Goal: Task Accomplishment & Management: Complete application form

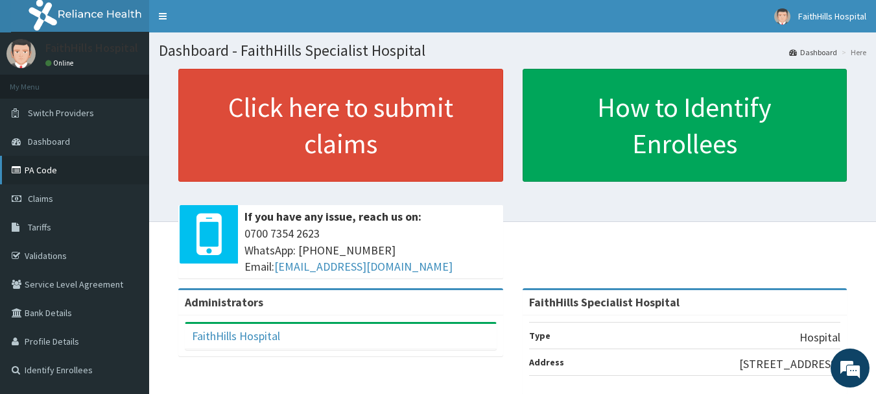
click at [55, 170] on link "PA Code" at bounding box center [74, 170] width 149 height 29
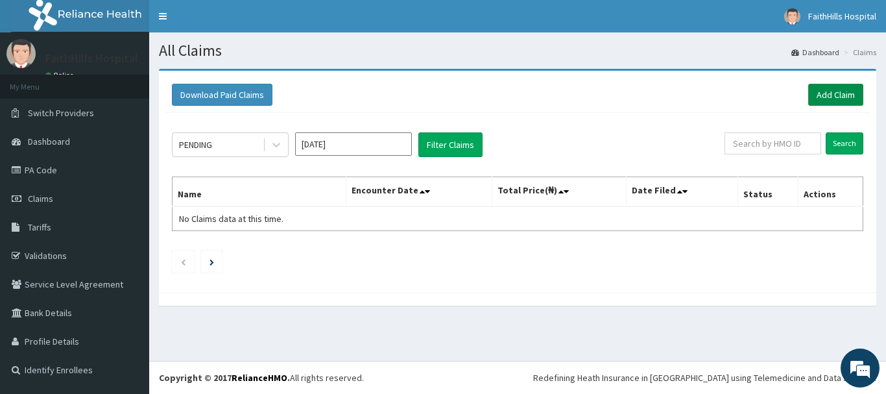
click at [837, 89] on link "Add Claim" at bounding box center [835, 95] width 55 height 22
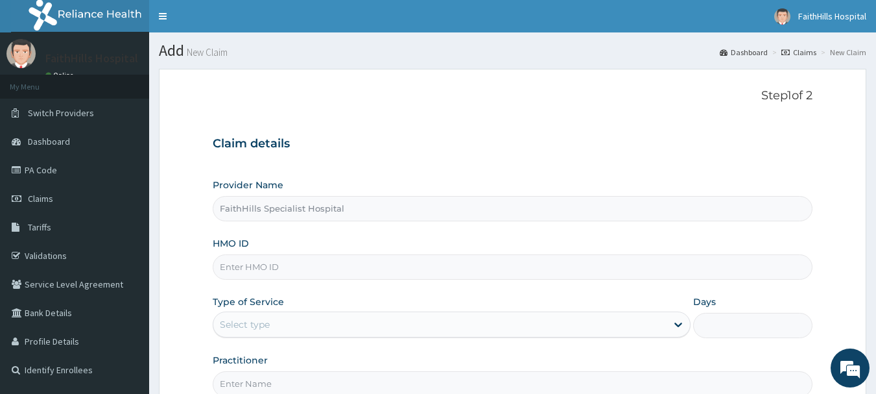
click at [355, 266] on input "HMO ID" at bounding box center [513, 266] width 601 height 25
type input "ENP/10147/B"
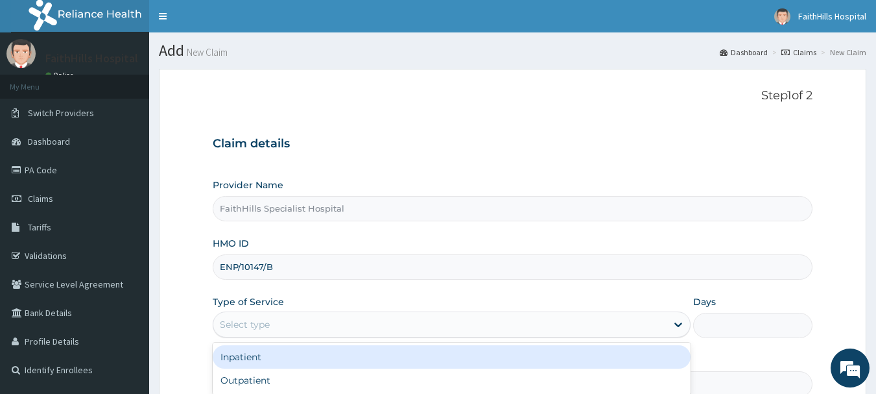
click at [361, 332] on div "Select type" at bounding box center [439, 324] width 453 height 21
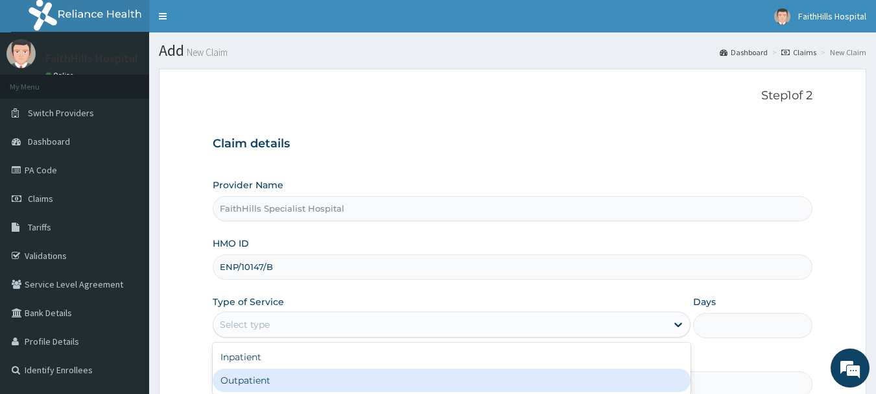
click at [322, 381] on div "Outpatient" at bounding box center [452, 379] width 478 height 23
type input "1"
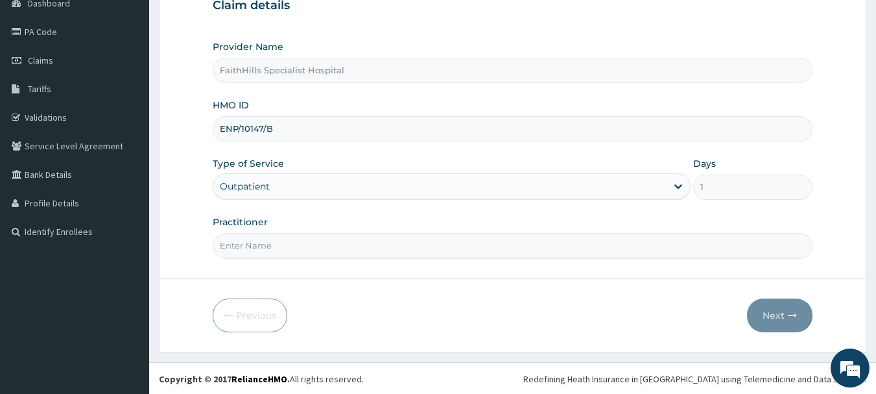
scroll to position [139, 0]
click at [267, 252] on input "Practitioner" at bounding box center [513, 244] width 601 height 25
type input "DR. JOSHUA"
click at [783, 309] on button "Next" at bounding box center [780, 314] width 66 height 34
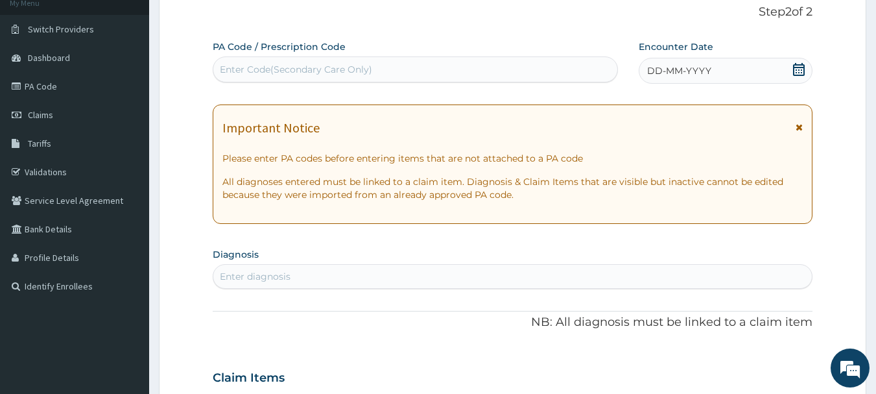
scroll to position [0, 0]
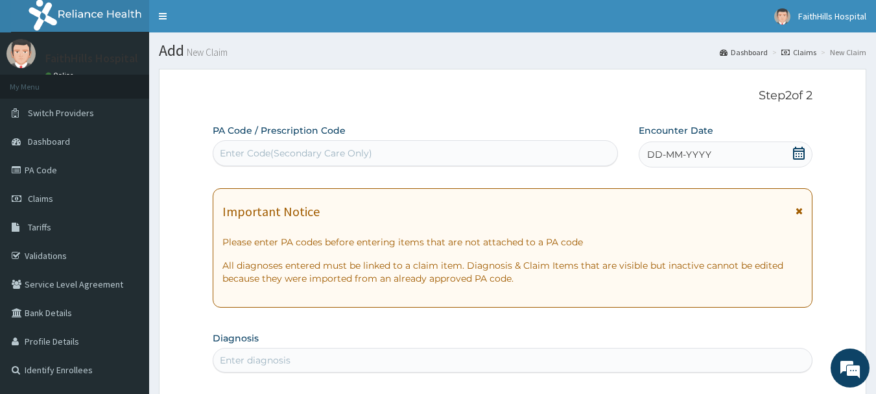
click at [798, 147] on icon at bounding box center [799, 153] width 13 height 13
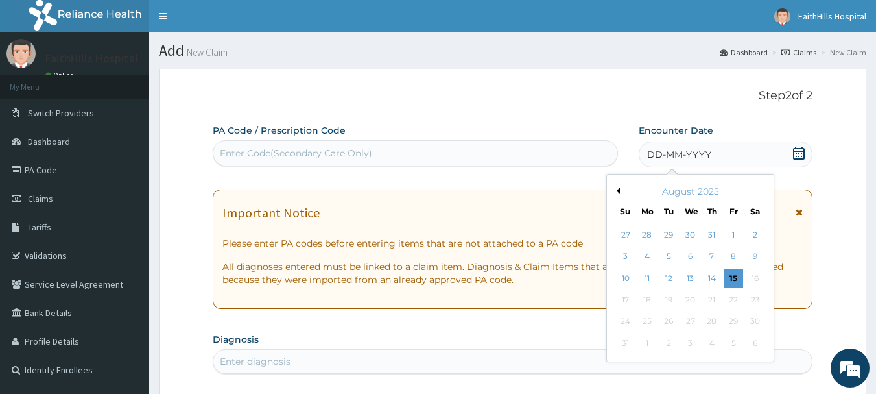
click at [620, 189] on button "Previous Month" at bounding box center [617, 190] width 6 height 6
click at [715, 298] on div "24" at bounding box center [712, 299] width 19 height 19
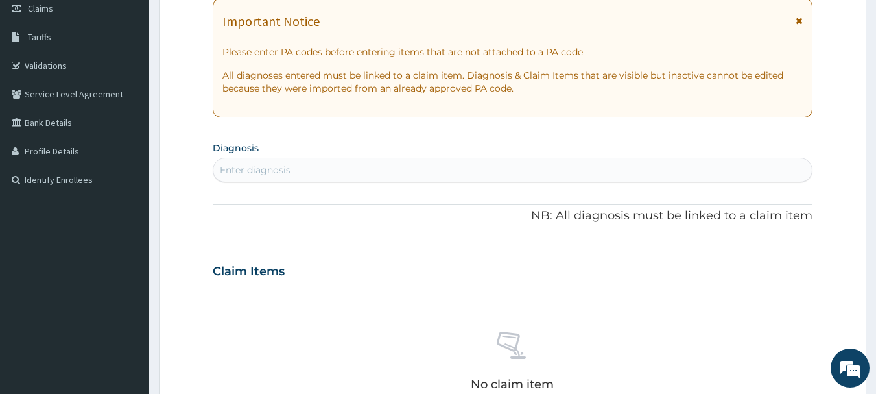
scroll to position [195, 0]
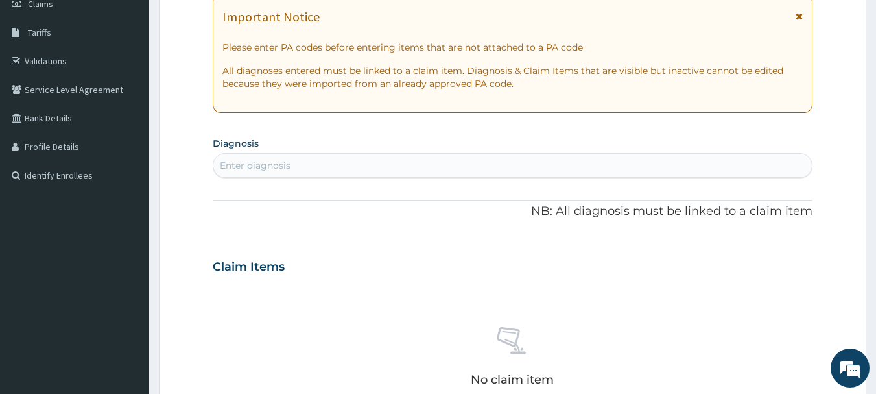
click at [250, 165] on div "Enter diagnosis" at bounding box center [255, 165] width 71 height 13
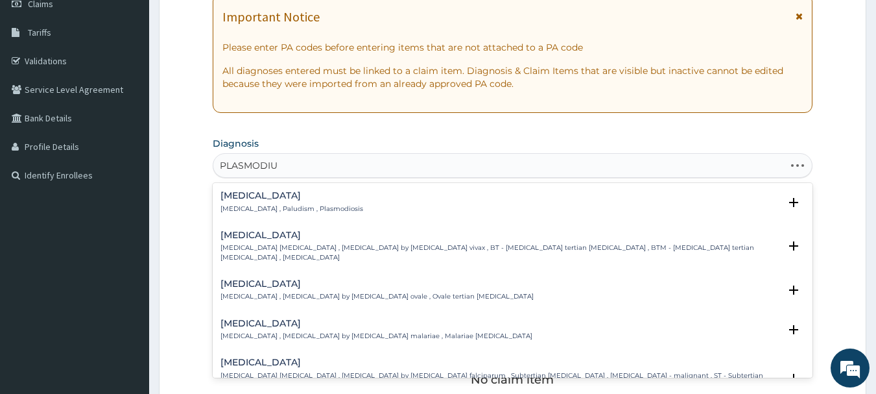
type input "PLASMODIUM"
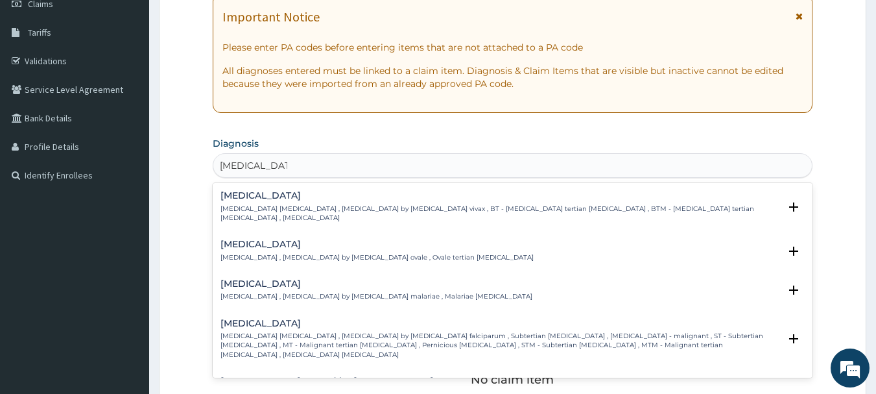
click at [309, 319] on h4 "Falciparum malaria" at bounding box center [501, 324] width 560 height 10
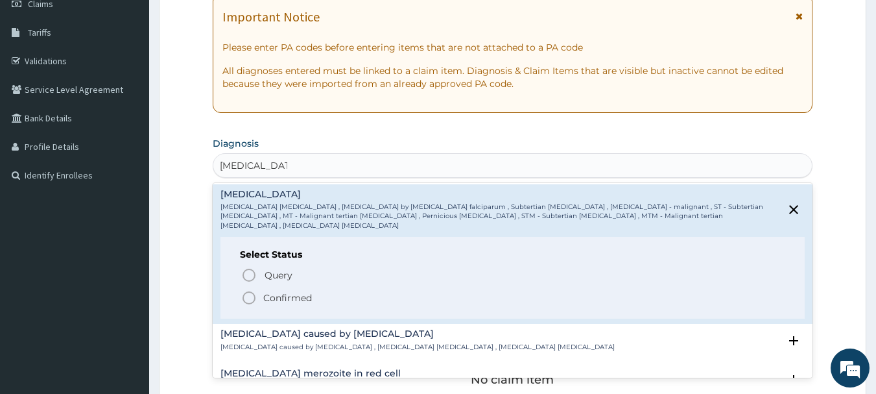
scroll to position [130, 0]
click at [299, 291] on p "Confirmed" at bounding box center [287, 297] width 49 height 13
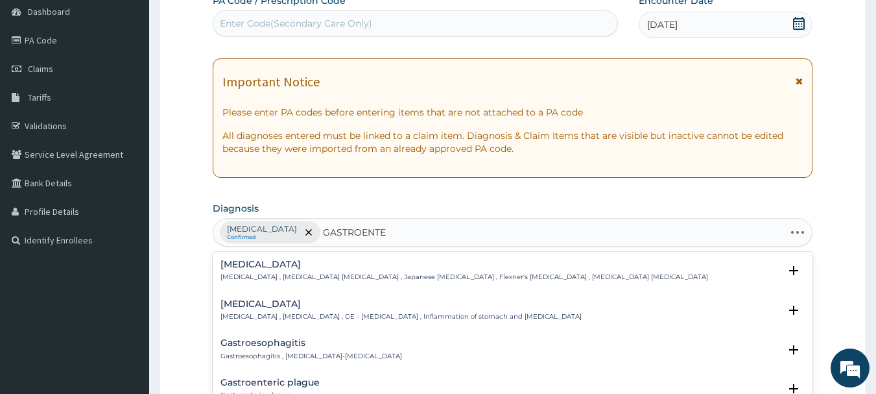
type input "GASTROENTER"
click at [368, 318] on p "Gastroenteritis , Gastroenteropathy , GE - Gastroenteritis , Inflammation of st…" at bounding box center [401, 316] width 361 height 9
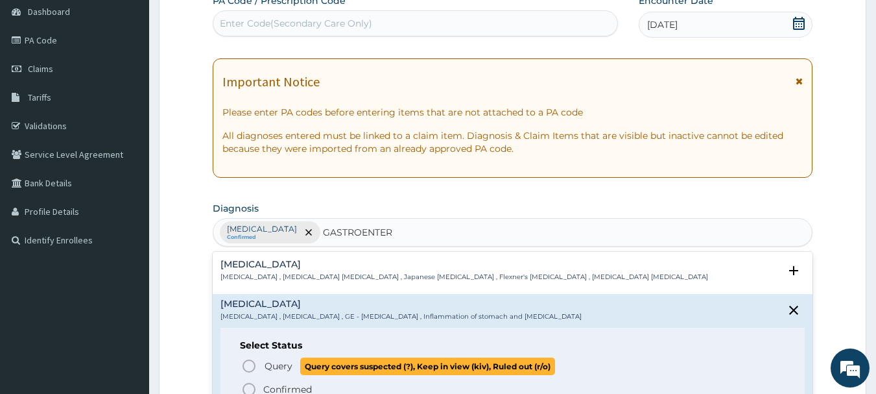
scroll to position [65, 0]
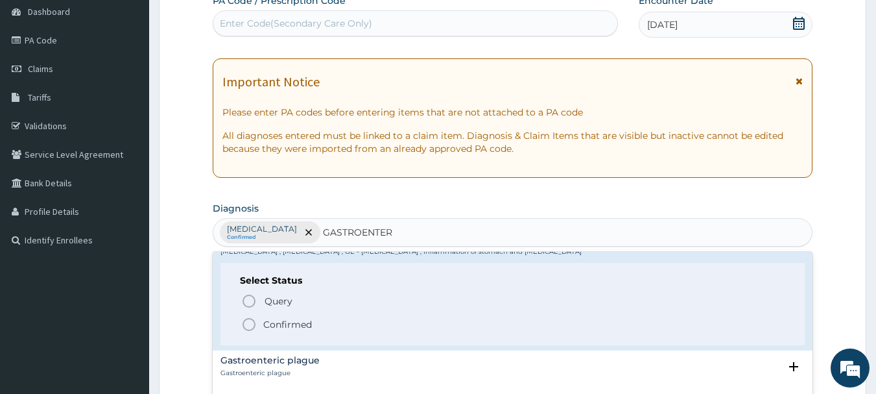
click at [285, 324] on p "Confirmed" at bounding box center [287, 324] width 49 height 13
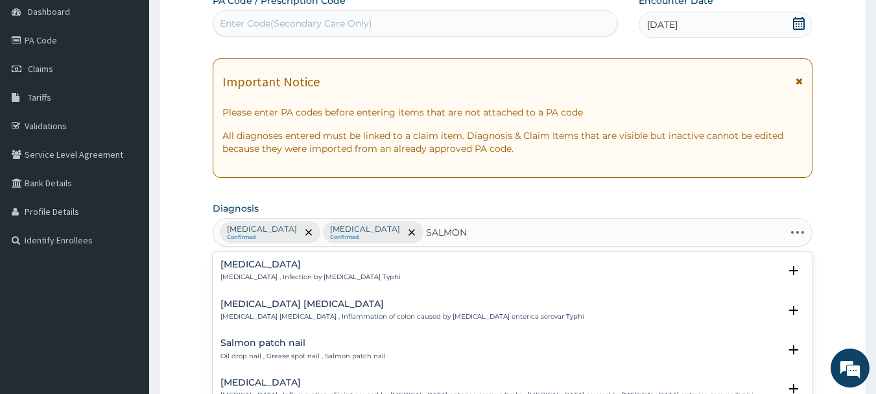
type input "SALMONE"
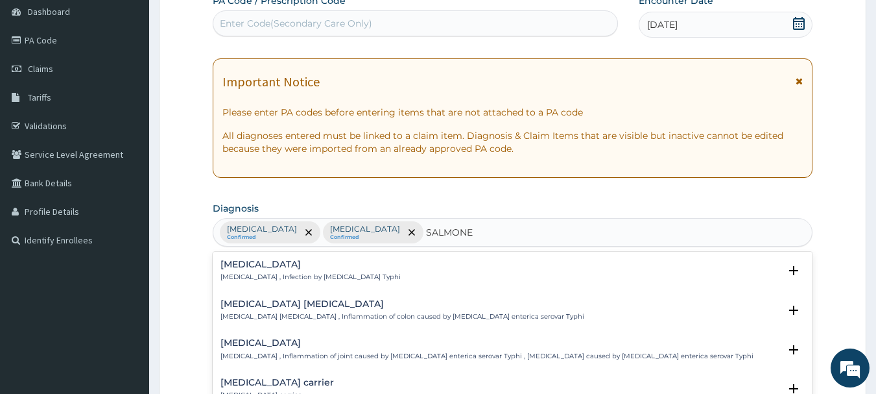
click at [310, 267] on h4 "Typhoid fever" at bounding box center [311, 264] width 180 height 10
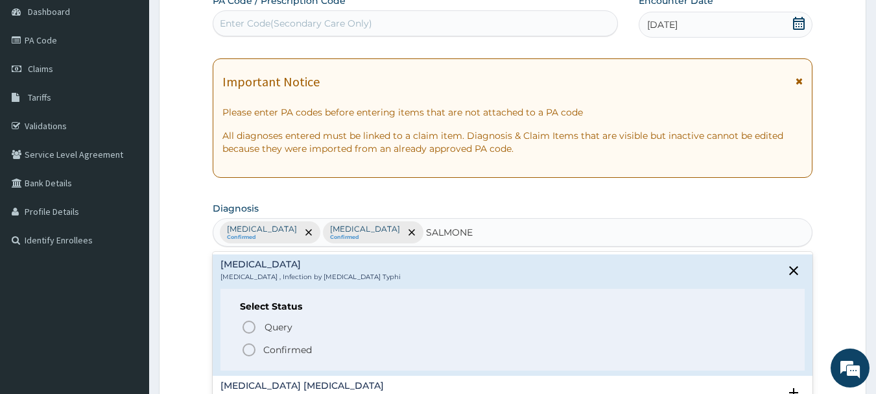
click at [301, 351] on p "Confirmed" at bounding box center [287, 349] width 49 height 13
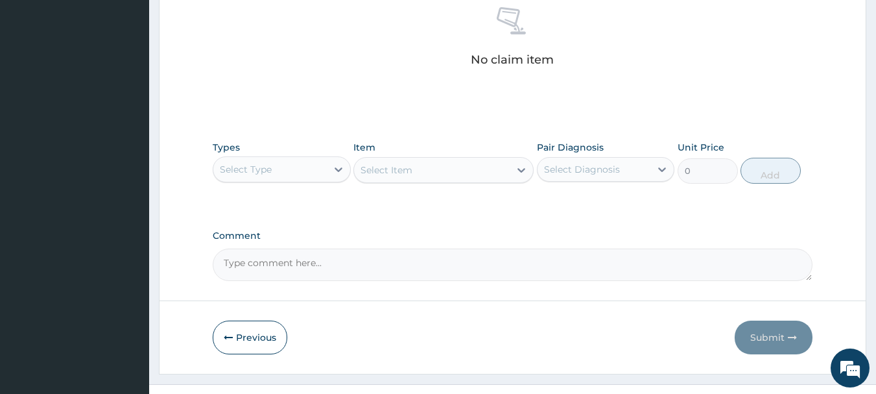
scroll to position [519, 0]
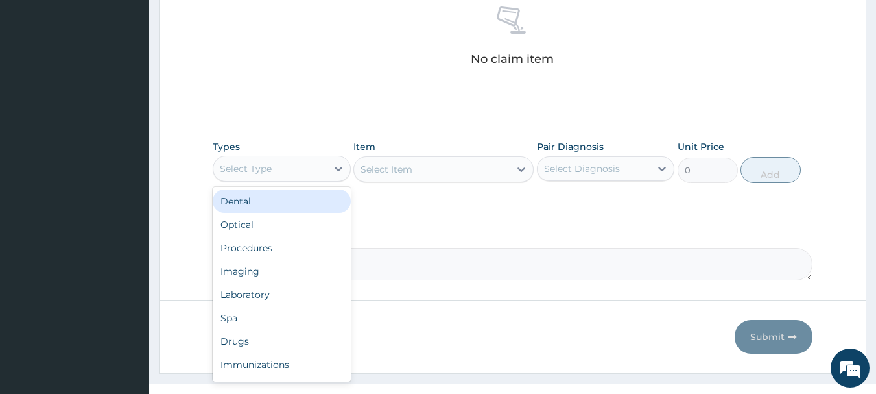
click at [323, 171] on div "Select Type" at bounding box center [270, 168] width 114 height 21
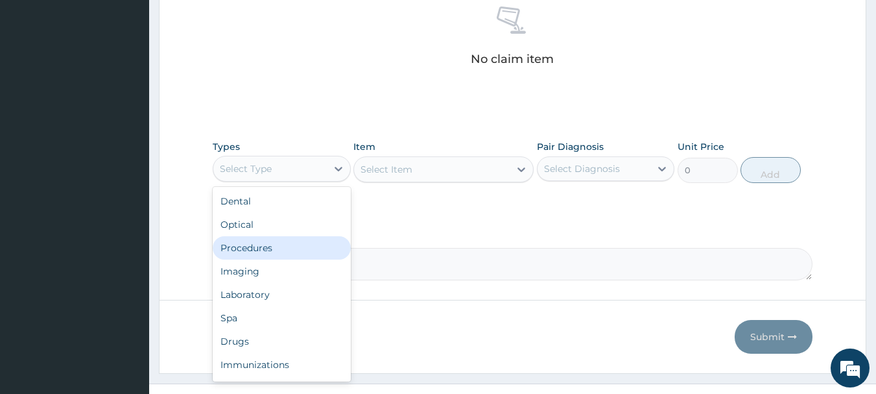
click at [304, 245] on div "Procedures" at bounding box center [282, 247] width 138 height 23
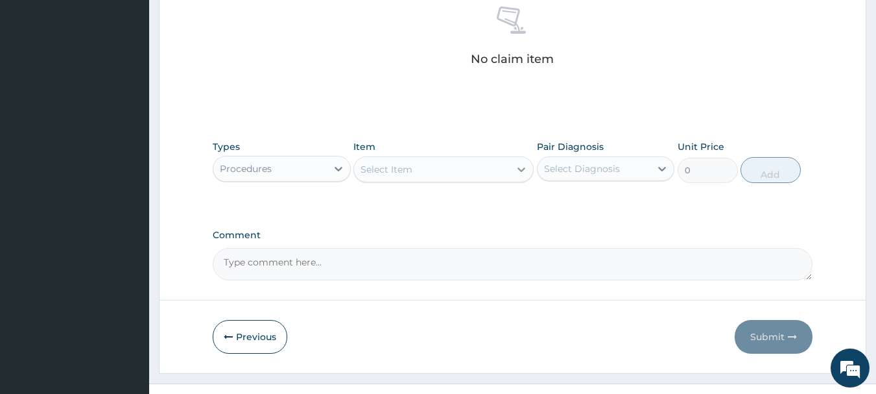
click at [520, 173] on icon at bounding box center [521, 169] width 13 height 13
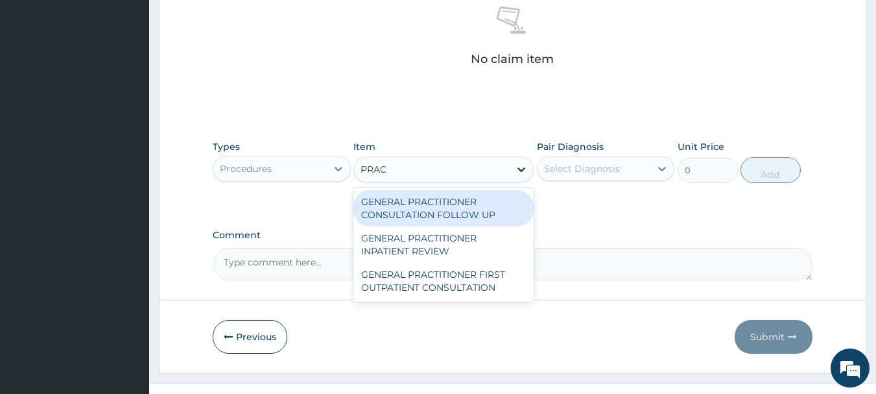
type input "PRACT"
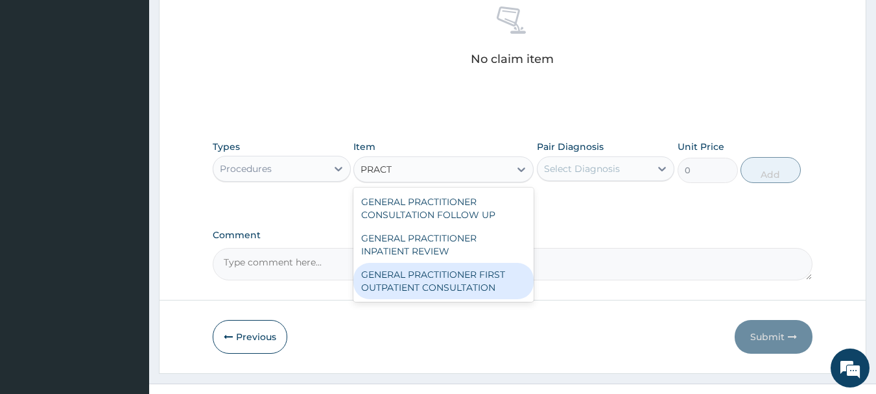
click at [484, 291] on div "GENERAL PRACTITIONER FIRST OUTPATIENT CONSULTATION" at bounding box center [444, 281] width 180 height 36
type input "3750"
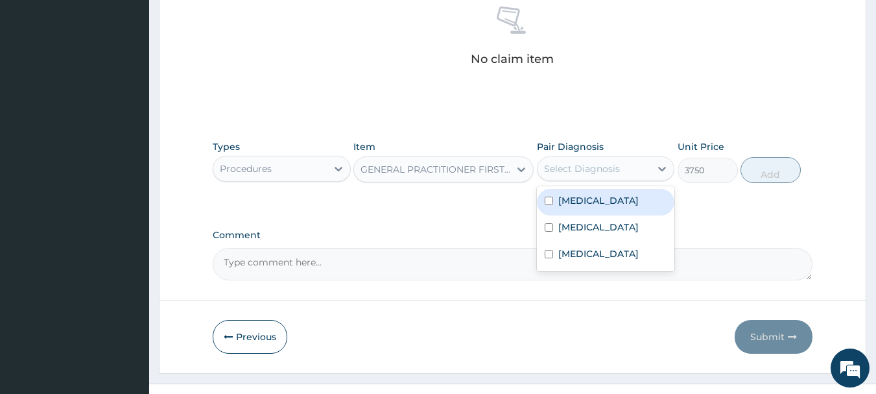
click at [600, 167] on div "Select Diagnosis" at bounding box center [582, 168] width 76 height 13
click at [605, 194] on label "Falciparum malaria" at bounding box center [599, 200] width 80 height 13
checkbox input "true"
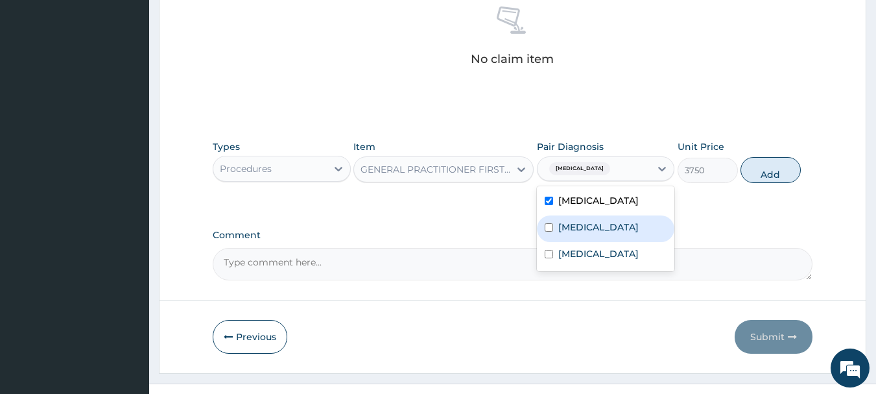
click at [603, 223] on label "Gastroenteritis" at bounding box center [599, 227] width 80 height 13
checkbox input "true"
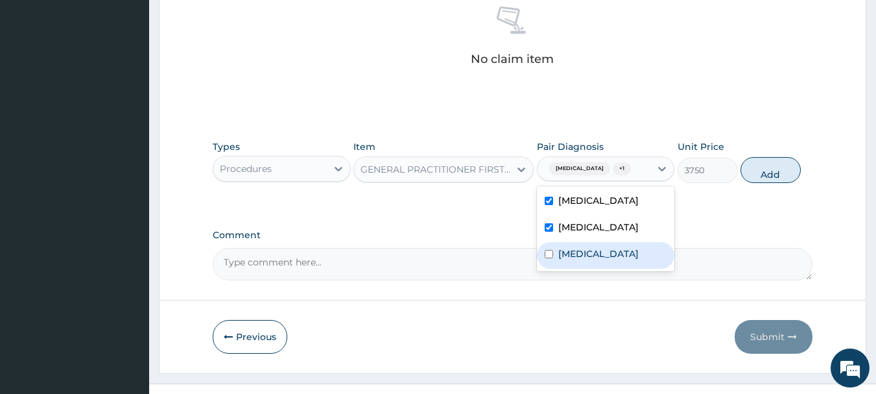
click at [609, 251] on label "Typhoid fever" at bounding box center [599, 253] width 80 height 13
checkbox input "true"
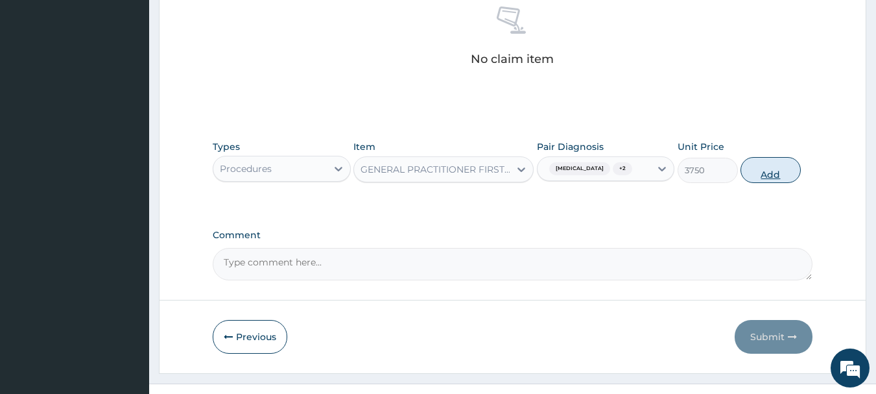
click at [767, 171] on button "Add" at bounding box center [771, 170] width 60 height 26
type input "0"
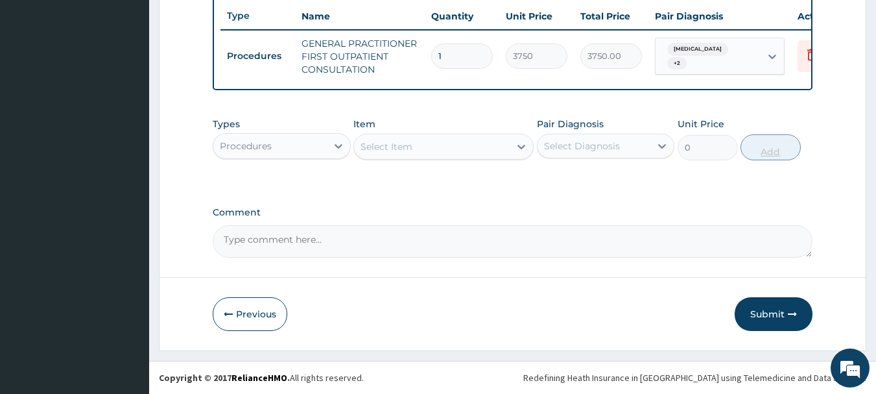
scroll to position [497, 0]
click at [311, 147] on div "Procedures" at bounding box center [270, 146] width 114 height 21
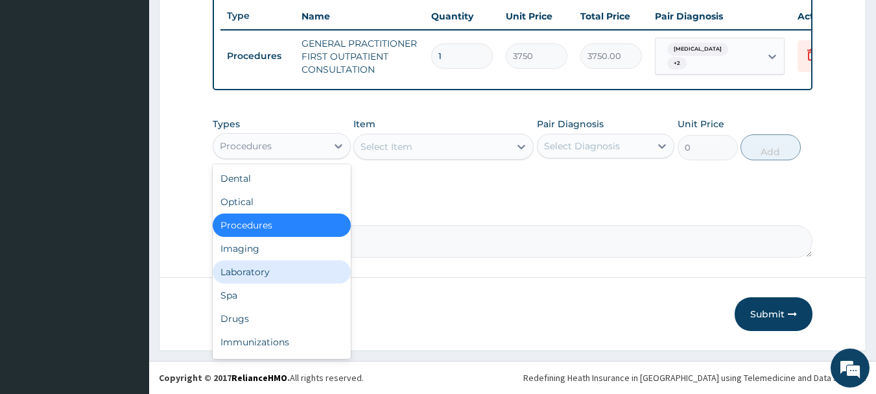
click at [291, 271] on div "Laboratory" at bounding box center [282, 271] width 138 height 23
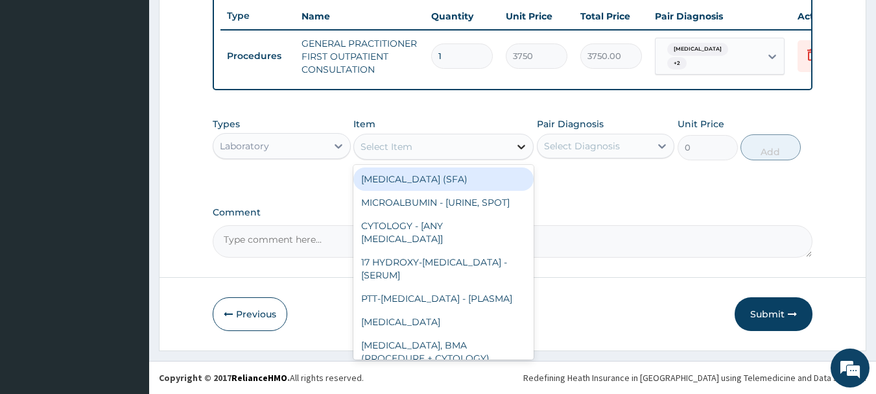
click at [510, 148] on div at bounding box center [521, 146] width 23 height 23
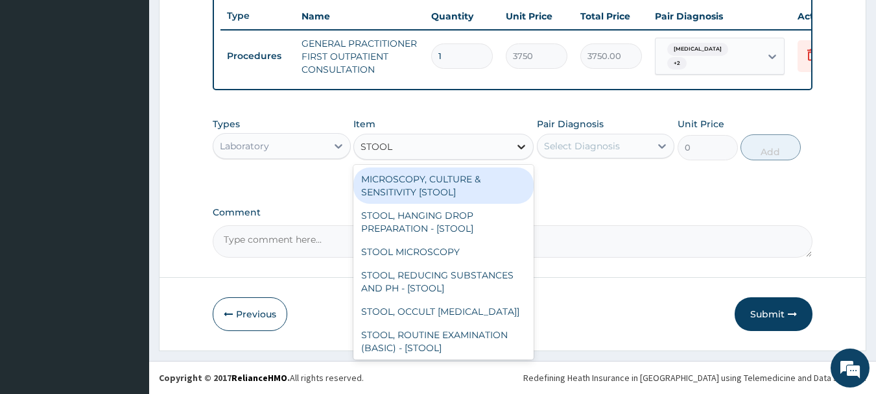
type input "STOOL"
click at [429, 182] on div "MICROSCOPY, CULTURE & SENSITIVITY [STOOL]" at bounding box center [444, 185] width 180 height 36
type input "5000"
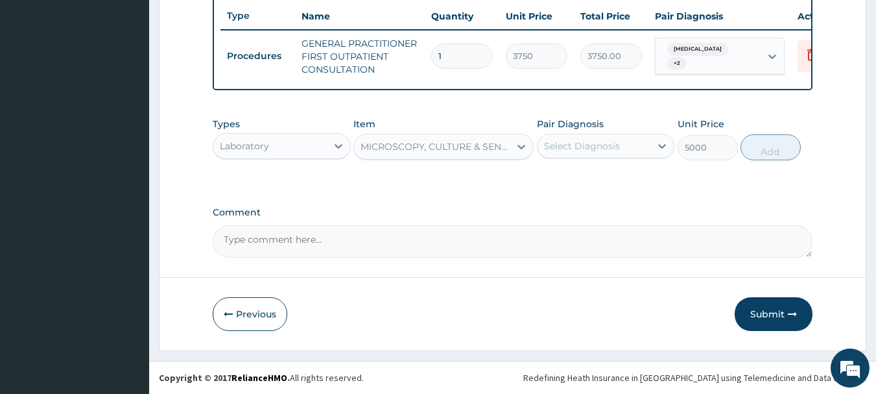
click at [595, 145] on div "Select Diagnosis" at bounding box center [582, 145] width 76 height 13
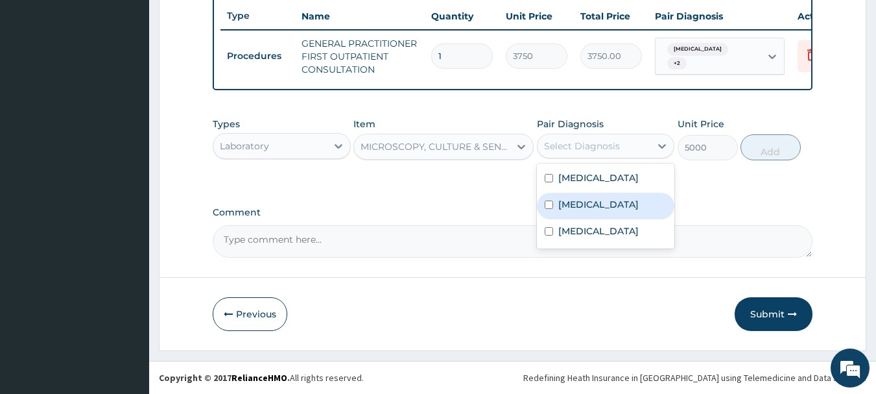
click at [609, 200] on label "Gastroenteritis" at bounding box center [599, 204] width 80 height 13
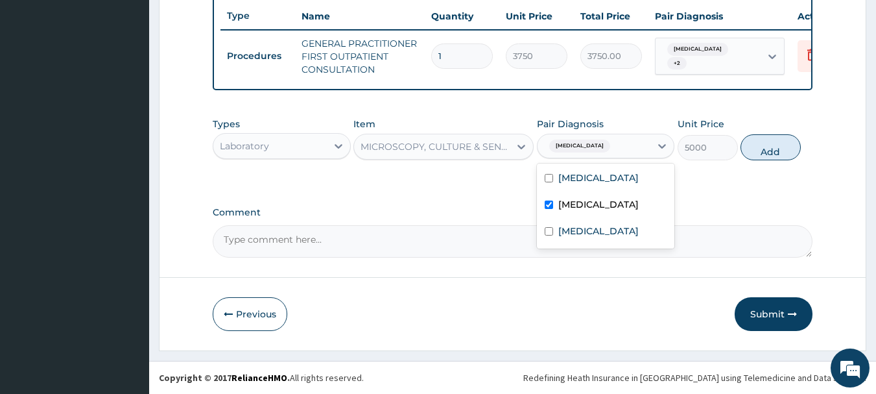
checkbox input "true"
click at [609, 227] on label "Typhoid fever" at bounding box center [599, 230] width 80 height 13
checkbox input "true"
drag, startPoint x: 780, startPoint y: 148, endPoint x: 729, endPoint y: 149, distance: 51.9
click at [779, 148] on button "Add" at bounding box center [771, 147] width 60 height 26
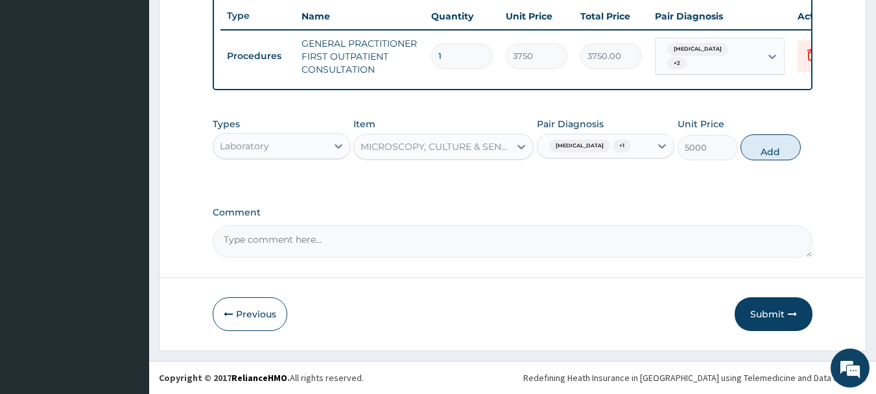
type input "0"
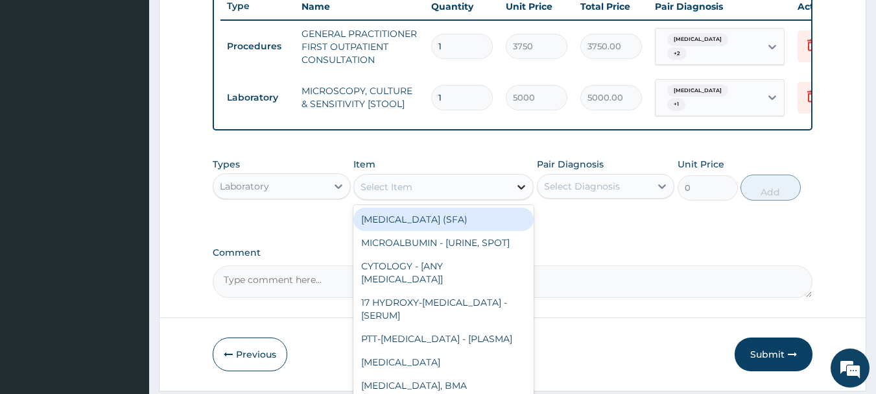
click at [511, 199] on div at bounding box center [521, 186] width 23 height 23
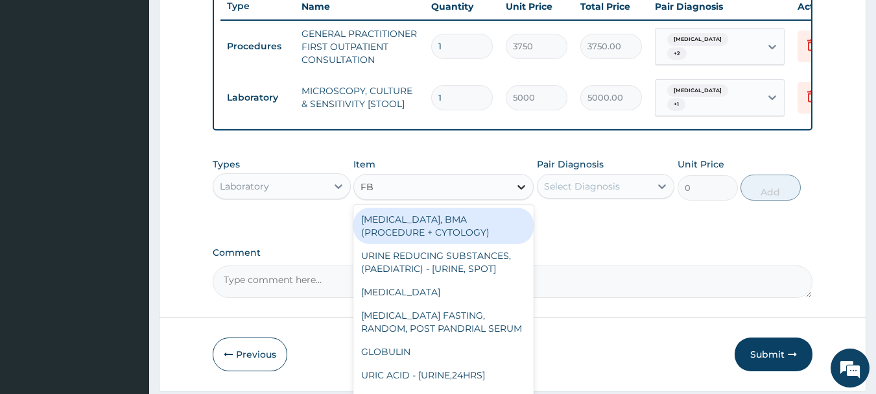
type input "FBC"
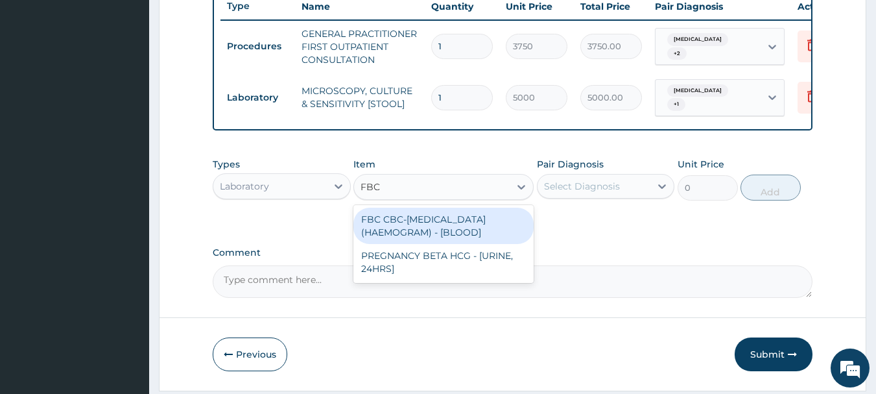
click at [488, 232] on div "FBC CBC-COMPLETE BLOOD COUNT (HAEMOGRAM) - [BLOOD]" at bounding box center [444, 226] width 180 height 36
type input "5000"
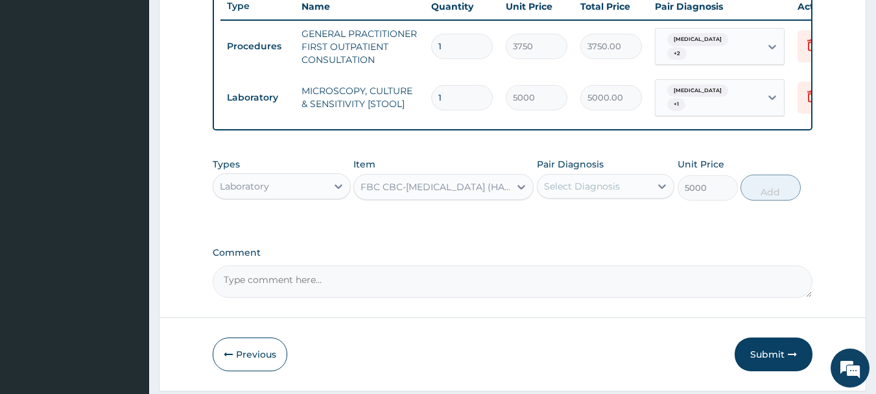
click at [569, 192] on div "Select Diagnosis" at bounding box center [582, 186] width 76 height 13
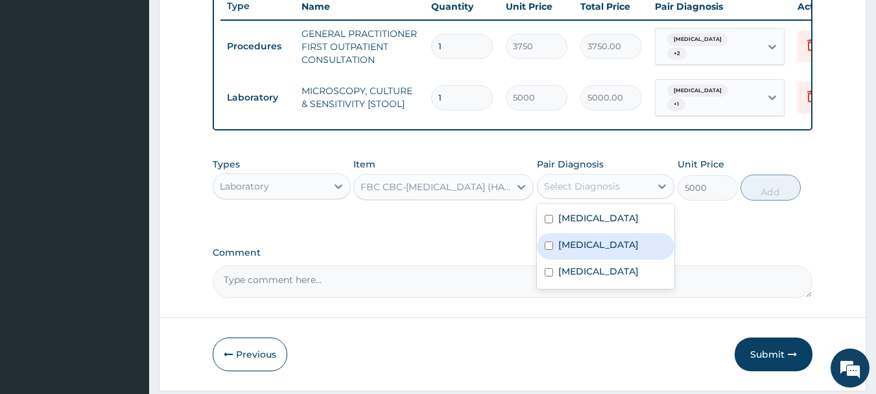
click at [588, 249] on label "Gastroenteritis" at bounding box center [599, 244] width 80 height 13
checkbox input "true"
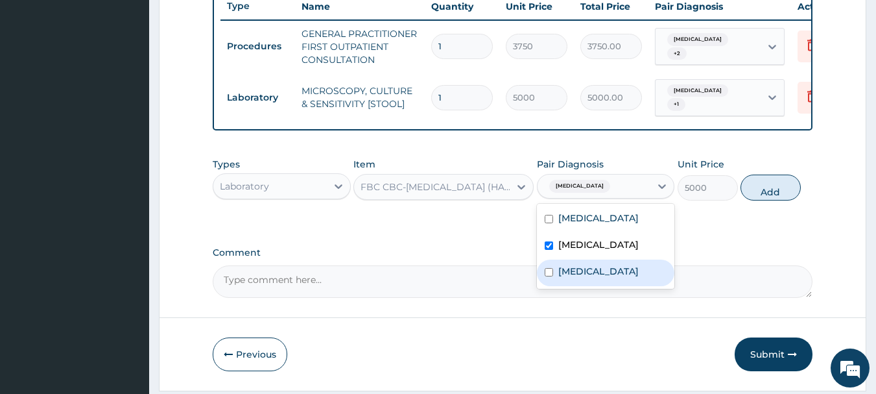
click at [588, 270] on label "Typhoid fever" at bounding box center [599, 271] width 80 height 13
checkbox input "true"
click at [782, 187] on button "Add" at bounding box center [771, 188] width 60 height 26
type input "0"
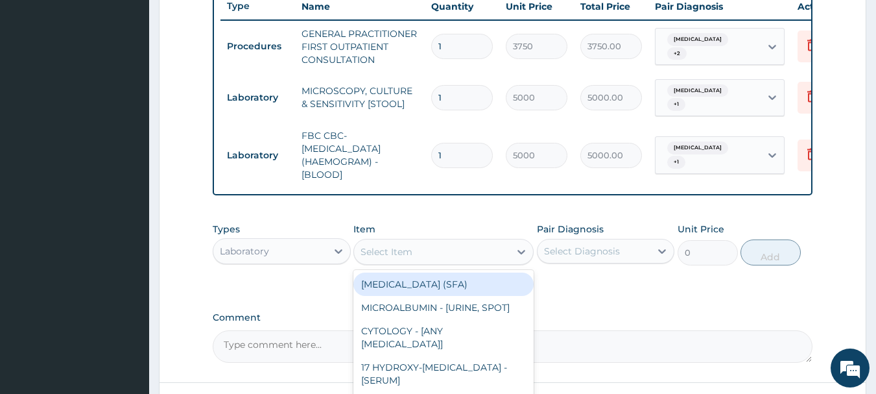
click at [489, 260] on div "Select Item" at bounding box center [432, 251] width 156 height 21
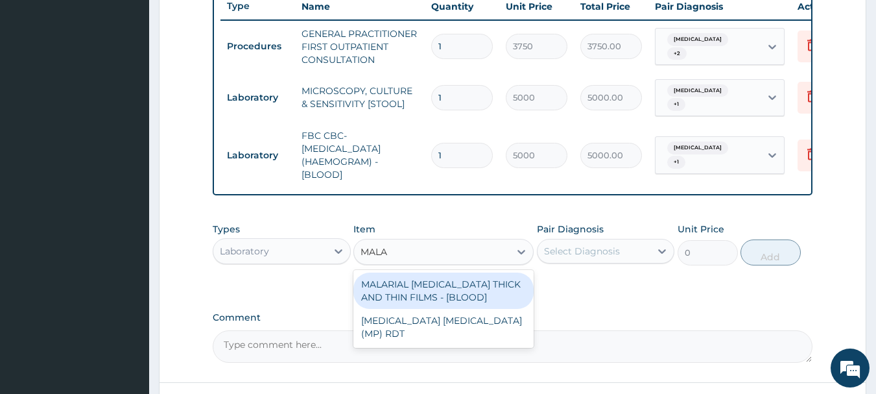
type input "MALAR"
click at [489, 306] on div "MALARIAL PARASITE THICK AND THIN FILMS - [BLOOD]" at bounding box center [444, 290] width 180 height 36
type input "2187.5"
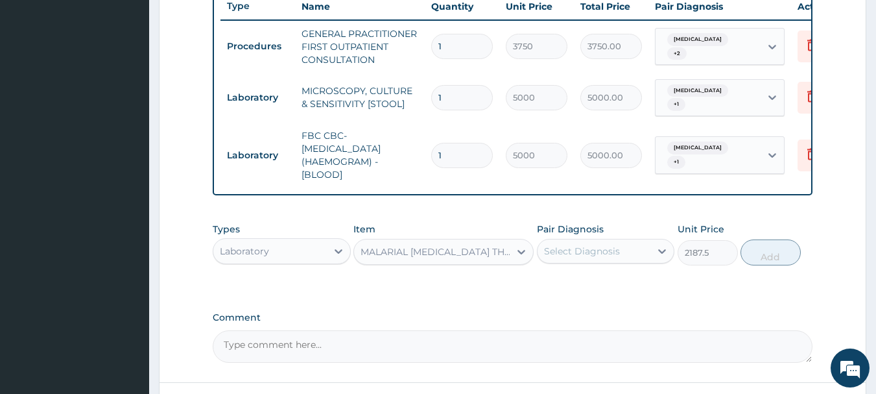
click at [583, 261] on div "Select Diagnosis" at bounding box center [595, 251] width 114 height 21
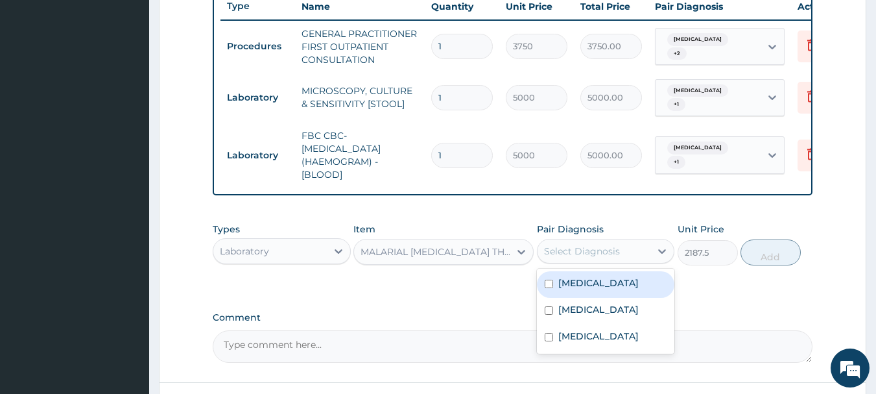
click at [599, 285] on label "Falciparum malaria" at bounding box center [599, 282] width 80 height 13
checkbox input "true"
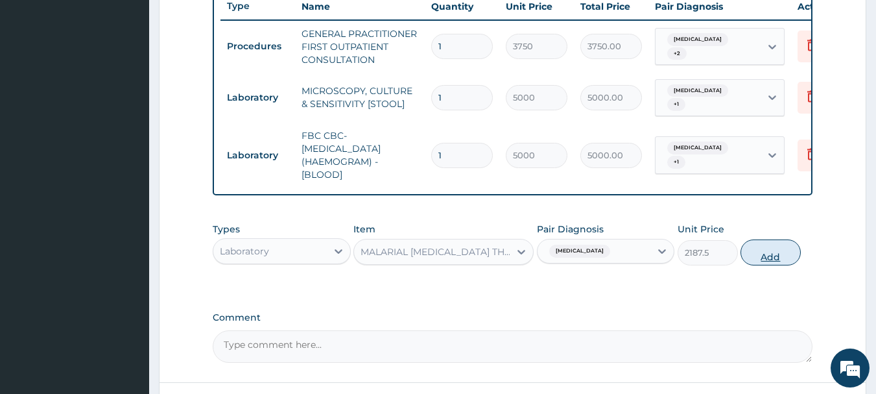
click at [773, 263] on button "Add" at bounding box center [771, 252] width 60 height 26
type input "0"
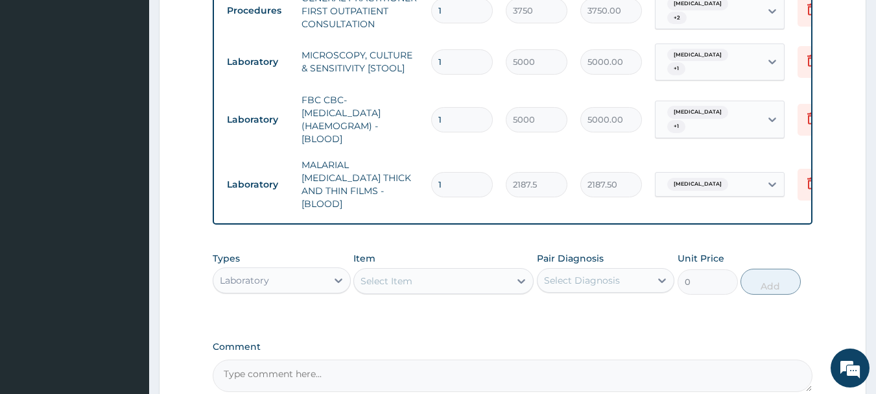
scroll to position [562, 0]
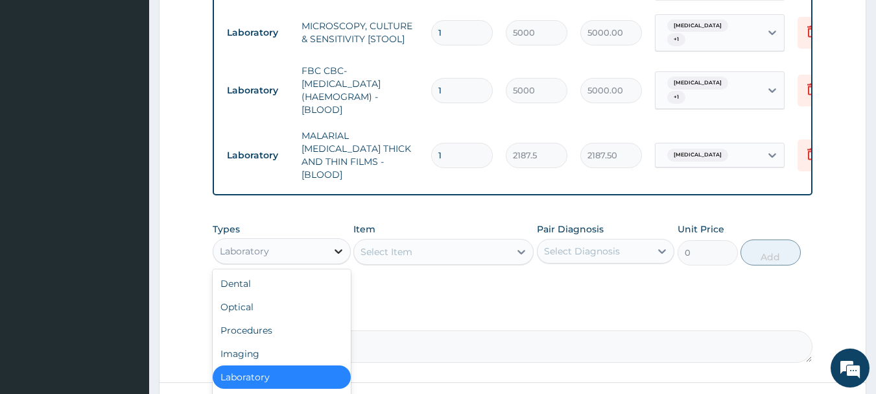
click at [337, 246] on icon at bounding box center [338, 251] width 13 height 13
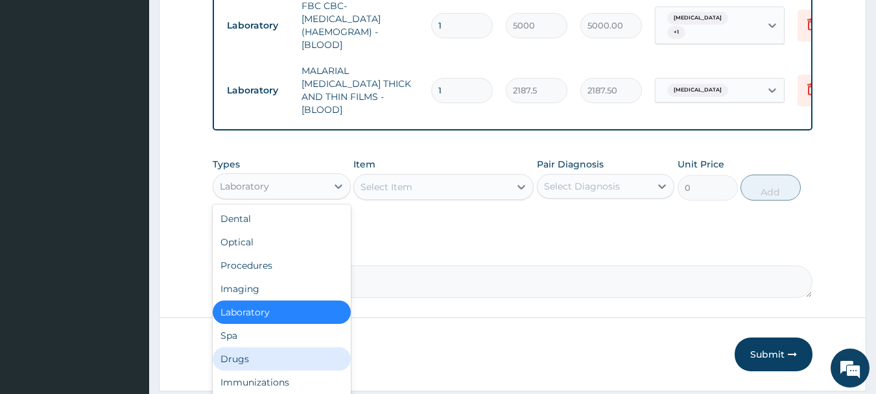
click at [272, 352] on div "Drugs" at bounding box center [282, 358] width 138 height 23
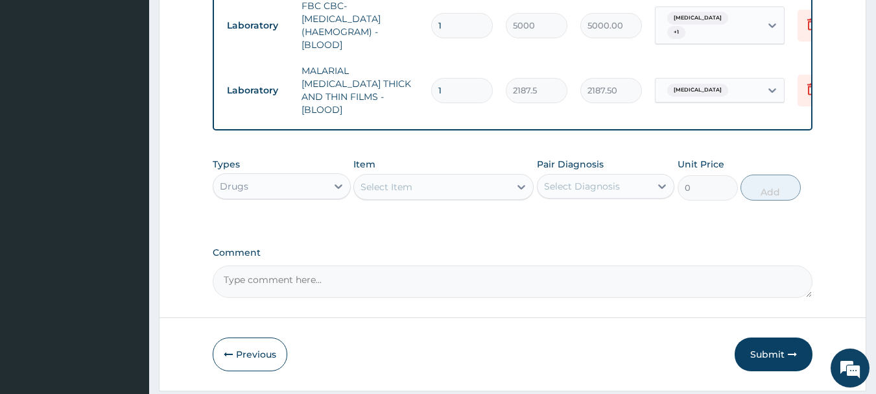
click at [509, 184] on div "Select Item" at bounding box center [432, 186] width 156 height 21
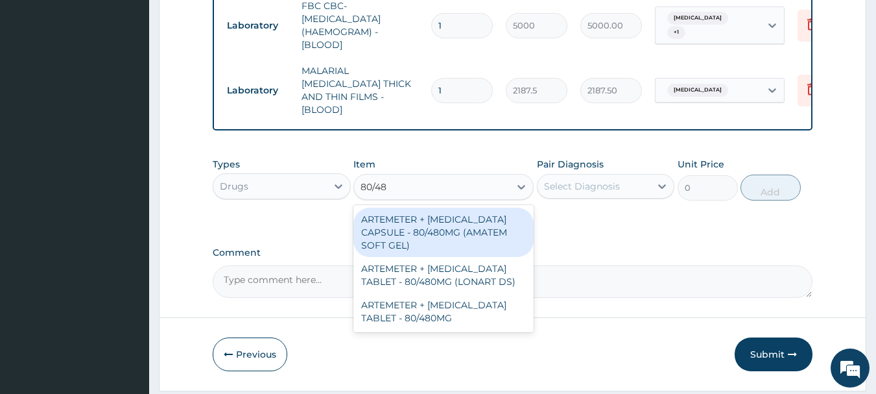
type input "80/480"
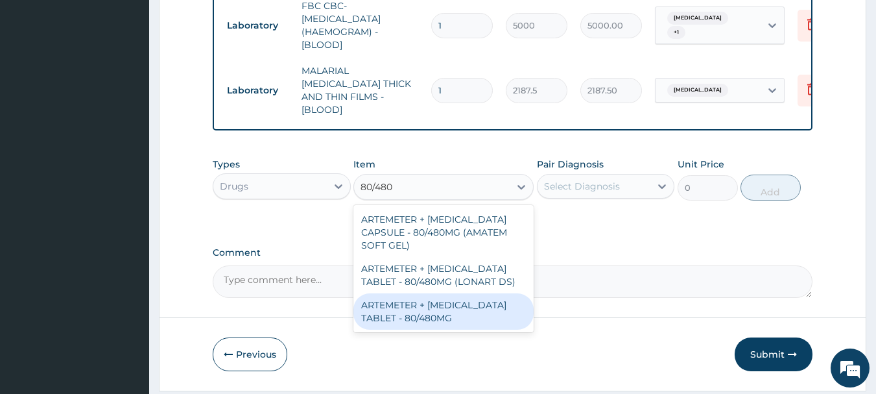
click at [469, 307] on div "ARTEMETER + LUMEFANTRINE TABLET - 80/480MG" at bounding box center [444, 311] width 180 height 36
type input "364"
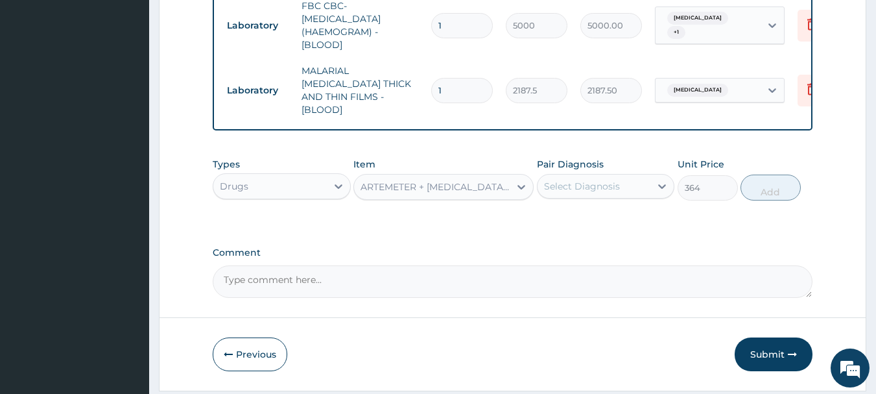
click at [610, 180] on div "Select Diagnosis" at bounding box center [582, 186] width 76 height 13
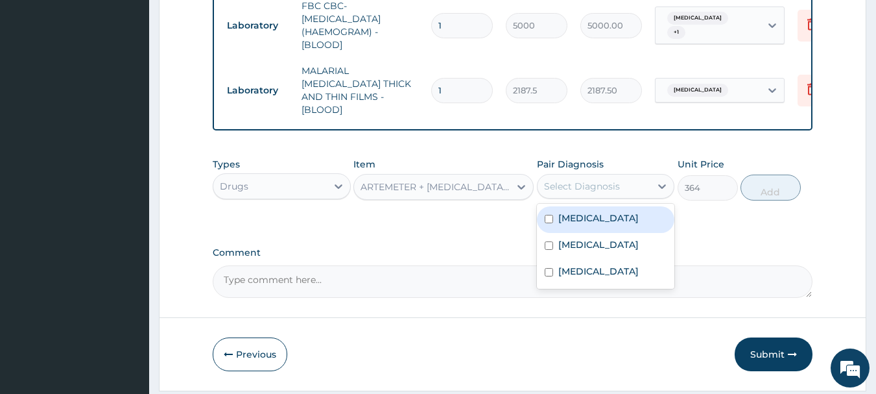
click at [603, 211] on label "Falciparum malaria" at bounding box center [599, 217] width 80 height 13
checkbox input "true"
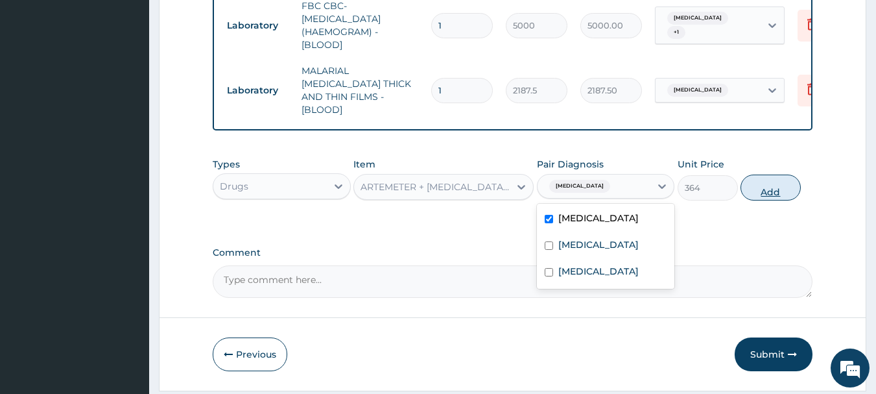
click at [770, 178] on button "Add" at bounding box center [771, 188] width 60 height 26
type input "0"
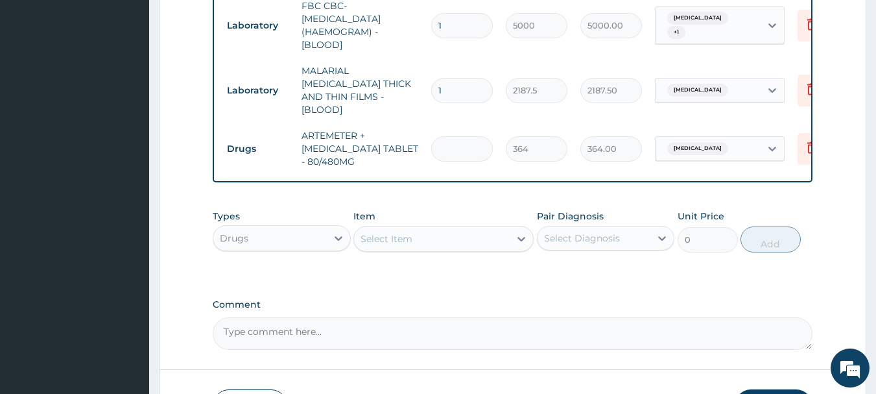
type input "0.00"
type input "6"
type input "2184.00"
type input "6"
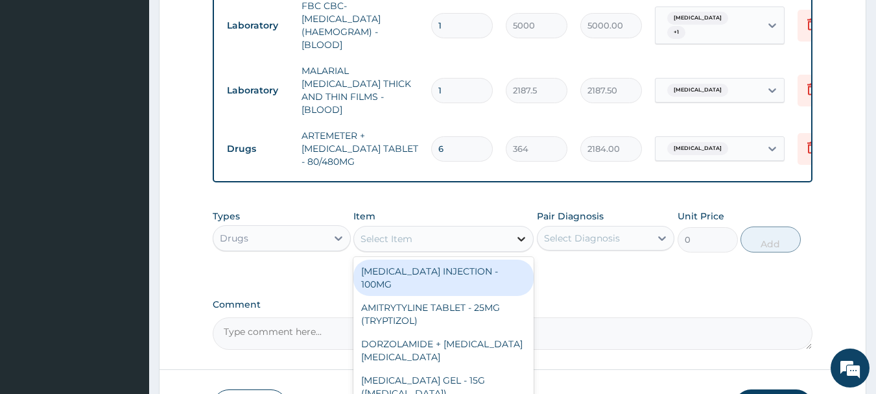
click at [517, 237] on div at bounding box center [521, 238] width 23 height 23
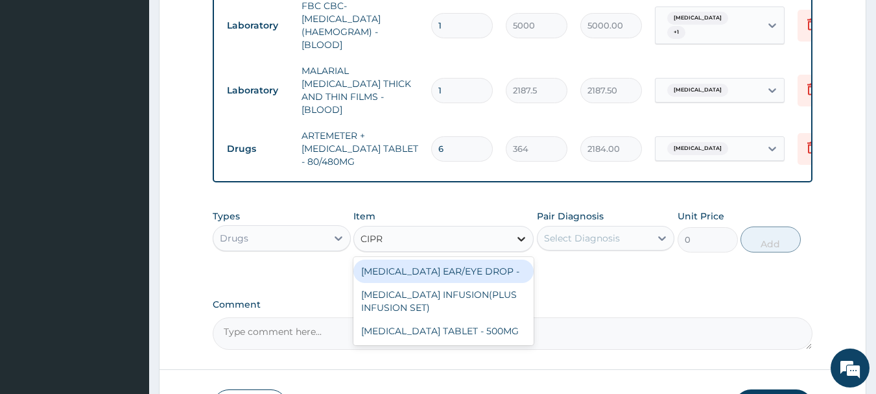
type input "CIPRO"
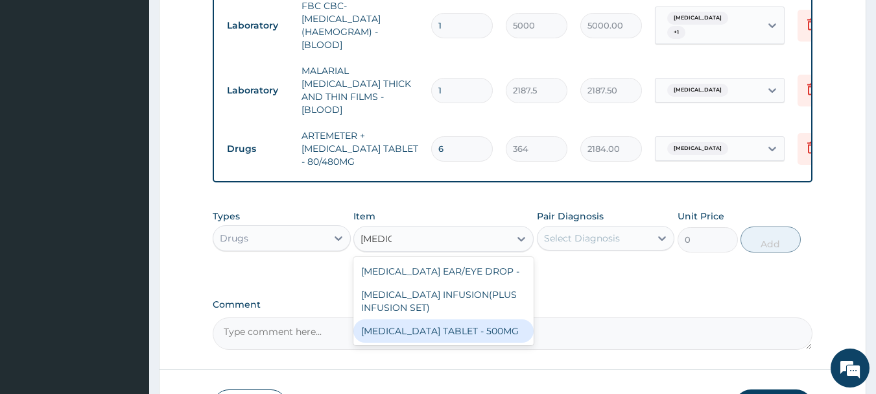
click at [489, 324] on div "CIPROFLOXACIN TABLET - 500MG" at bounding box center [444, 330] width 180 height 23
type input "196"
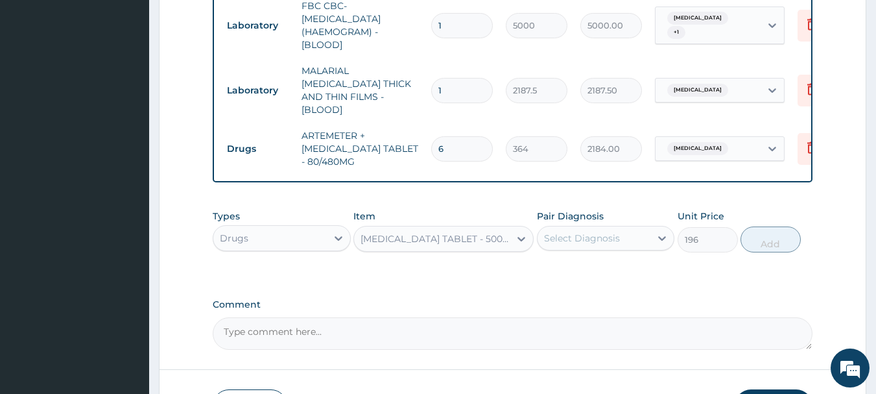
click at [613, 232] on div "Select Diagnosis" at bounding box center [582, 238] width 76 height 13
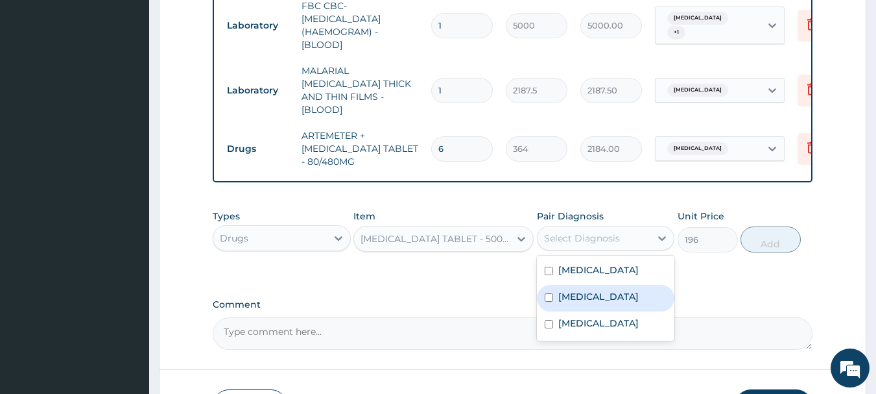
click at [607, 292] on label "Gastroenteritis" at bounding box center [599, 296] width 80 height 13
checkbox input "true"
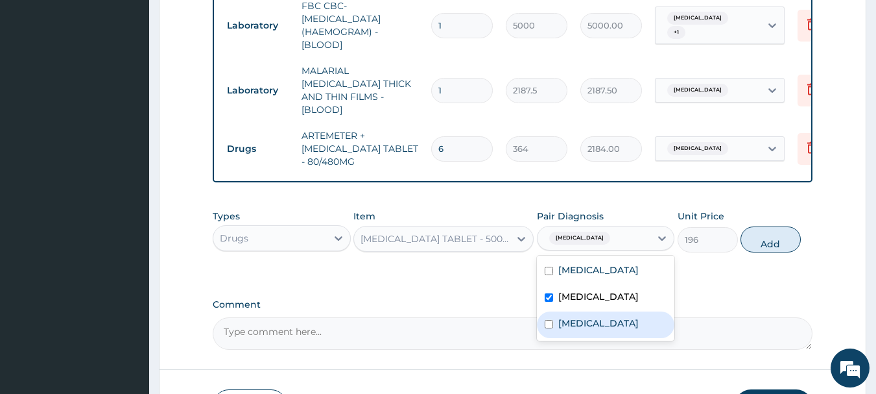
click at [599, 317] on label "Typhoid fever" at bounding box center [599, 323] width 80 height 13
checkbox input "true"
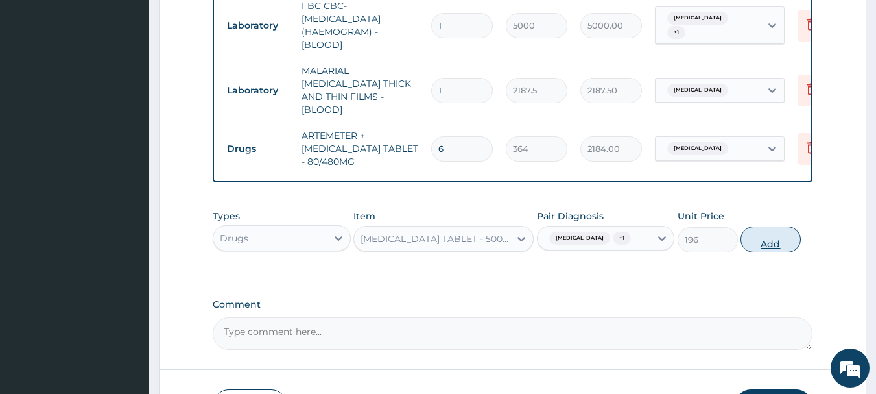
click at [774, 231] on button "Add" at bounding box center [771, 239] width 60 height 26
type input "0"
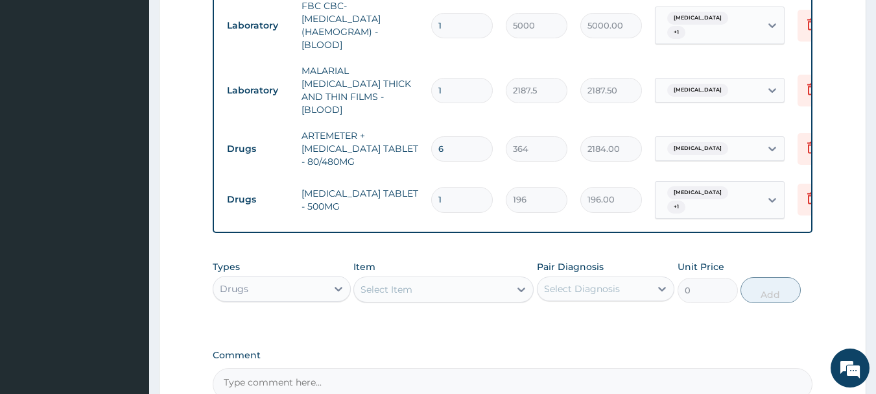
type input "10"
type input "1960.00"
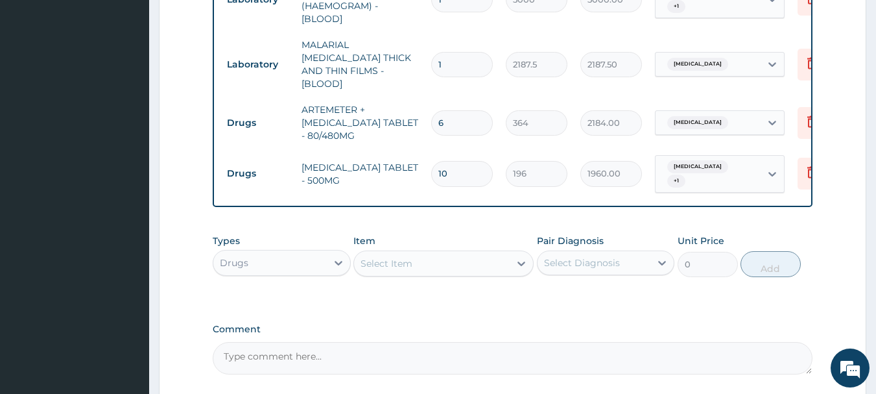
scroll to position [692, 0]
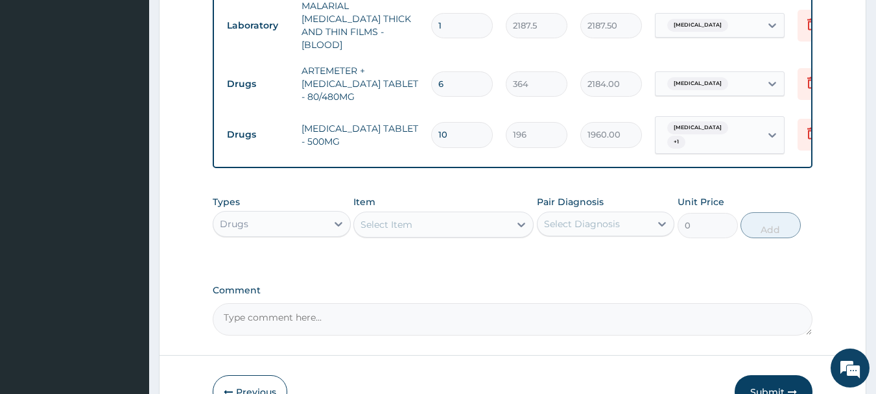
type input "10"
click at [506, 214] on div "Select Item" at bounding box center [432, 224] width 156 height 21
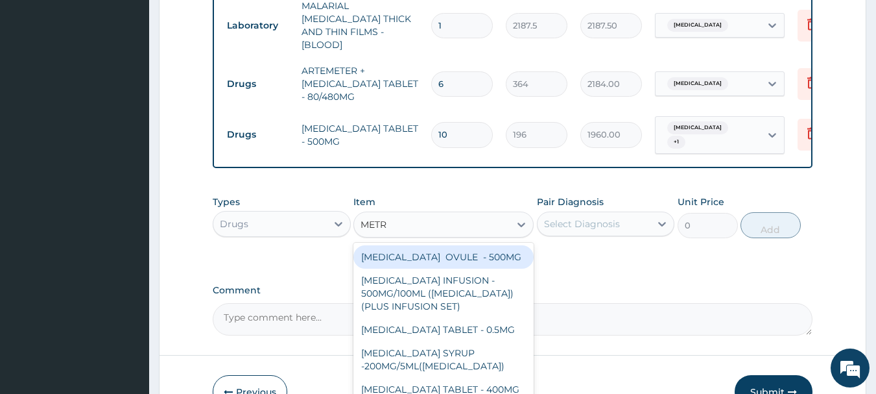
type input "METRO"
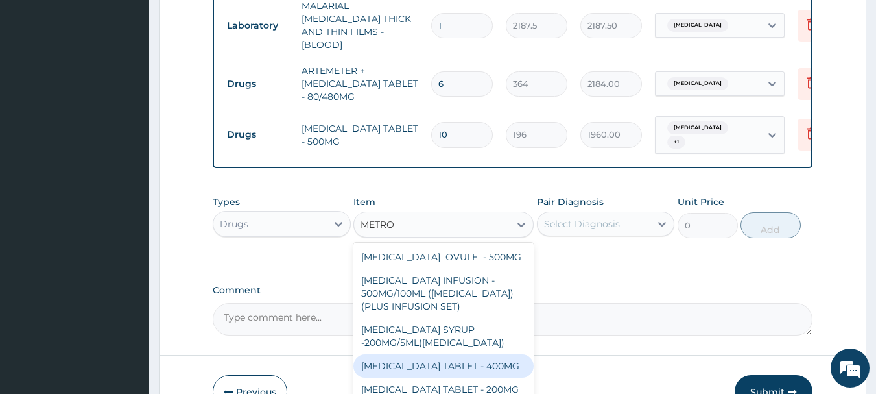
scroll to position [42, 0]
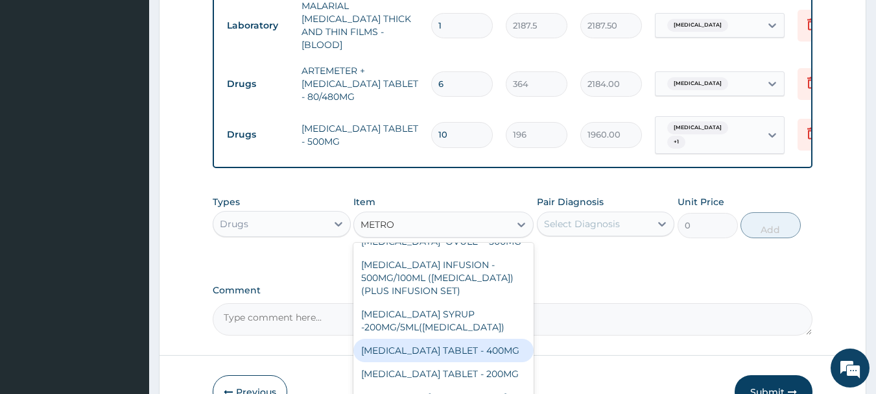
click at [464, 339] on div "[MEDICAL_DATA] TABLET - 400MG" at bounding box center [444, 350] width 180 height 23
type input "84"
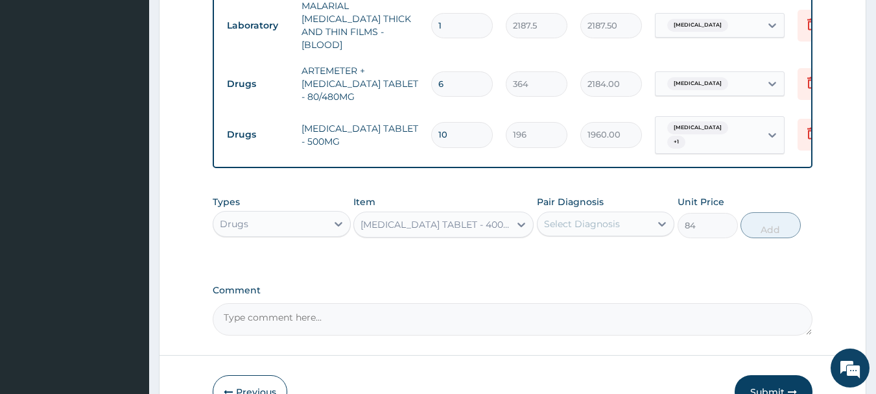
click at [594, 217] on div "Select Diagnosis" at bounding box center [582, 223] width 76 height 13
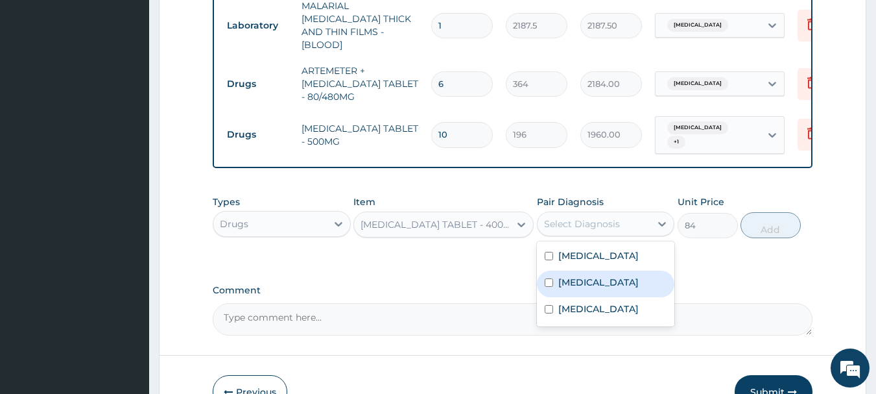
click at [594, 276] on label "Gastroenteritis" at bounding box center [599, 282] width 80 height 13
checkbox input "true"
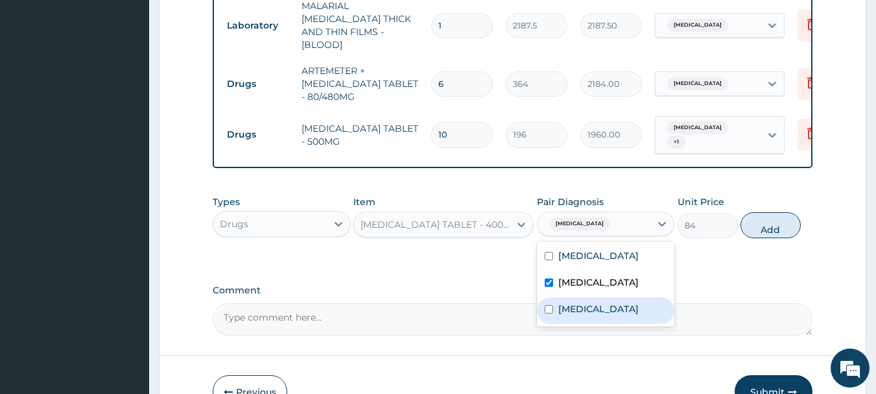
click at [590, 302] on label "Typhoid fever" at bounding box center [599, 308] width 80 height 13
checkbox input "true"
click at [769, 212] on button "Add" at bounding box center [771, 225] width 60 height 26
type input "0"
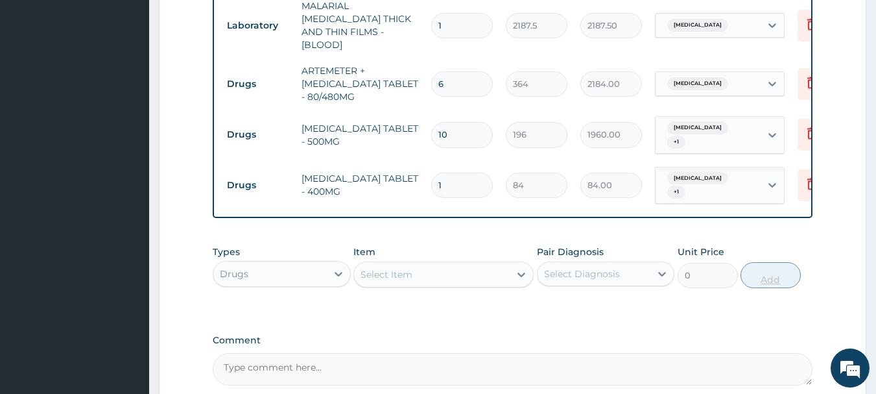
type input "15"
type input "1260.00"
type input "15"
click at [455, 264] on div "Select Item" at bounding box center [432, 274] width 156 height 21
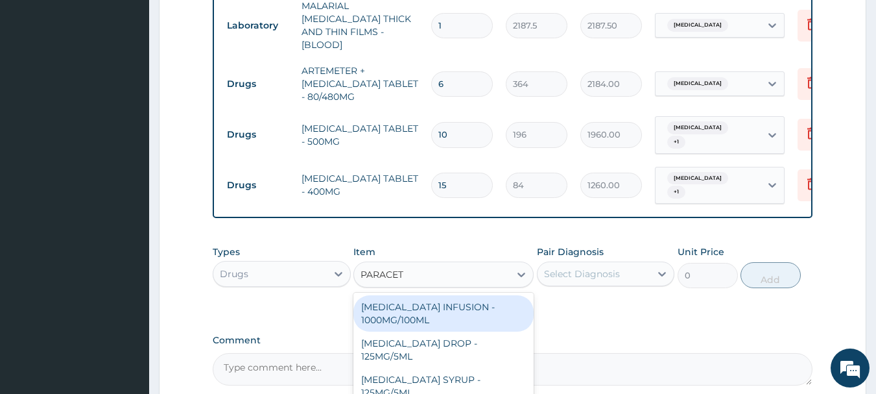
type input "PARACETA"
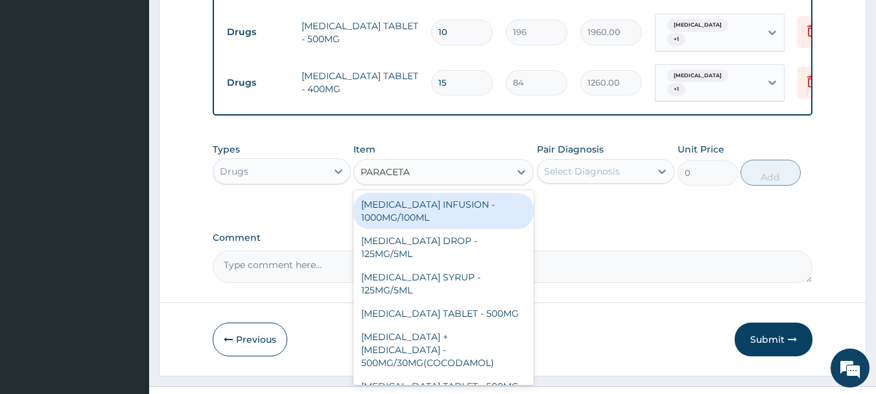
scroll to position [800, 0]
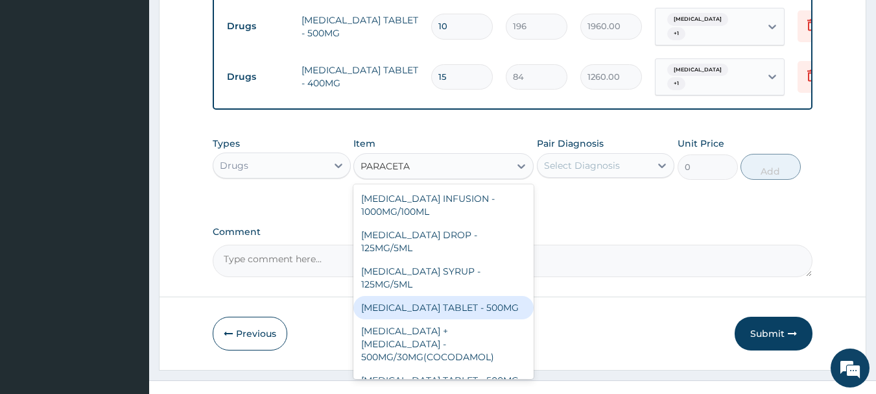
click at [481, 296] on div "[MEDICAL_DATA] TABLET - 500MG" at bounding box center [444, 307] width 180 height 23
type input "33.599999999999994"
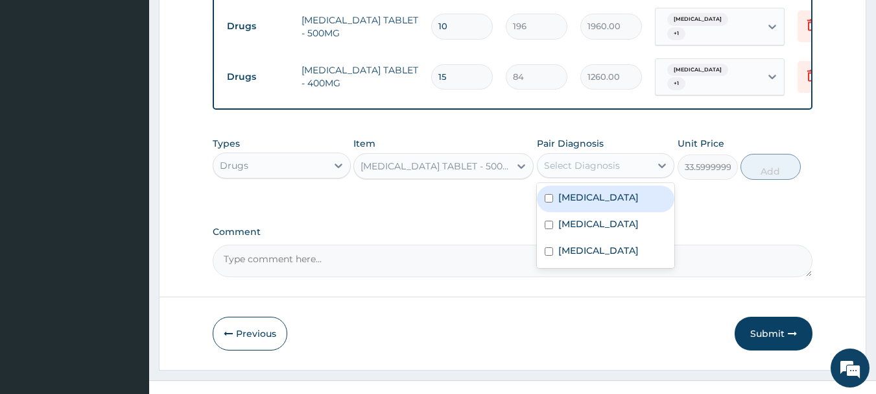
click at [572, 159] on div "Select Diagnosis" at bounding box center [582, 165] width 76 height 13
click at [585, 191] on label "[MEDICAL_DATA]" at bounding box center [599, 197] width 80 height 13
checkbox input "true"
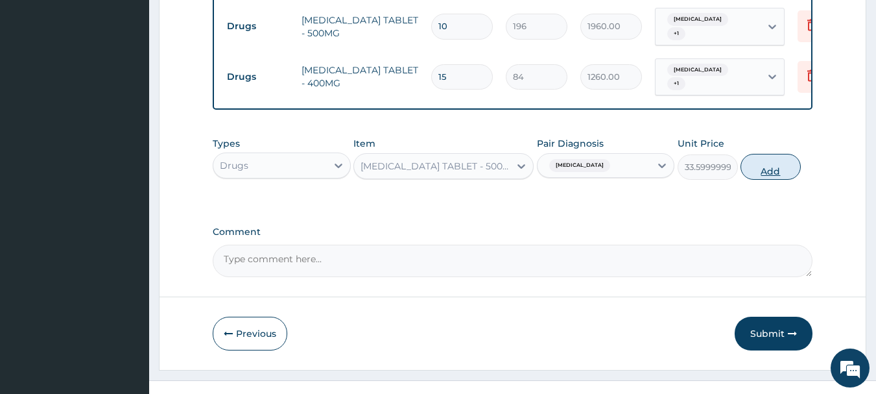
click at [764, 154] on button "Add" at bounding box center [771, 167] width 60 height 26
type input "0"
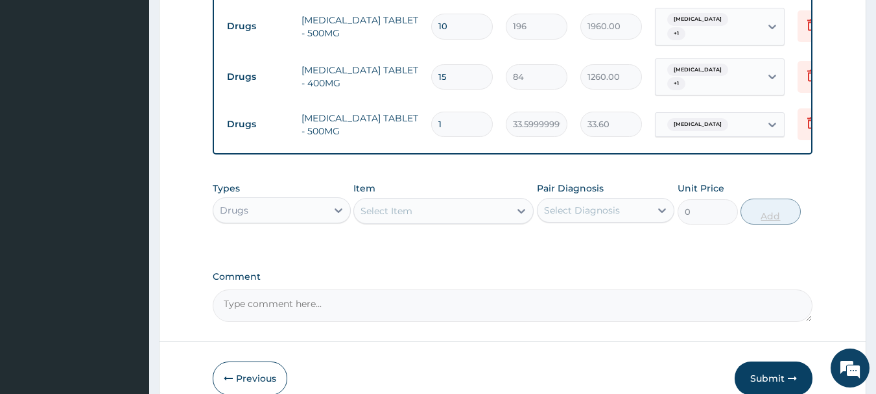
type input "18"
type input "604.80"
type input "18"
click at [522, 223] on div "Types Drugs Item Select Item Pair Diagnosis Select Diagnosis Unit Price 0 Add" at bounding box center [513, 212] width 601 height 75
click at [773, 361] on button "Submit" at bounding box center [774, 378] width 78 height 34
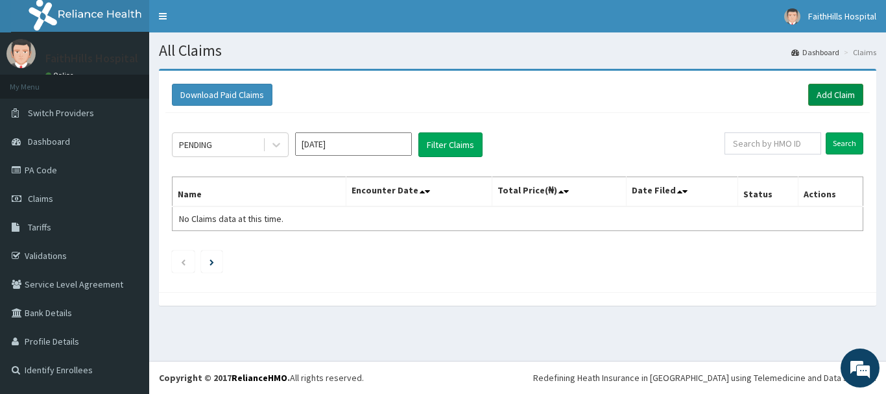
click at [832, 96] on link "Add Claim" at bounding box center [835, 95] width 55 height 22
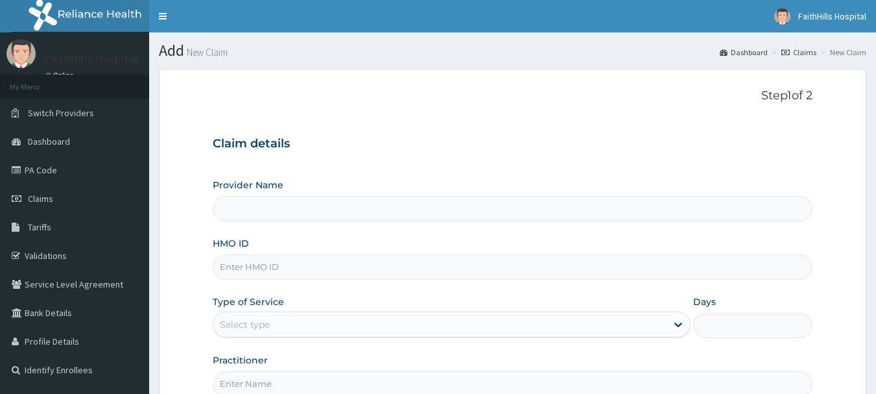
type input "FaithHills Specialist Hospital"
click at [301, 271] on input "HMO ID" at bounding box center [513, 266] width 601 height 25
paste input "PFN/10229/A"
type input "PFN/10229/A"
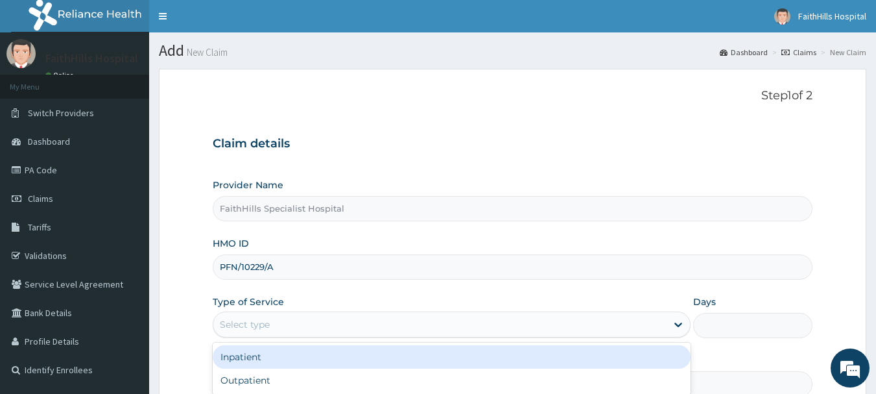
click at [328, 328] on div "Select type" at bounding box center [439, 324] width 453 height 21
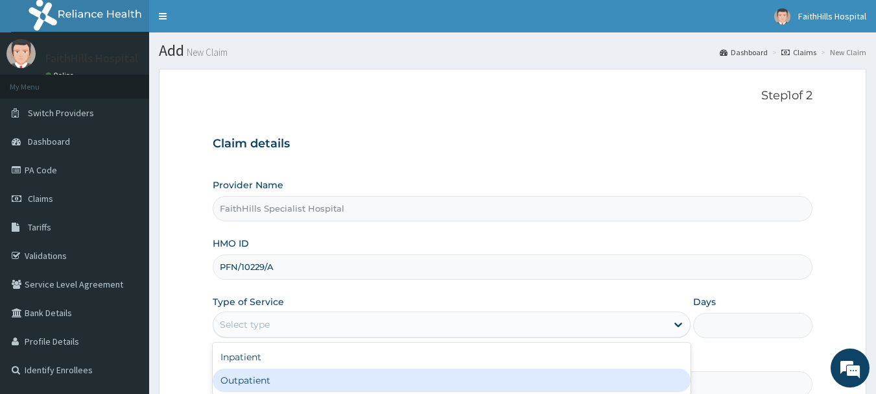
click at [320, 376] on div "Outpatient" at bounding box center [452, 379] width 478 height 23
type input "1"
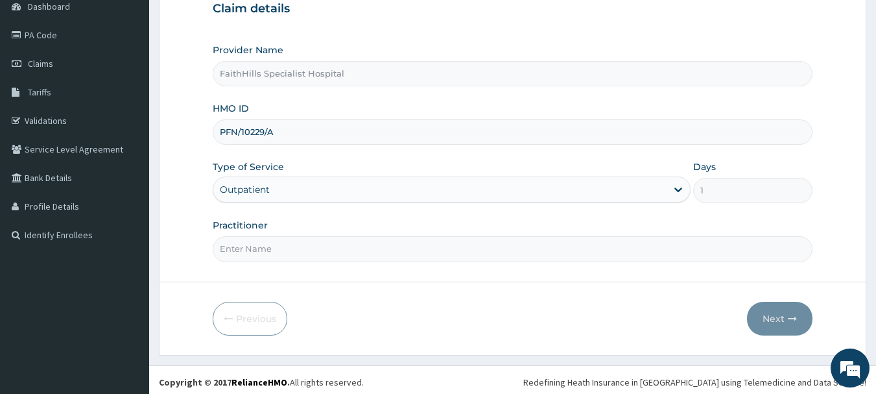
scroll to position [139, 0]
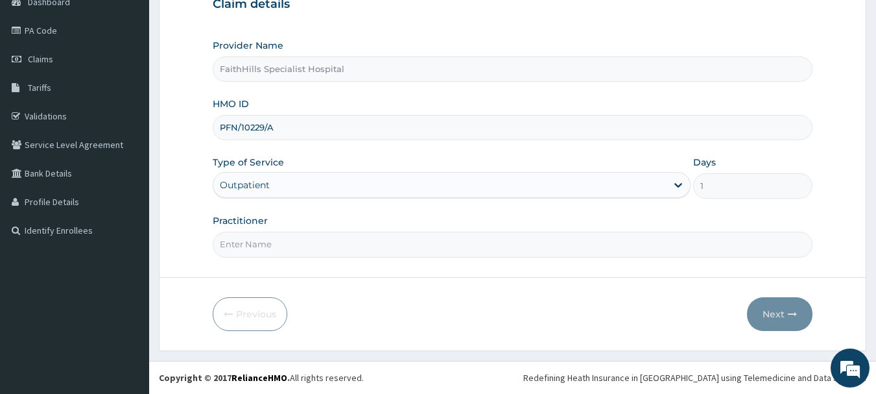
click at [272, 248] on input "Practitioner" at bounding box center [513, 244] width 601 height 25
type input "DR. AKUMA"
click at [775, 308] on button "Next" at bounding box center [780, 314] width 66 height 34
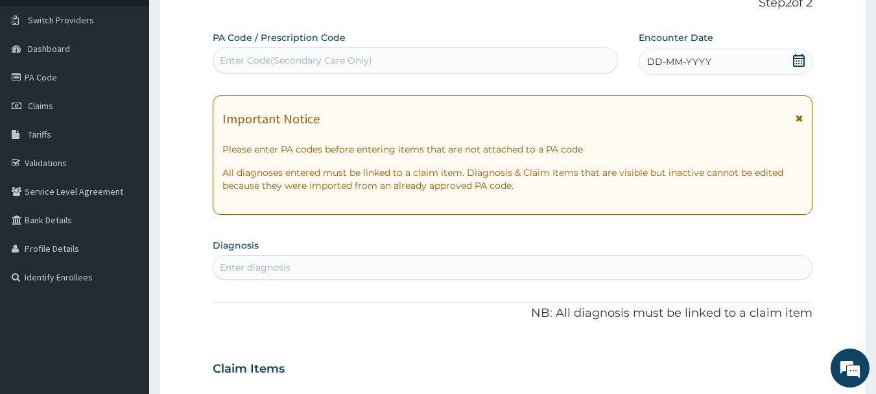
scroll to position [10, 0]
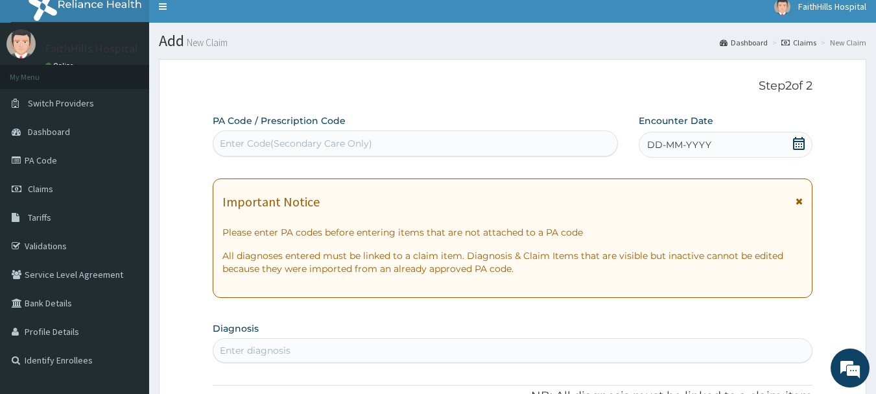
click at [326, 141] on div "Enter Code(Secondary Care Only)" at bounding box center [296, 143] width 152 height 13
paste input "PA/7B0E1E"
type input "PA/7B0E1E"
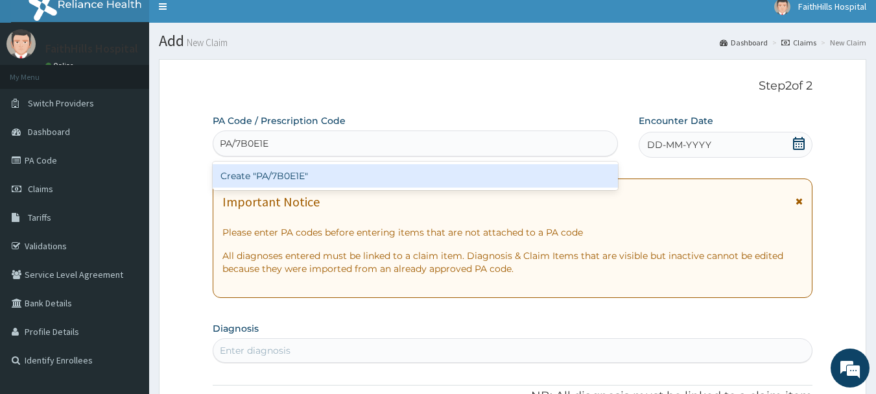
click at [314, 176] on div "Create "PA/7B0E1E"" at bounding box center [416, 175] width 406 height 23
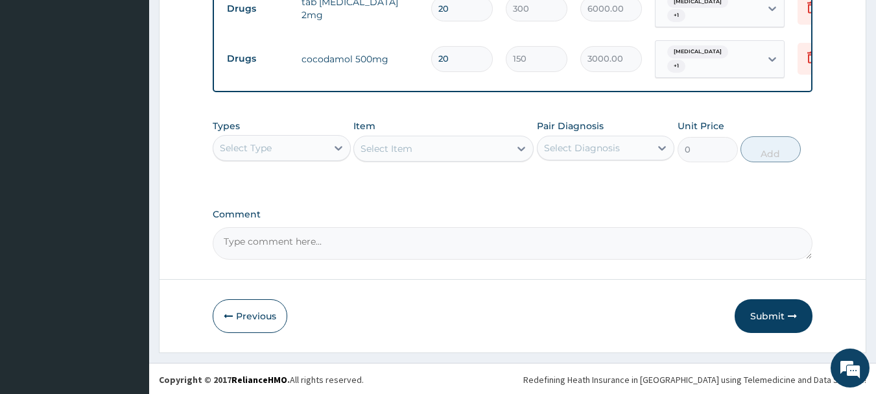
scroll to position [535, 0]
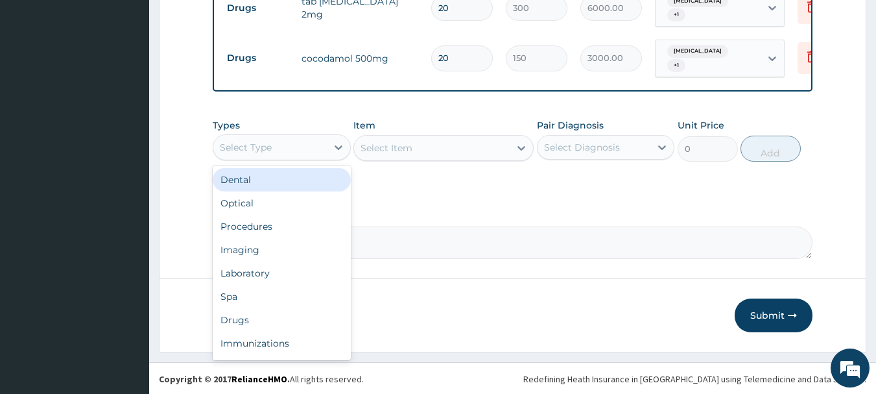
click at [319, 149] on div "Select Type" at bounding box center [270, 147] width 114 height 21
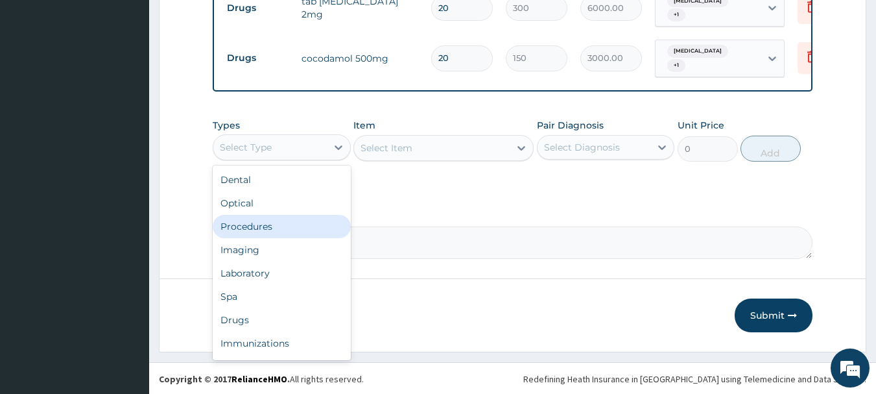
click at [274, 231] on div "Procedures" at bounding box center [282, 226] width 138 height 23
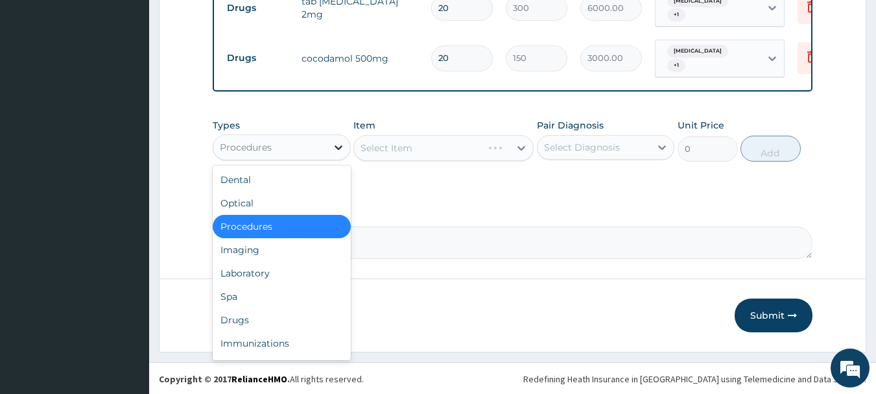
click at [328, 146] on div at bounding box center [338, 147] width 23 height 23
click at [252, 316] on div "Drugs" at bounding box center [282, 319] width 138 height 23
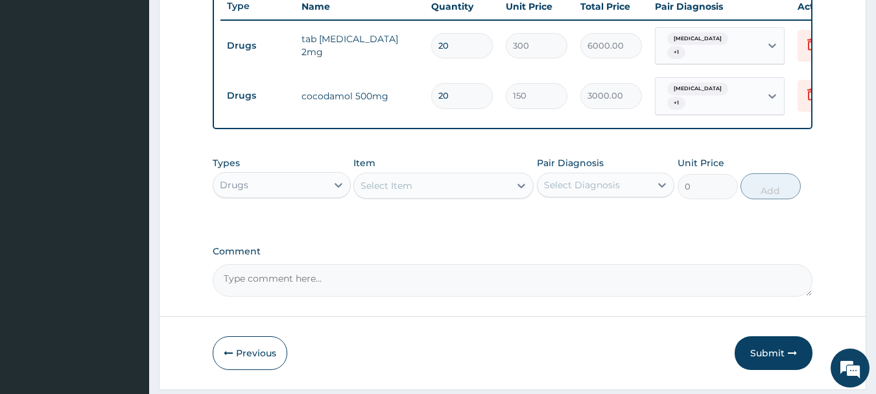
scroll to position [470, 0]
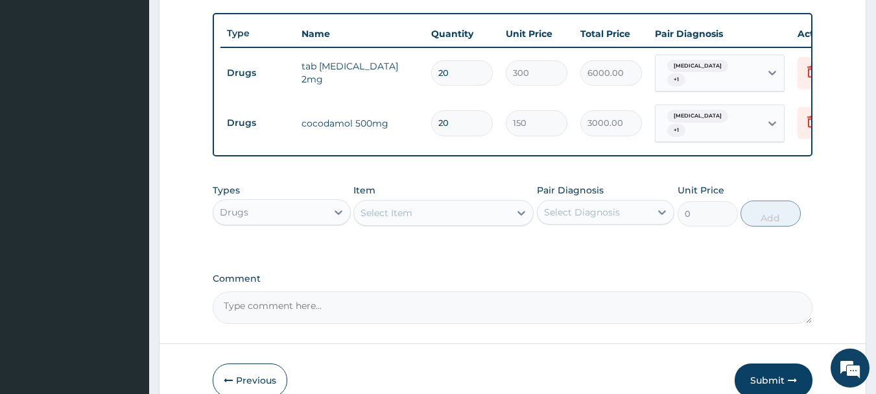
click at [449, 217] on div "Select Item" at bounding box center [432, 212] width 156 height 21
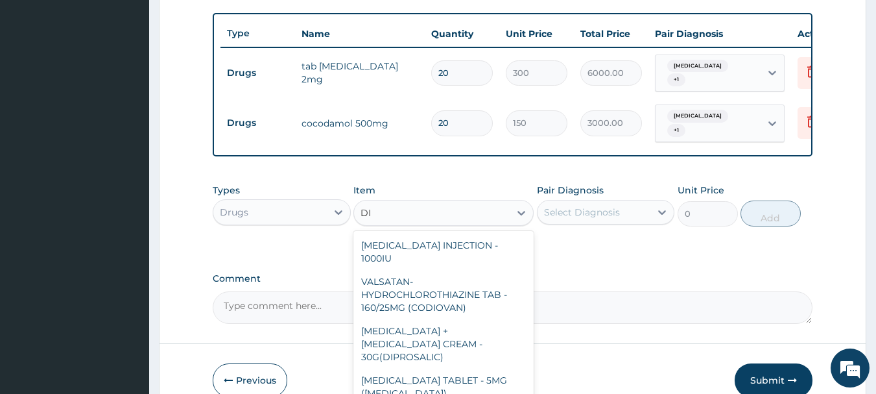
type input "D"
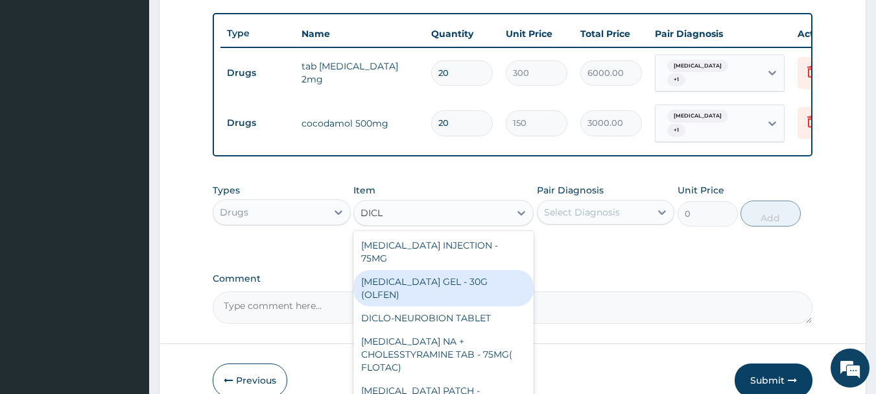
type input "DICLO"
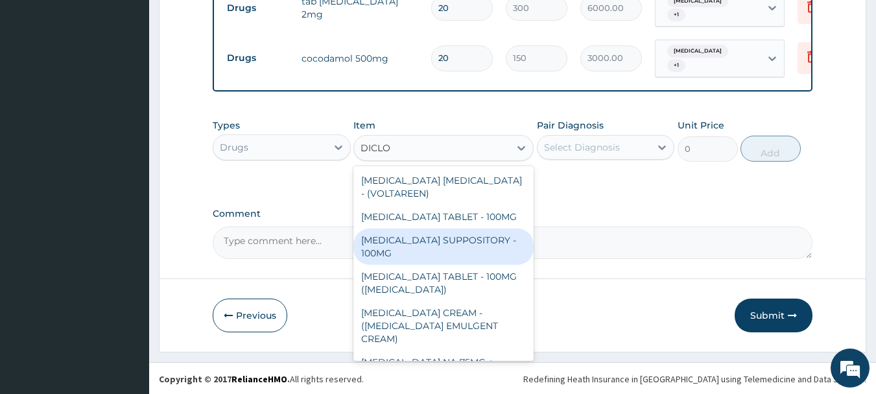
scroll to position [319, 0]
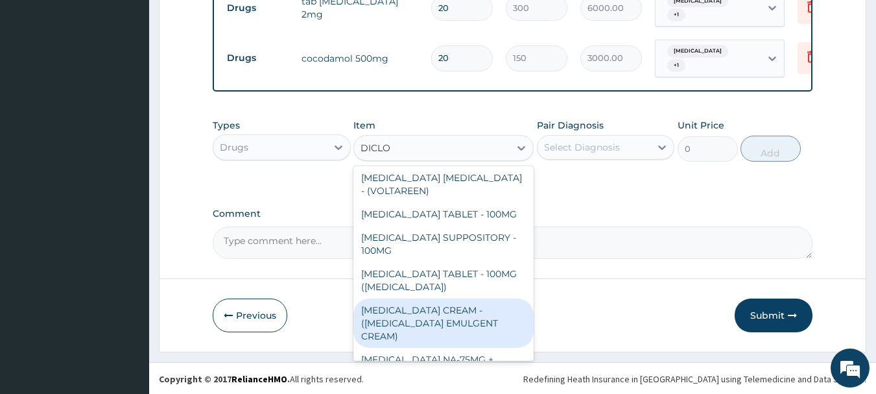
click at [468, 298] on div "DICLOFENAC CREAM - (VOLTAREN EMULGENT CREAM)" at bounding box center [444, 322] width 180 height 49
type input "1400"
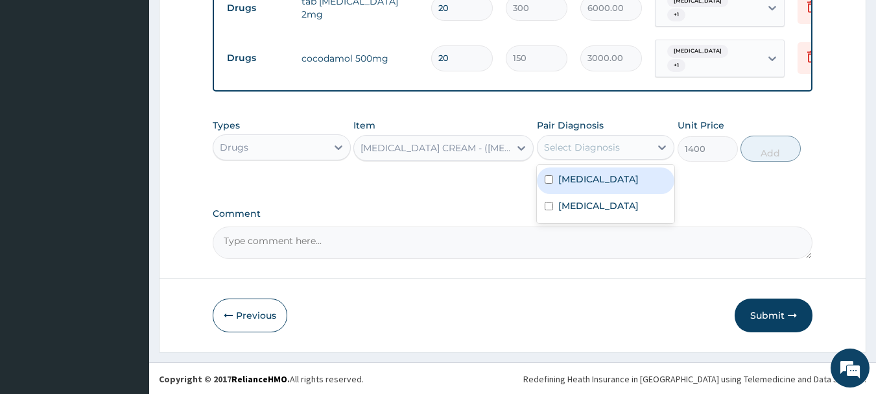
click at [620, 147] on div "Select Diagnosis" at bounding box center [595, 147] width 114 height 21
drag, startPoint x: 615, startPoint y: 174, endPoint x: 613, endPoint y: 184, distance: 9.9
click at [615, 175] on div "Spondylosis" at bounding box center [606, 180] width 138 height 27
checkbox input "true"
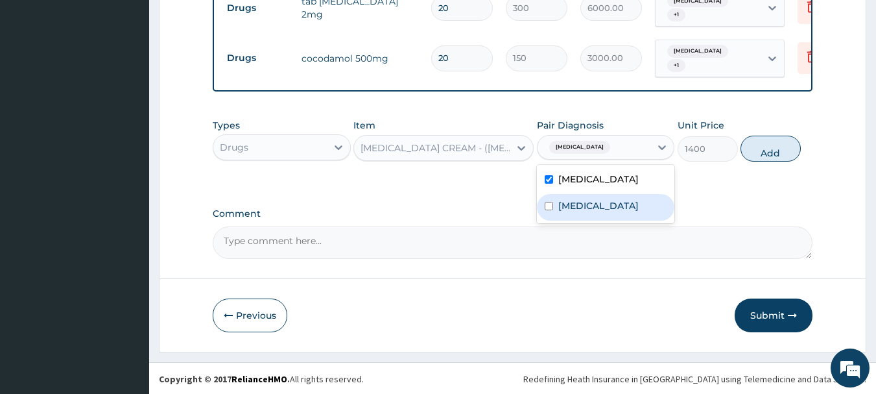
click at [609, 194] on div "Low back pain" at bounding box center [606, 207] width 138 height 27
checkbox input "true"
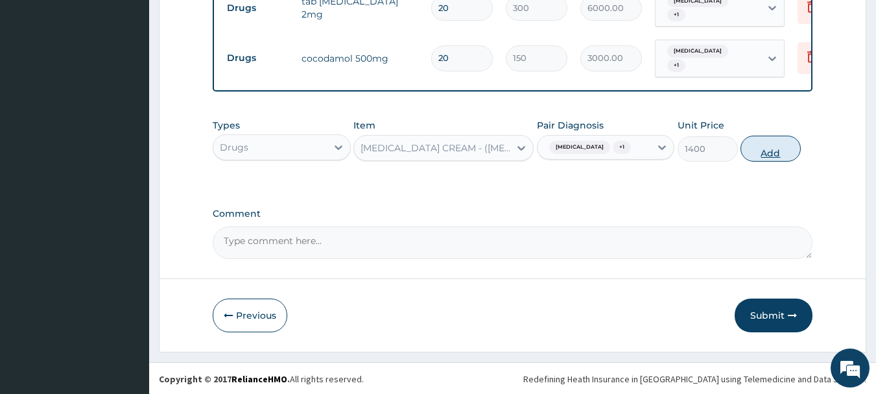
click at [762, 156] on button "Add" at bounding box center [771, 149] width 60 height 26
type input "0"
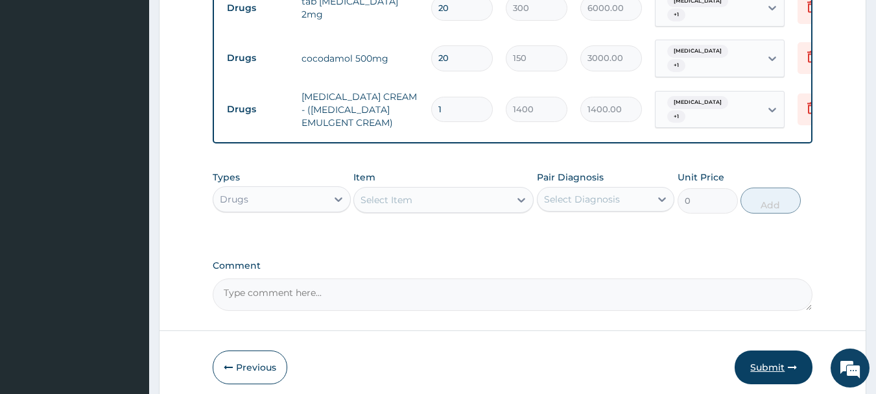
click at [780, 368] on button "Submit" at bounding box center [774, 367] width 78 height 34
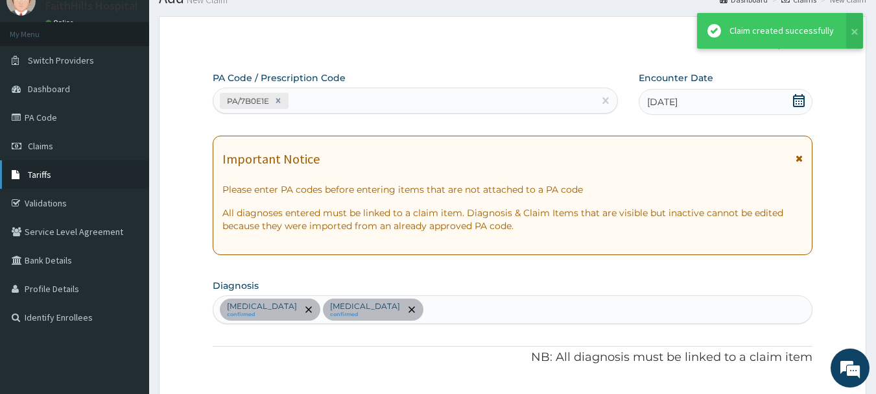
scroll to position [535, 0]
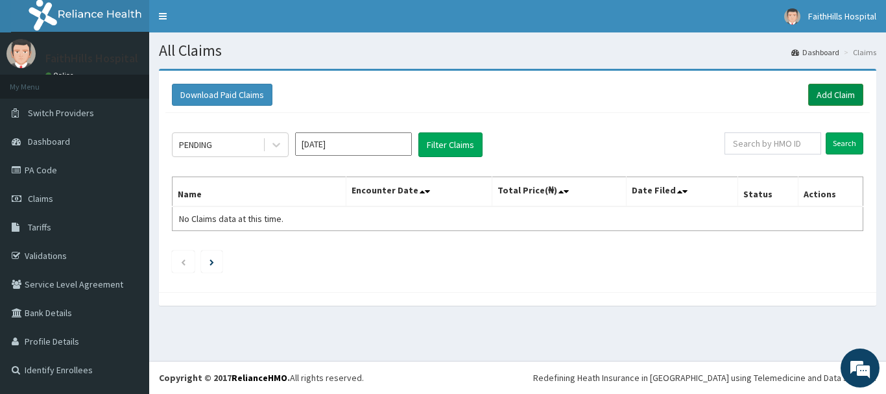
click at [846, 91] on link "Add Claim" at bounding box center [835, 95] width 55 height 22
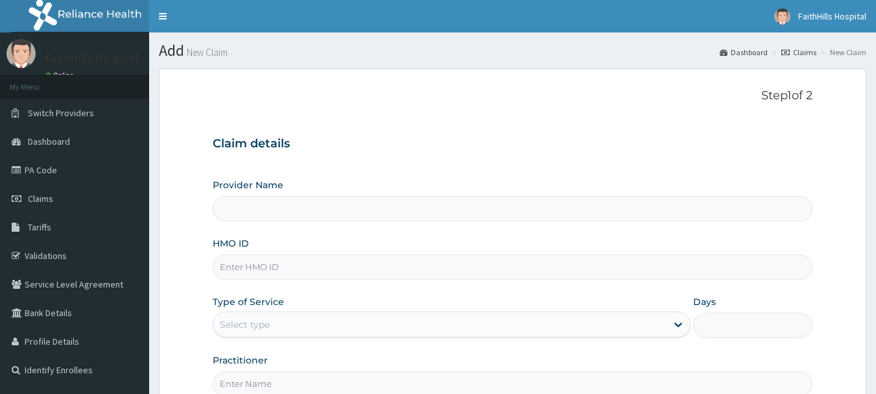
type input "FaithHills Specialist Hospital"
click at [282, 273] on input "HMO ID" at bounding box center [513, 266] width 601 height 25
paste input "SBG/10064/E"
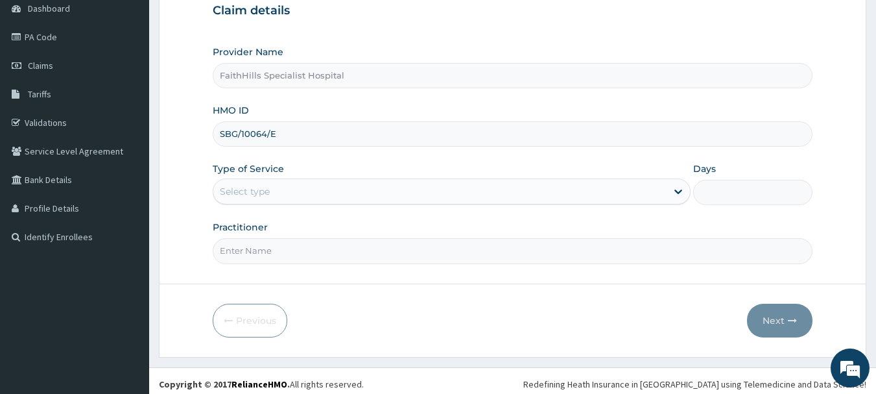
scroll to position [139, 0]
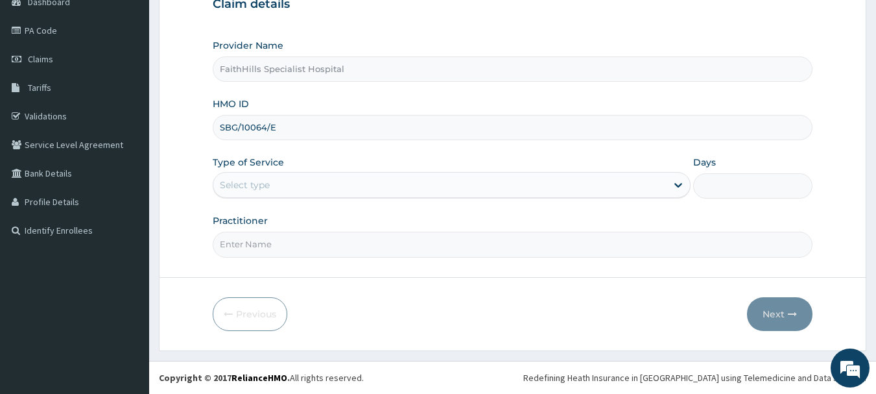
type input "SBG/10064/E"
click at [245, 186] on div "Select type" at bounding box center [245, 184] width 50 height 13
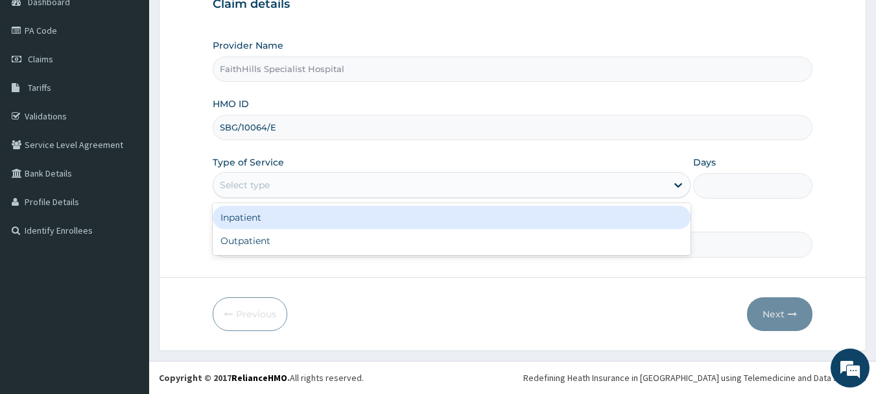
click at [256, 217] on div "Inpatient" at bounding box center [452, 217] width 478 height 23
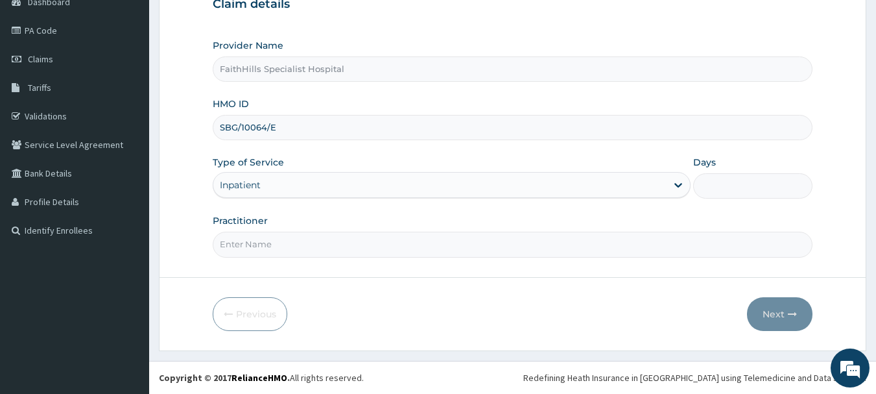
click at [276, 248] on input "Practitioner" at bounding box center [513, 244] width 601 height 25
click at [248, 247] on input "Practitioner" at bounding box center [513, 244] width 601 height 25
type input "DR. AKUMA"
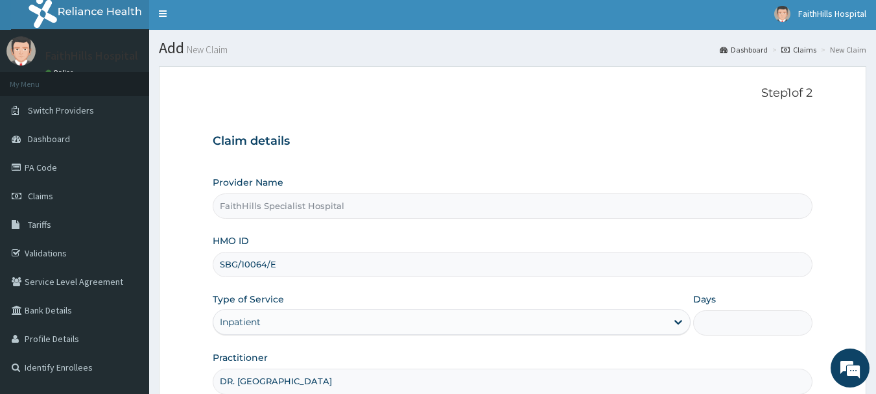
scroll to position [0, 0]
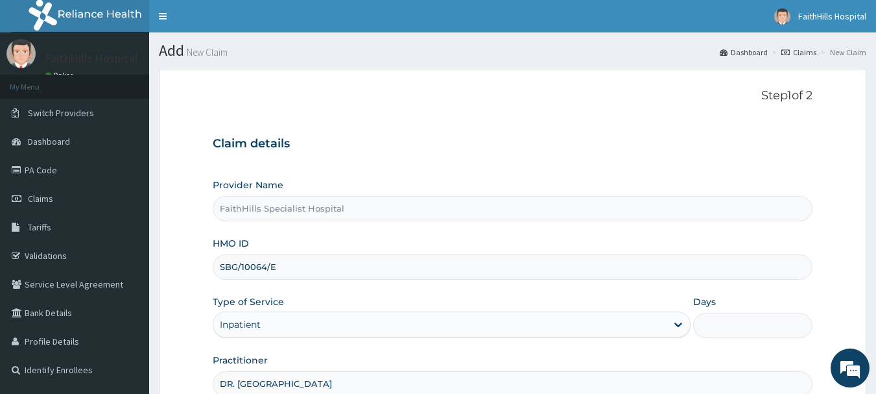
click at [729, 327] on input "Days" at bounding box center [752, 325] width 119 height 25
type input "2"
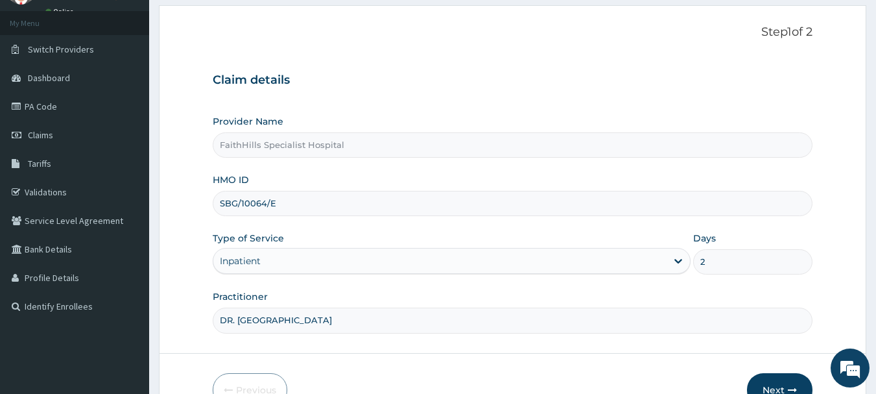
scroll to position [139, 0]
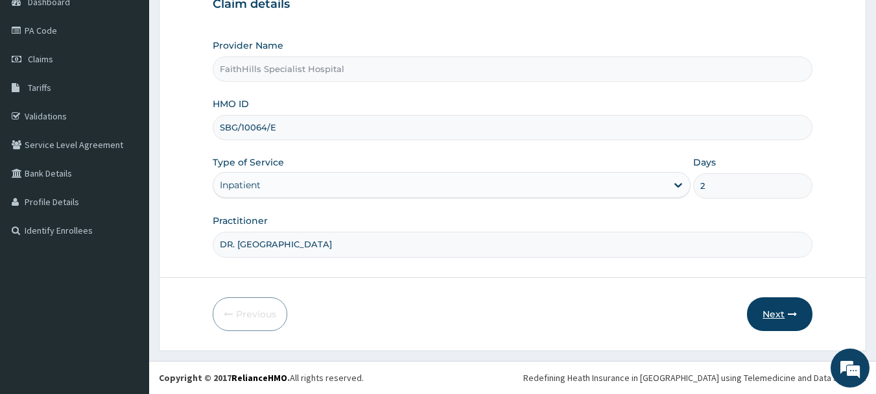
click at [790, 311] on icon "button" at bounding box center [792, 313] width 9 height 9
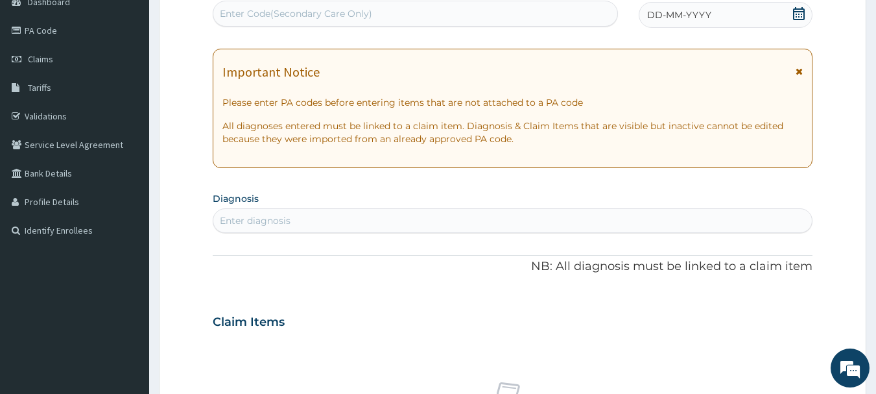
click at [300, 12] on div "Enter Code(Secondary Care Only)" at bounding box center [296, 13] width 152 height 13
paste input "PA/A39247"
type input "PA/A39247"
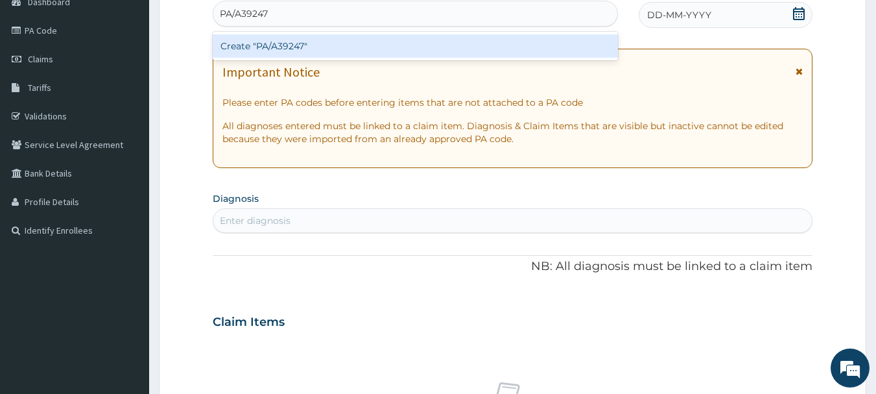
click at [315, 43] on div "Create "PA/A39247"" at bounding box center [416, 45] width 406 height 23
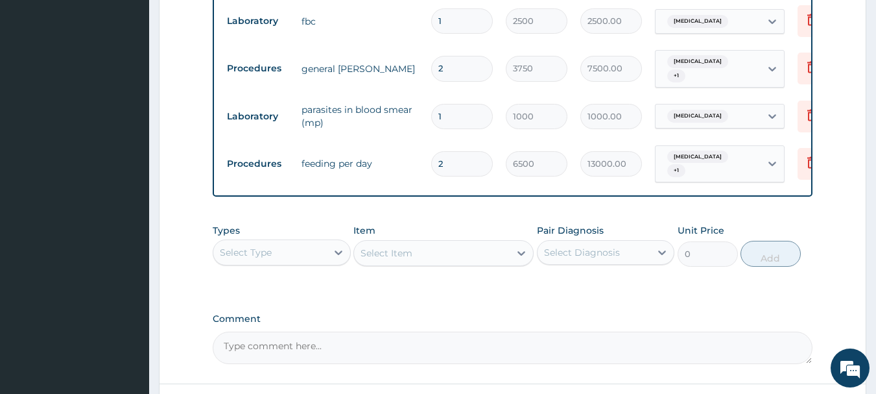
scroll to position [811, 0]
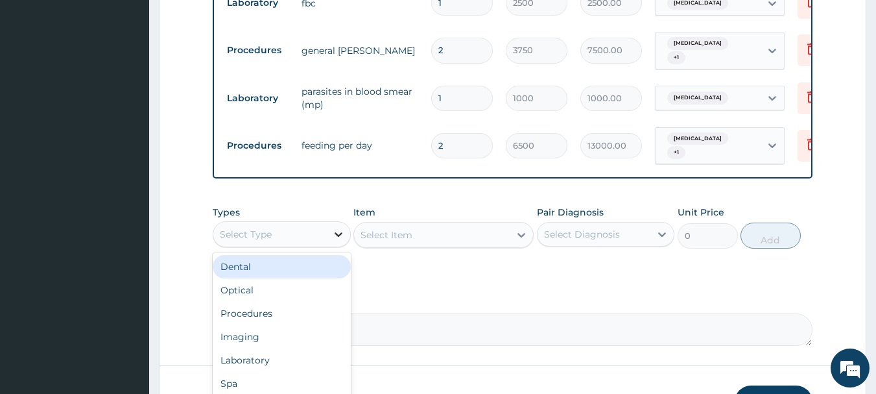
click at [330, 230] on div at bounding box center [338, 234] width 23 height 23
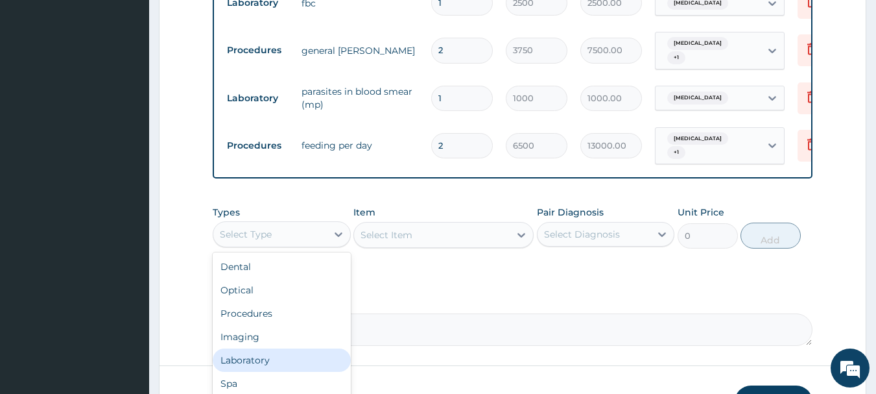
scroll to position [44, 0]
click at [269, 351] on div "Drugs" at bounding box center [282, 362] width 138 height 23
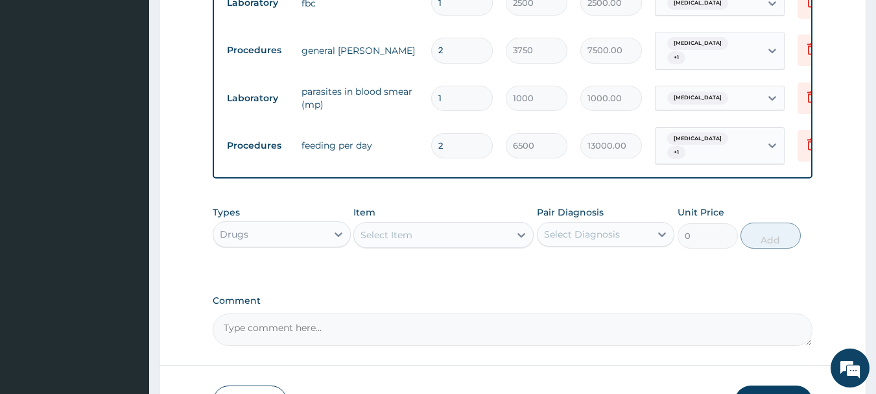
click at [486, 224] on div "Select Item" at bounding box center [432, 234] width 156 height 21
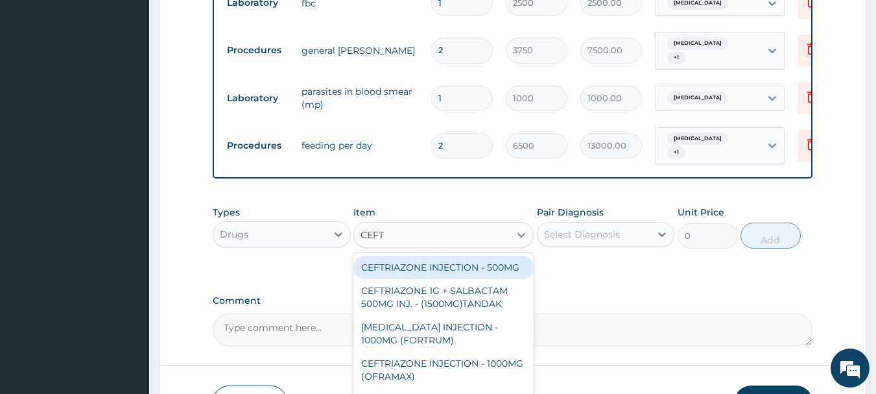
type input "CEFTR"
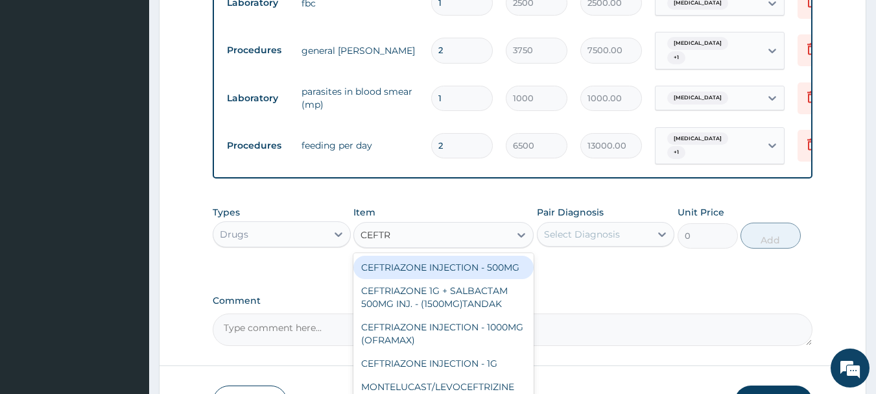
click at [478, 261] on div "CEFTRIAZONE INJECTION - 500MG" at bounding box center [444, 267] width 180 height 23
type input "1232"
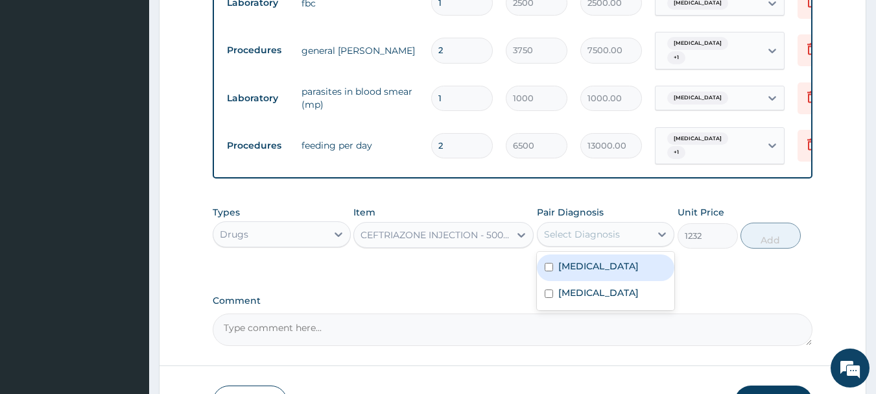
click at [573, 228] on div "Select Diagnosis" at bounding box center [582, 234] width 76 height 13
click at [588, 259] on div "Sepsis" at bounding box center [606, 267] width 138 height 27
checkbox input "true"
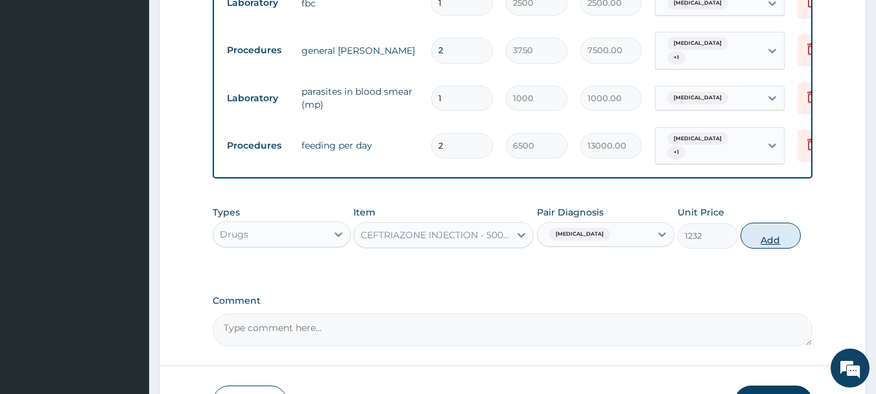
click at [767, 233] on button "Add" at bounding box center [771, 236] width 60 height 26
type input "0"
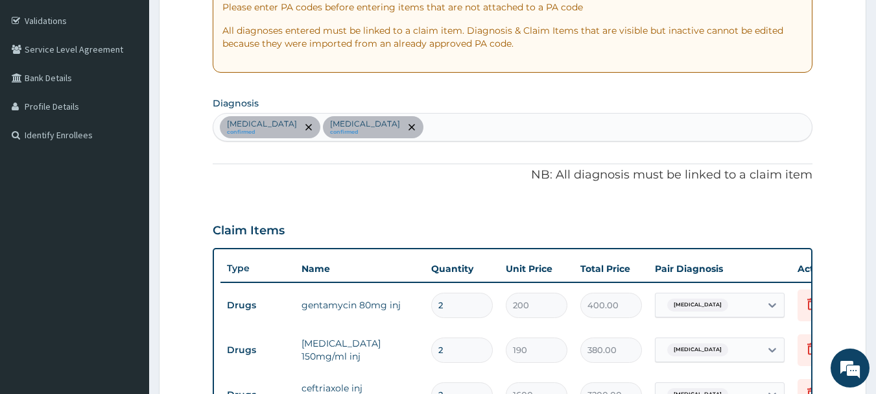
scroll to position [227, 0]
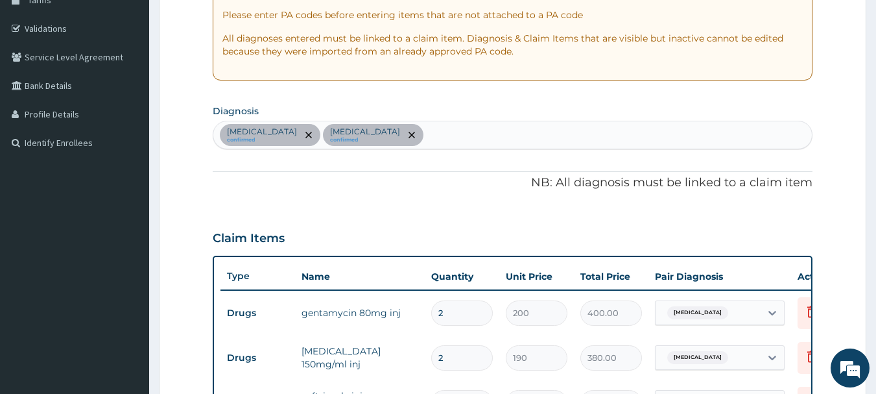
click at [398, 139] on div "Sepsis confirmed Malaria confirmed" at bounding box center [512, 134] width 599 height 27
type input "UPPER RESPI"
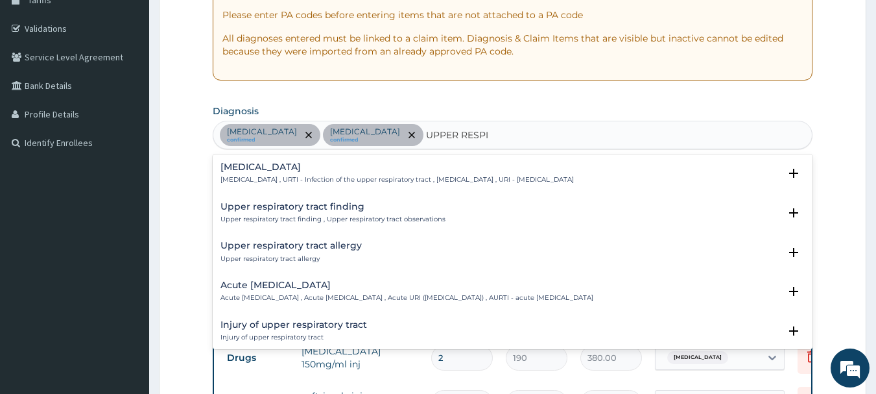
click at [346, 169] on h4 "Upper respiratory infection" at bounding box center [398, 167] width 354 height 10
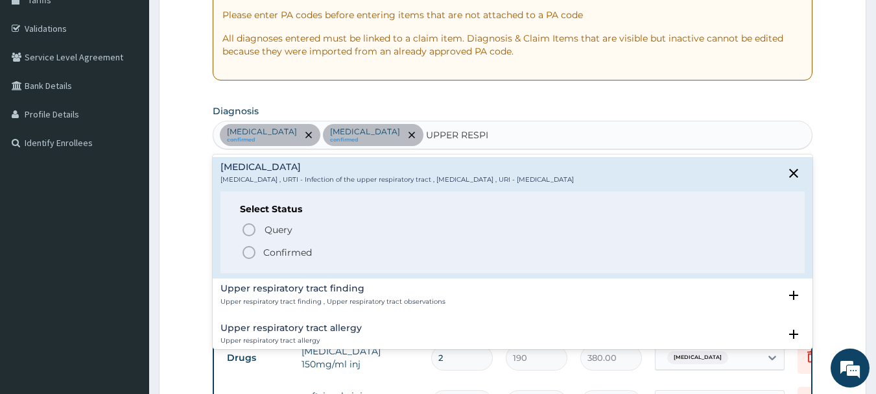
click at [287, 256] on p "Confirmed" at bounding box center [287, 252] width 49 height 13
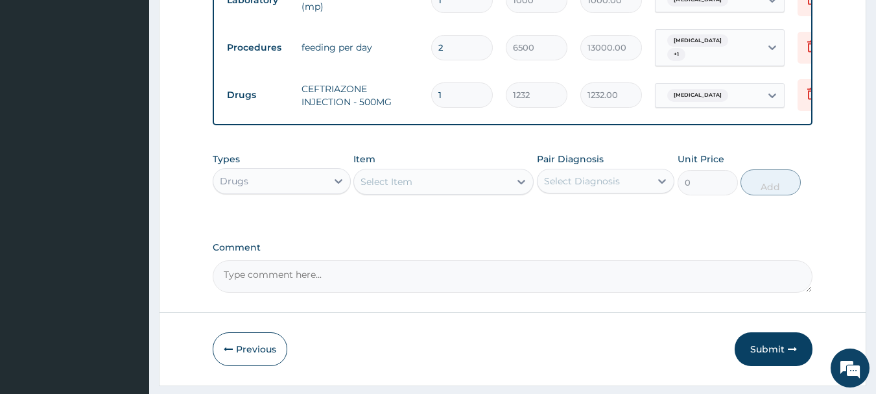
scroll to position [937, 0]
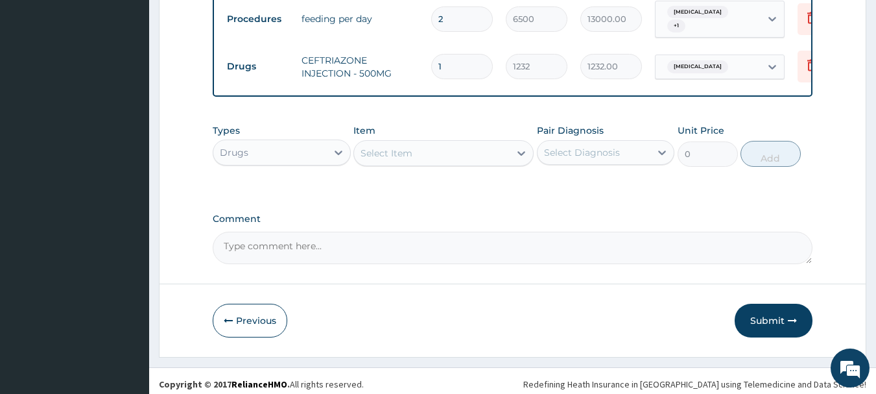
click at [401, 147] on div "Select Item" at bounding box center [387, 153] width 52 height 13
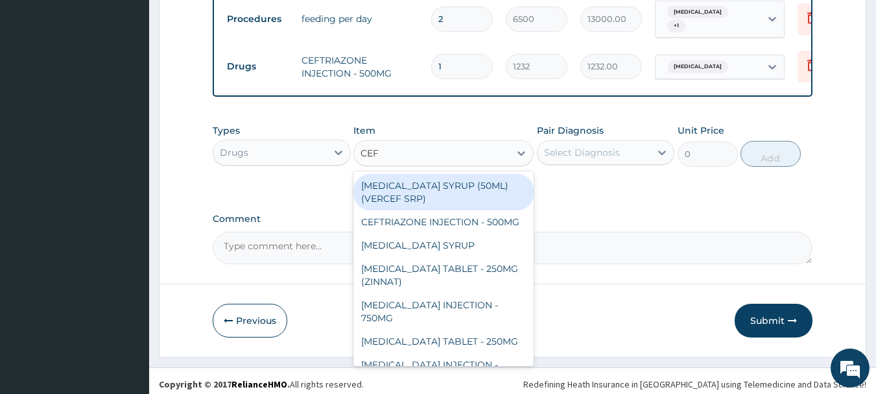
type input "CEFI"
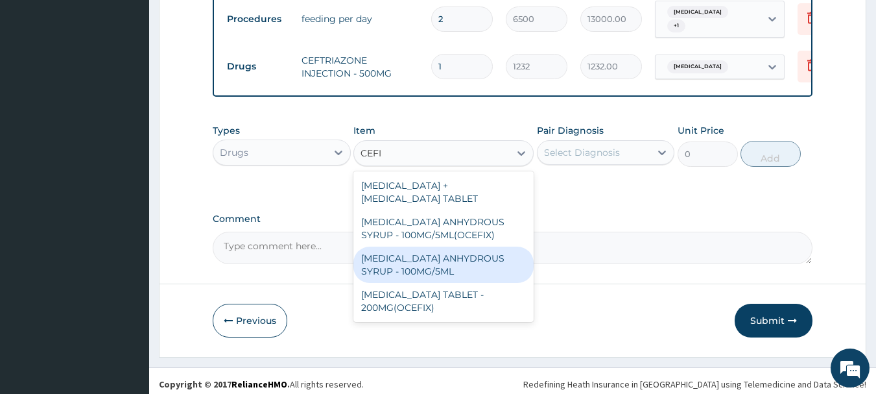
click at [458, 250] on div "CEFIXIME ANHYDROUS SYRUP - 100MG/5ML" at bounding box center [444, 265] width 180 height 36
type input "3639.9999999999995"
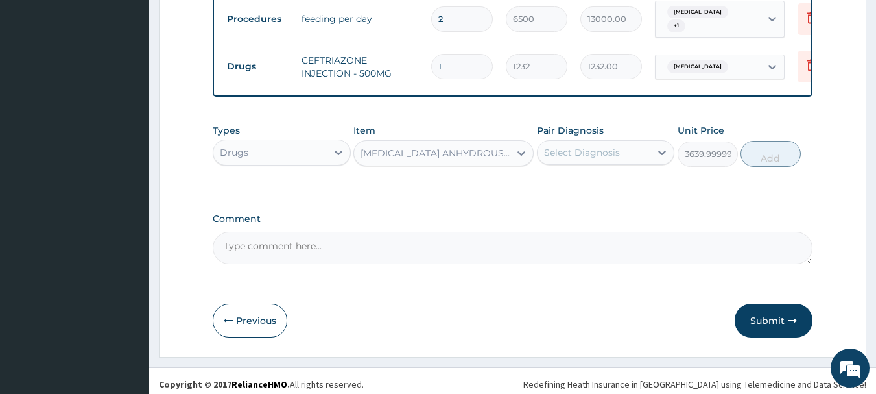
click at [581, 146] on div "Select Diagnosis" at bounding box center [582, 152] width 76 height 13
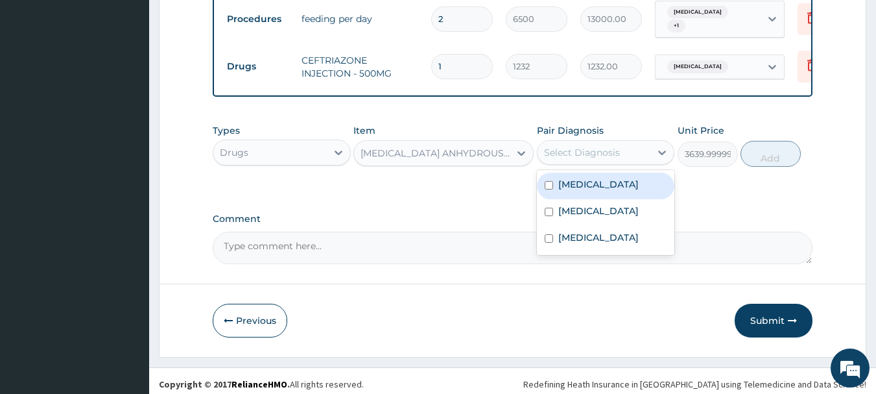
drag, startPoint x: 592, startPoint y: 183, endPoint x: 593, endPoint y: 199, distance: 15.6
click at [593, 188] on div "Sepsis" at bounding box center [606, 186] width 138 height 27
checkbox input "true"
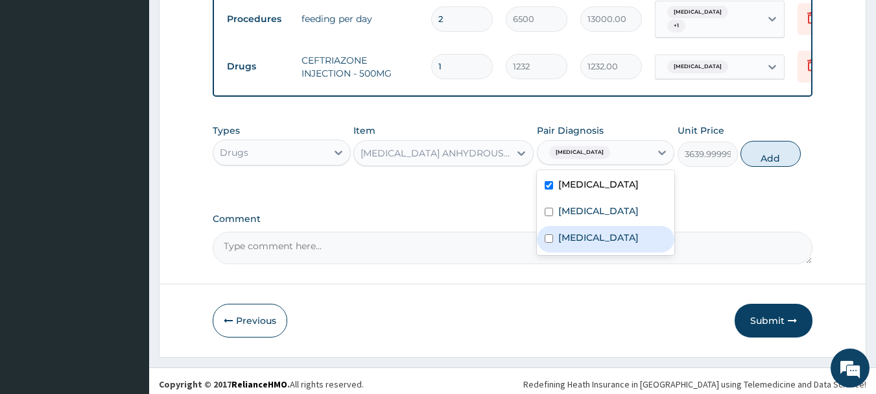
click at [592, 241] on label "[MEDICAL_DATA]" at bounding box center [599, 237] width 80 height 13
checkbox input "true"
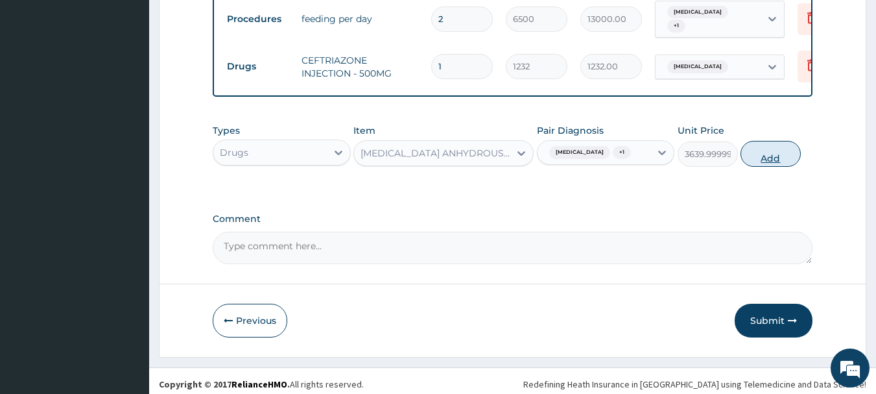
click at [767, 151] on button "Add" at bounding box center [771, 154] width 60 height 26
type input "0"
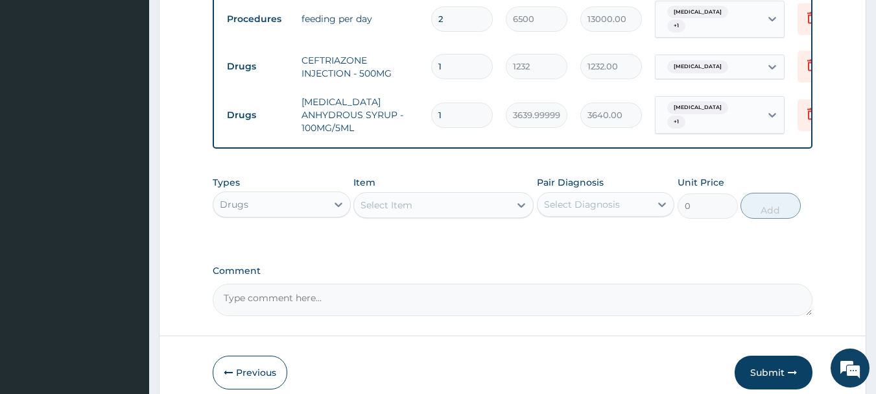
click at [500, 195] on div "Select Item" at bounding box center [432, 205] width 156 height 21
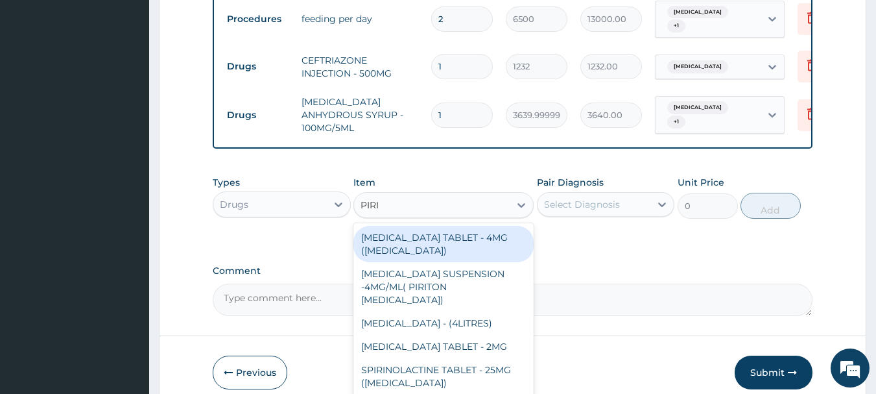
type input "PIRIT"
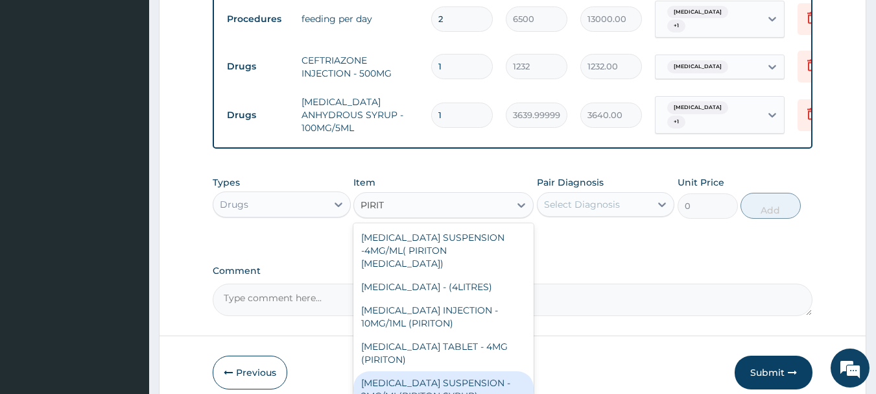
click at [494, 381] on div "[MEDICAL_DATA] SUSPENSION - 2MG/ML(PIRITON SYRUP)" at bounding box center [444, 389] width 180 height 36
type input "840"
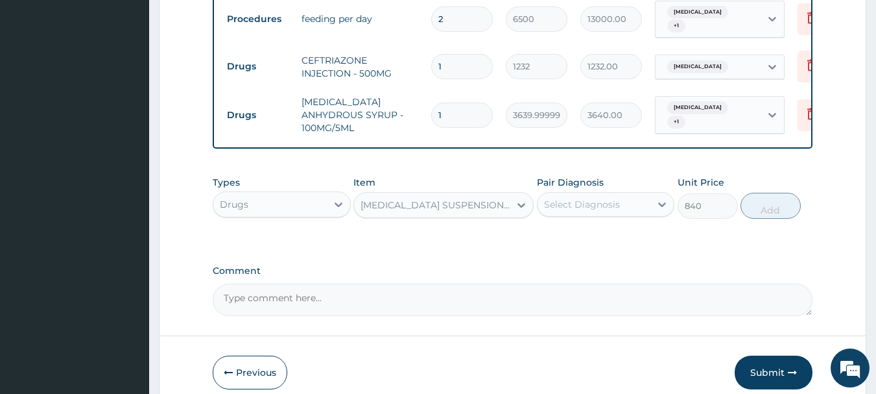
click at [609, 198] on div "Select Diagnosis" at bounding box center [582, 204] width 76 height 13
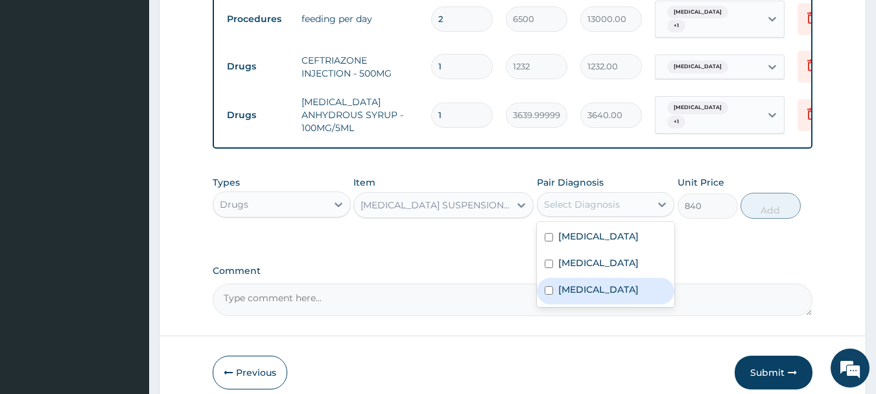
drag, startPoint x: 596, startPoint y: 281, endPoint x: 647, endPoint y: 267, distance: 53.0
click at [596, 283] on label "[MEDICAL_DATA]" at bounding box center [599, 289] width 80 height 13
checkbox input "true"
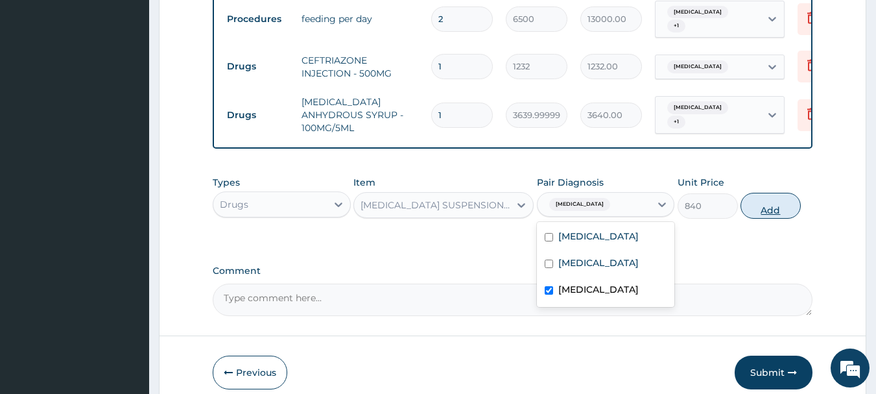
click at [775, 199] on button "Add" at bounding box center [771, 206] width 60 height 26
type input "0"
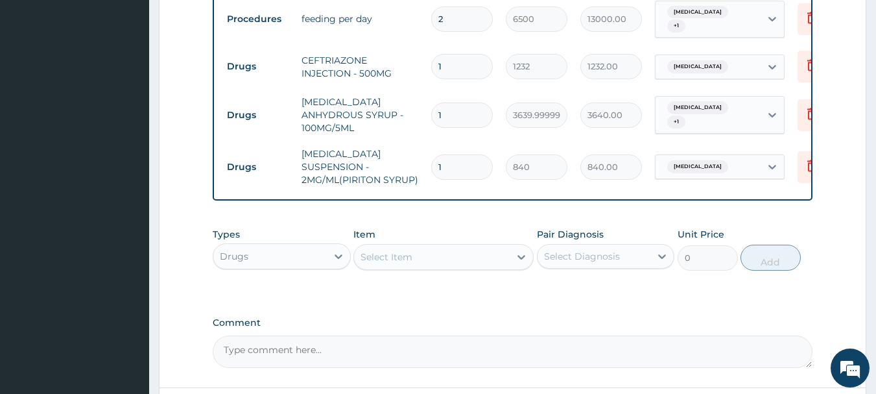
click at [490, 247] on div "Select Item" at bounding box center [432, 257] width 156 height 21
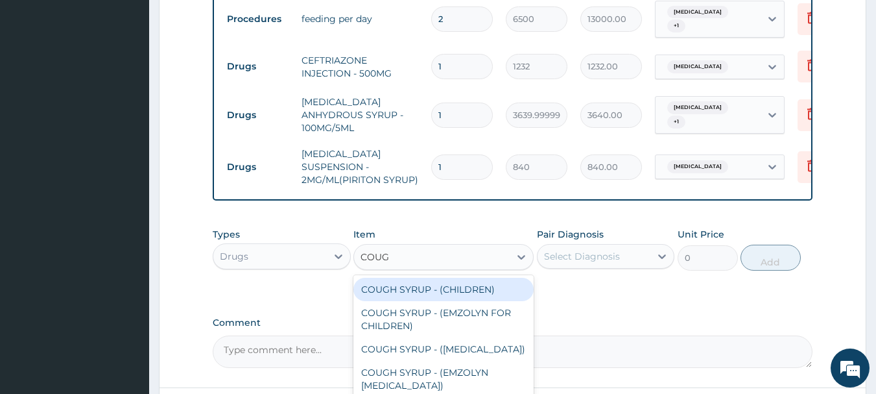
type input "COUGH"
click at [487, 280] on div "COUGH SYRUP - (CHILDREN)" at bounding box center [444, 289] width 180 height 23
type input "1120"
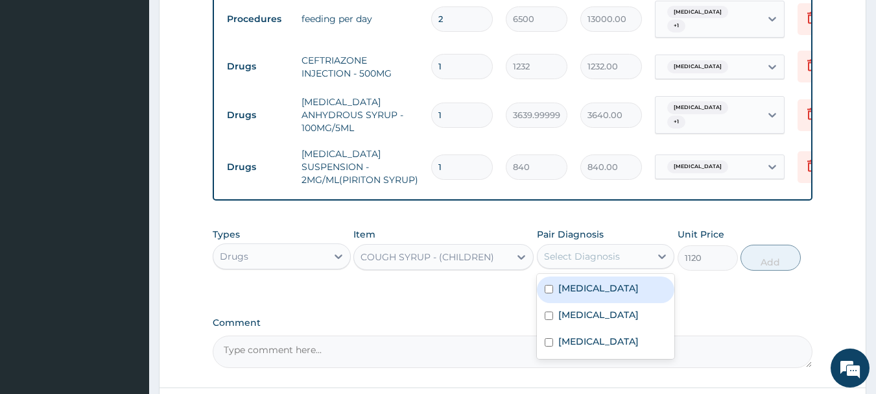
click at [630, 246] on div "Select Diagnosis" at bounding box center [595, 256] width 114 height 21
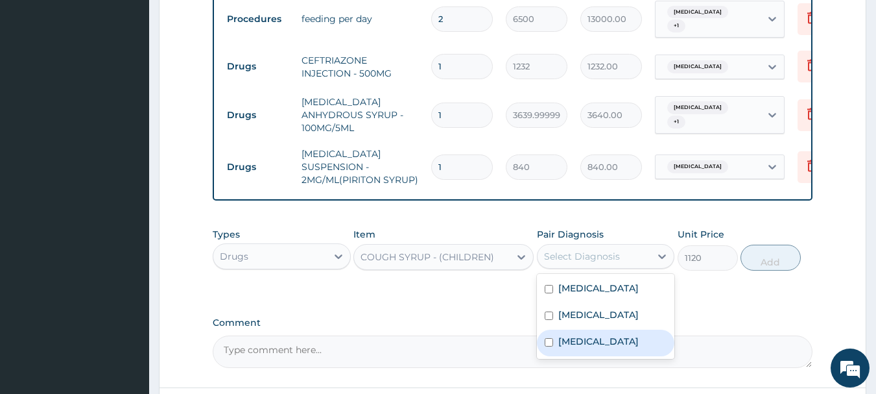
click at [605, 340] on label "[MEDICAL_DATA]" at bounding box center [599, 341] width 80 height 13
checkbox input "true"
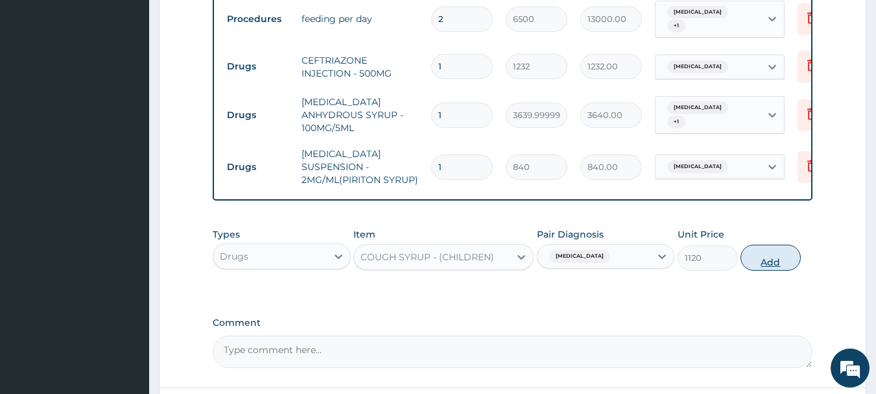
click at [790, 250] on button "Add" at bounding box center [771, 258] width 60 height 26
type input "0"
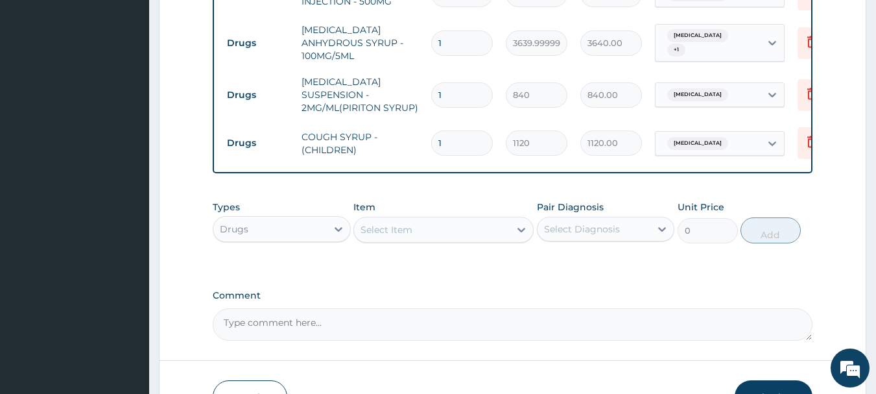
scroll to position [1079, 0]
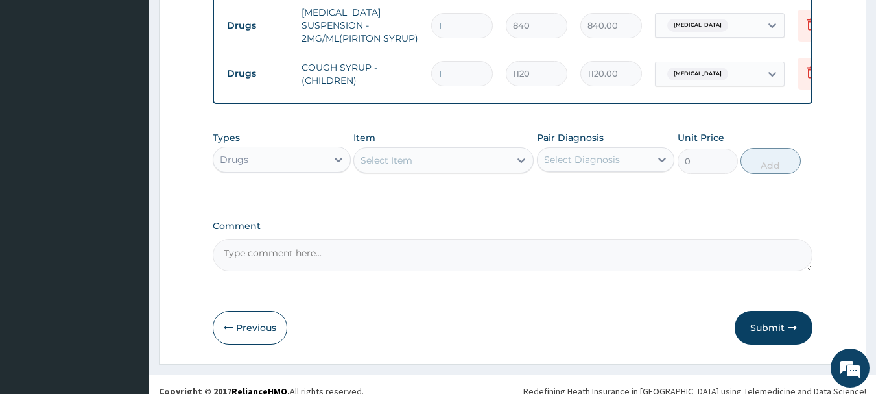
click at [774, 312] on button "Submit" at bounding box center [774, 328] width 78 height 34
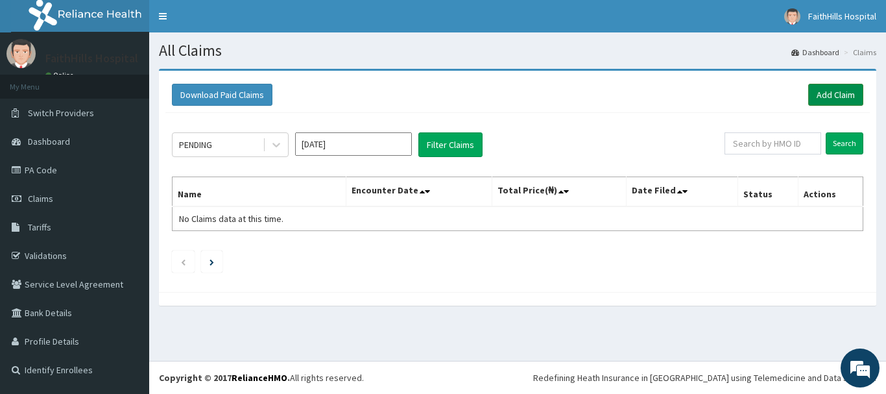
click at [840, 88] on link "Add Claim" at bounding box center [835, 95] width 55 height 22
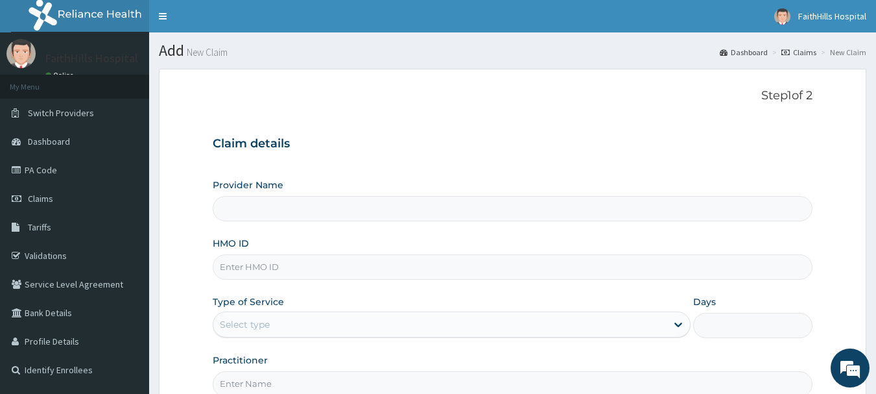
type input "FaithHills Specialist Hospital"
click at [336, 269] on input "HMO ID" at bounding box center [513, 266] width 601 height 25
paste input "eis/12138/c"
type input "EIS/12138/C"
click at [320, 331] on div "Select type" at bounding box center [439, 324] width 453 height 21
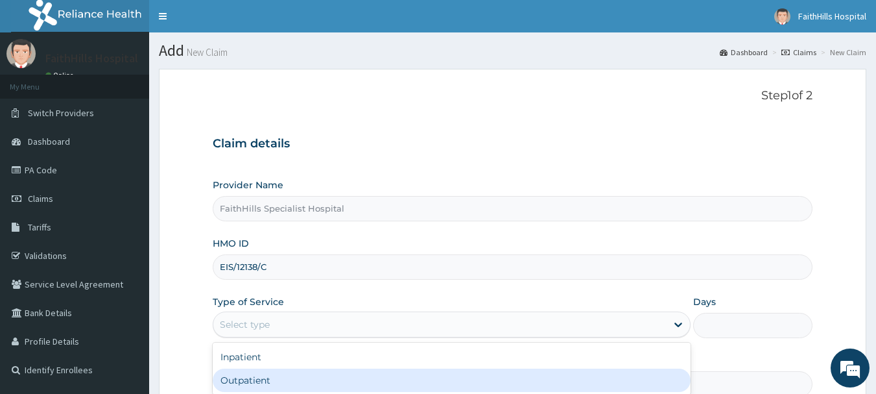
click at [286, 379] on div "Outpatient" at bounding box center [452, 379] width 478 height 23
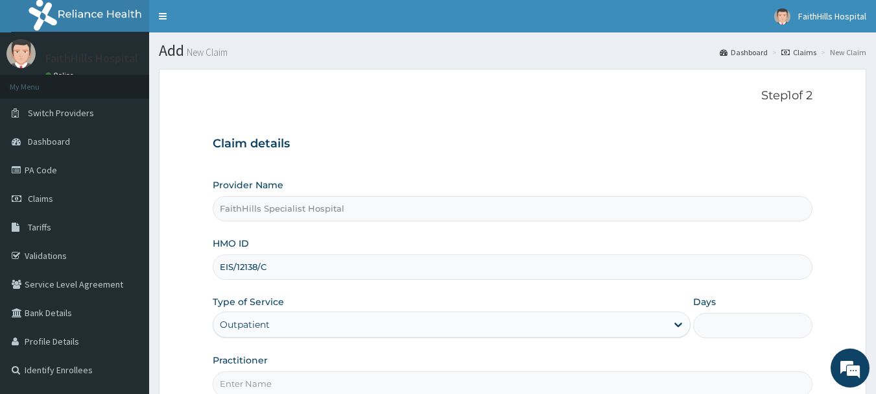
type input "1"
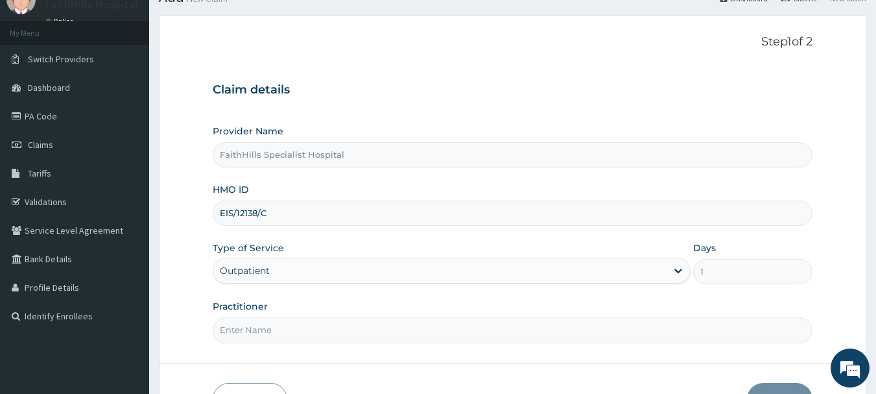
scroll to position [130, 0]
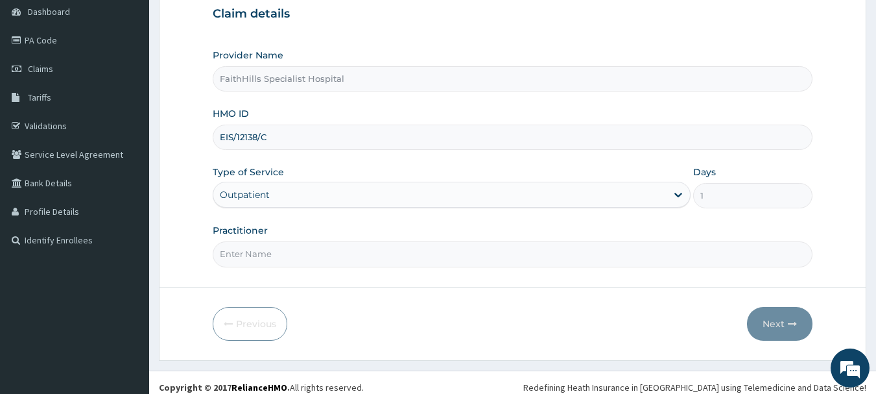
click at [239, 258] on input "Practitioner" at bounding box center [513, 253] width 601 height 25
type input "[PERSON_NAME]"
click at [775, 324] on button "Next" at bounding box center [780, 324] width 66 height 34
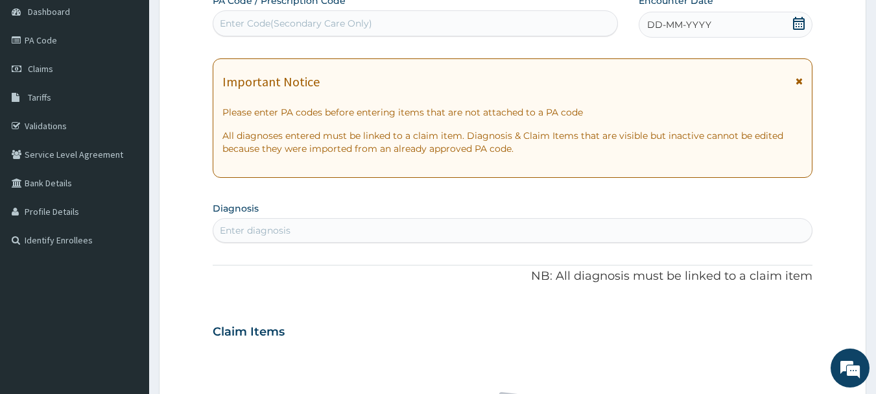
click at [276, 26] on div "Enter Code(Secondary Care Only)" at bounding box center [296, 23] width 152 height 13
paste input "PA/3605E0"
type input "PA/3605E0"
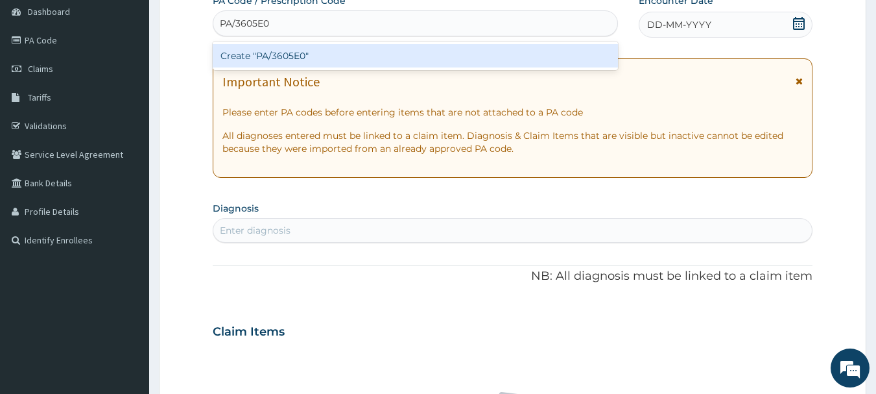
click at [285, 61] on div "Create "PA/3605E0"" at bounding box center [416, 55] width 406 height 23
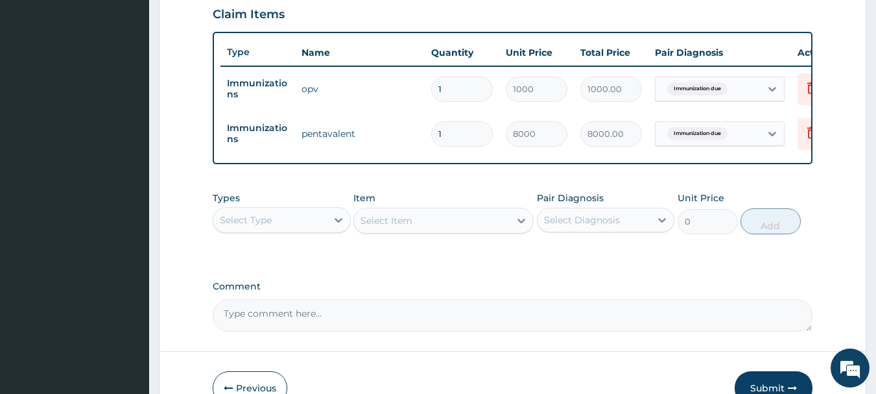
scroll to position [535, 0]
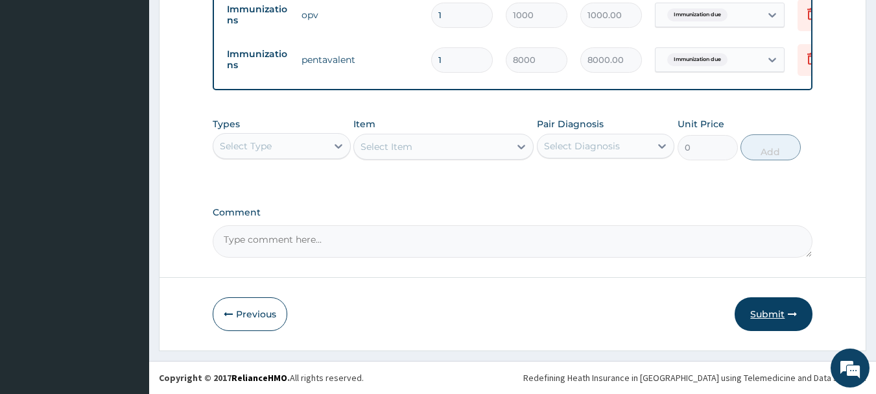
click at [766, 309] on button "Submit" at bounding box center [774, 314] width 78 height 34
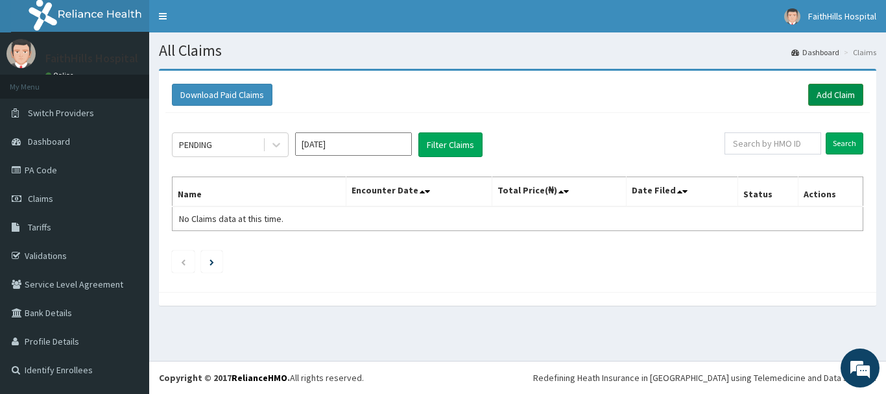
click at [826, 90] on link "Add Claim" at bounding box center [835, 95] width 55 height 22
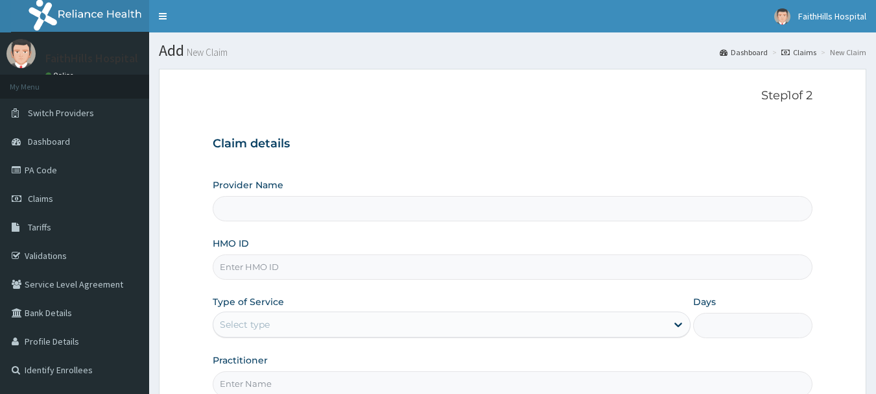
type input "FaithHills Specialist Hospital"
click at [341, 269] on input "HMO ID" at bounding box center [513, 266] width 601 height 25
paste input "GHL/10012/A"
click at [328, 274] on input "GHL/10012/A" at bounding box center [513, 266] width 601 height 25
type input "GHL/10012/A"
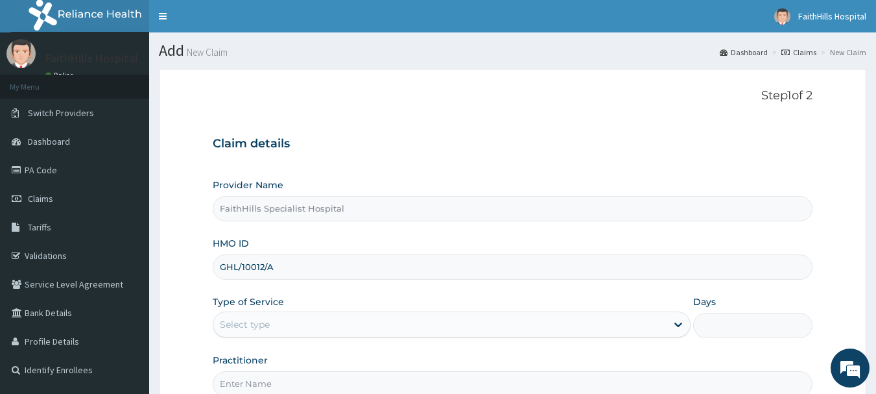
click at [333, 321] on div "Select type" at bounding box center [439, 324] width 453 height 21
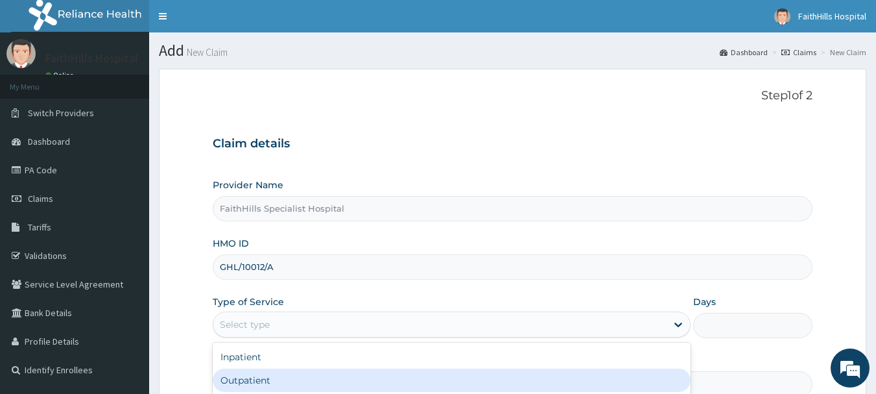
click at [283, 374] on div "Outpatient" at bounding box center [452, 379] width 478 height 23
type input "1"
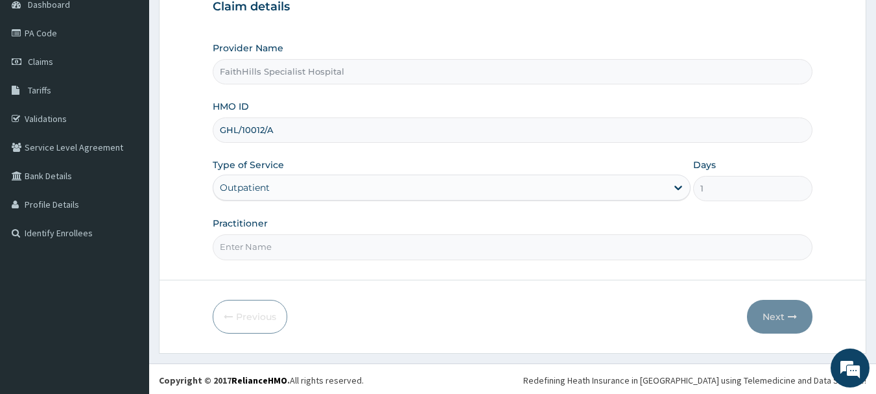
scroll to position [139, 0]
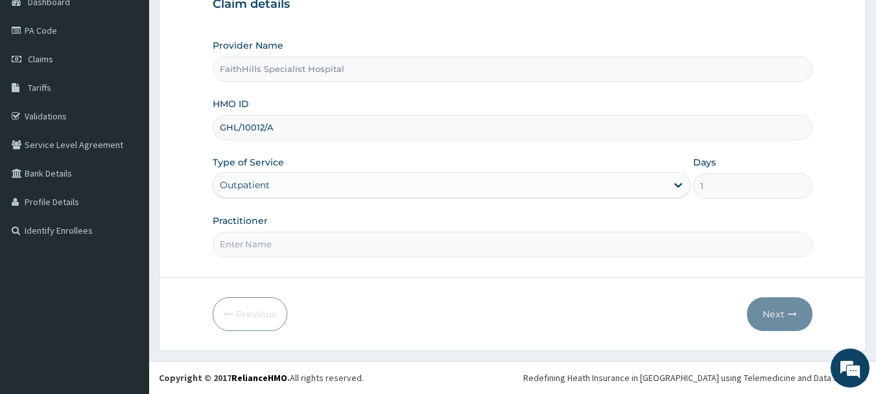
click at [241, 250] on input "Practitioner" at bounding box center [513, 244] width 601 height 25
type input "DR. [PERSON_NAME]"
click at [760, 313] on button "Next" at bounding box center [780, 314] width 66 height 34
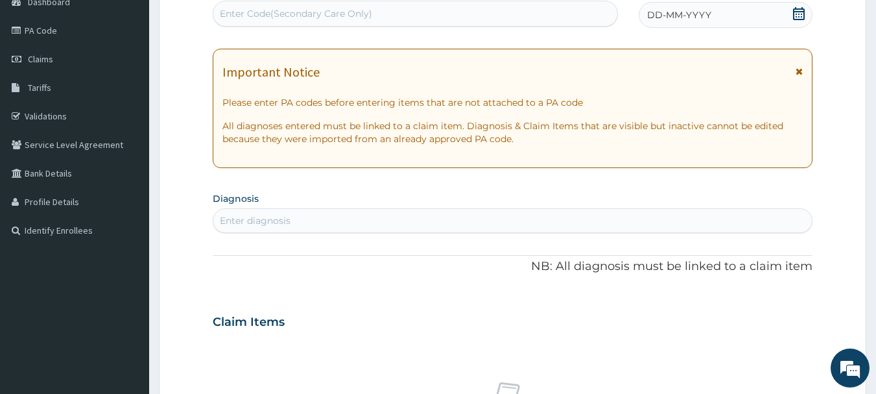
click at [322, 14] on div "Enter Code(Secondary Care Only)" at bounding box center [296, 13] width 152 height 13
paste input "PA/F965AE"
type input "PA/F965AE"
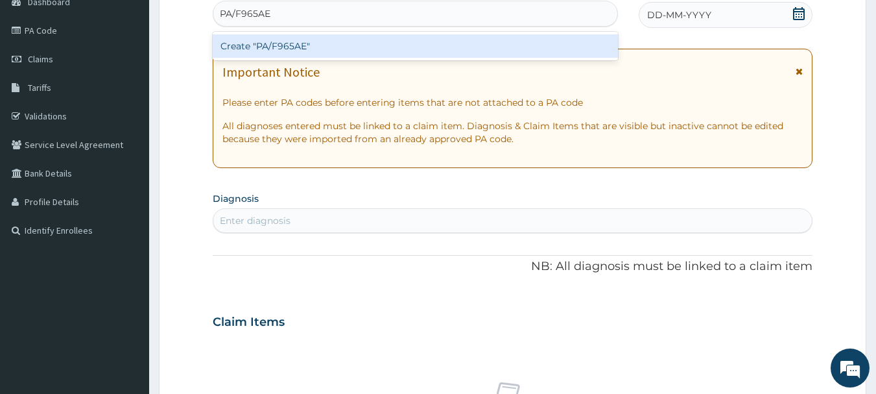
click at [303, 51] on div "Create "PA/F965AE"" at bounding box center [416, 45] width 406 height 23
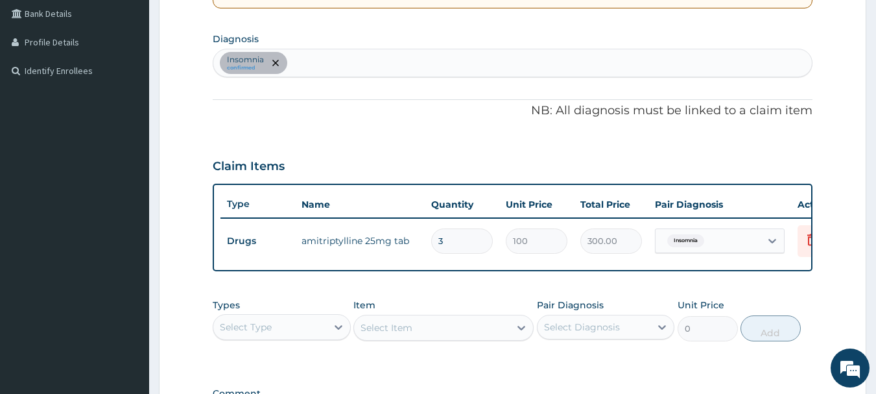
scroll to position [289, 0]
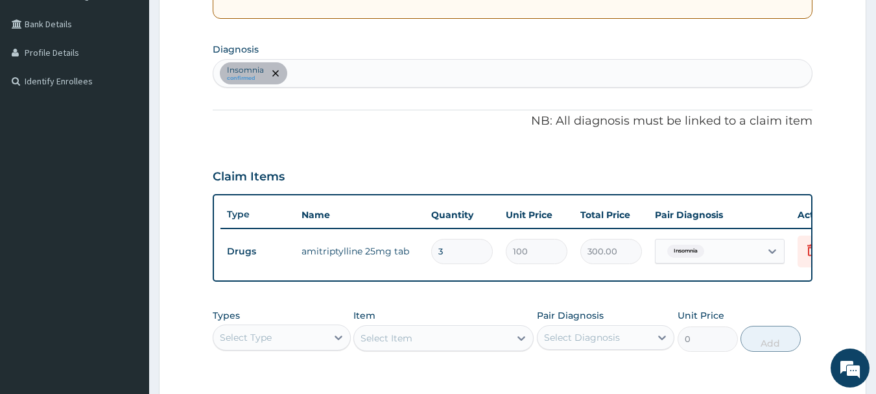
click at [322, 73] on div "[MEDICAL_DATA] confirmed" at bounding box center [512, 73] width 599 height 27
type input "[MEDICAL_DATA]"
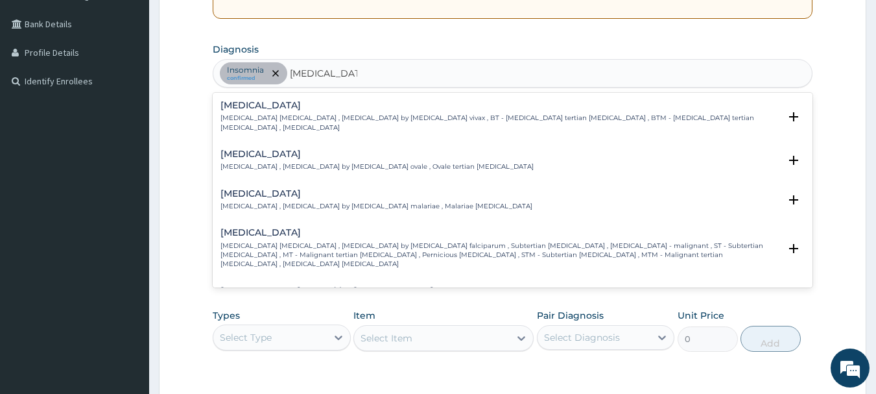
click at [289, 241] on p "[MEDICAL_DATA] [MEDICAL_DATA] , [MEDICAL_DATA] by [MEDICAL_DATA] falciparum , S…" at bounding box center [501, 255] width 560 height 28
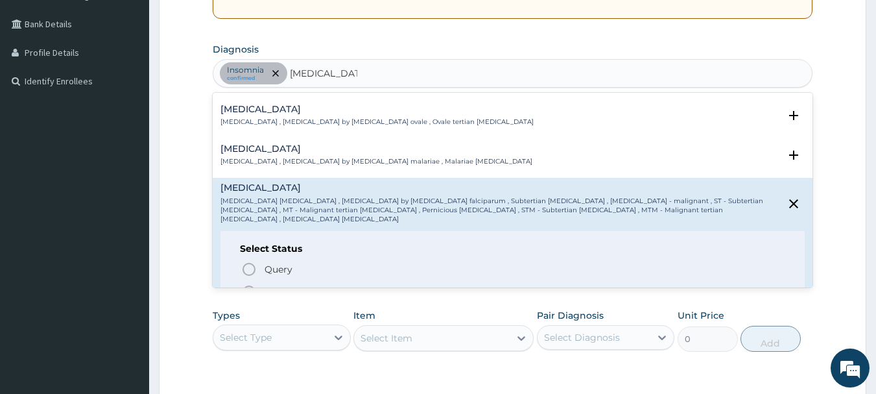
scroll to position [65, 0]
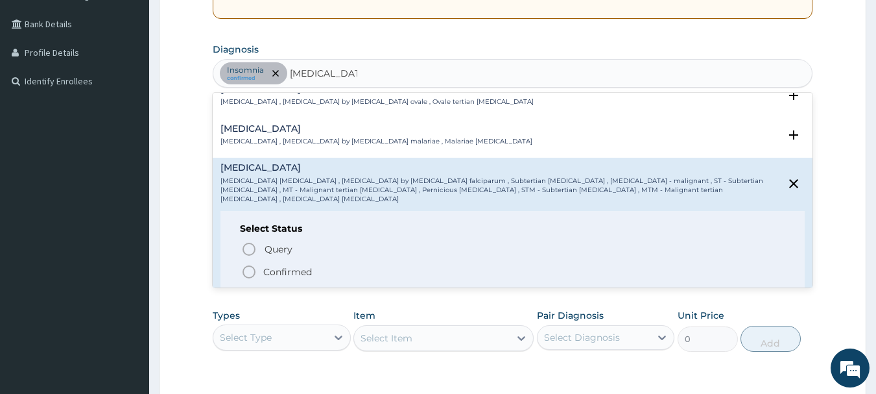
drag, startPoint x: 291, startPoint y: 249, endPoint x: 302, endPoint y: 215, distance: 36.1
click at [291, 265] on p "Confirmed" at bounding box center [287, 271] width 49 height 13
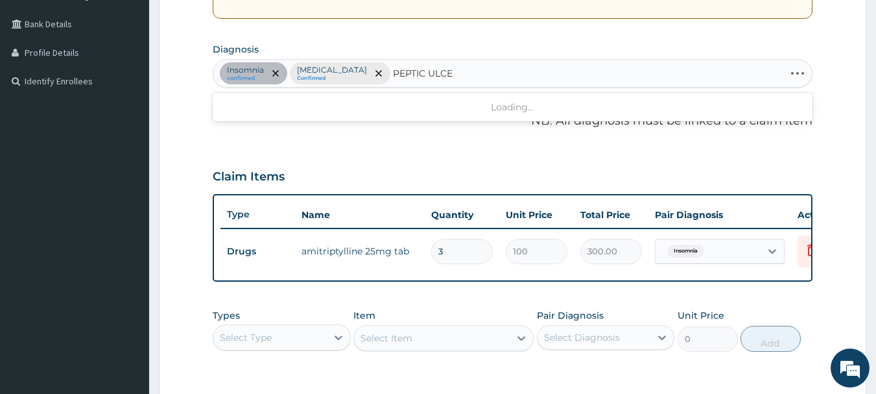
type input "[MEDICAL_DATA]"
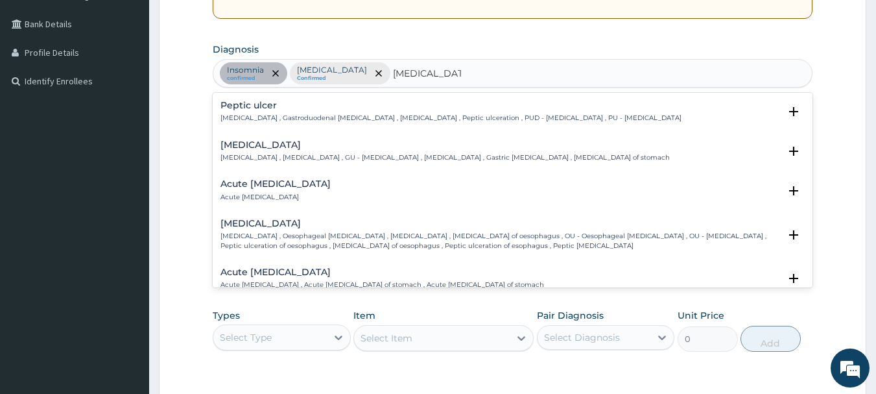
click at [314, 103] on h4 "Peptic ulcer" at bounding box center [451, 106] width 461 height 10
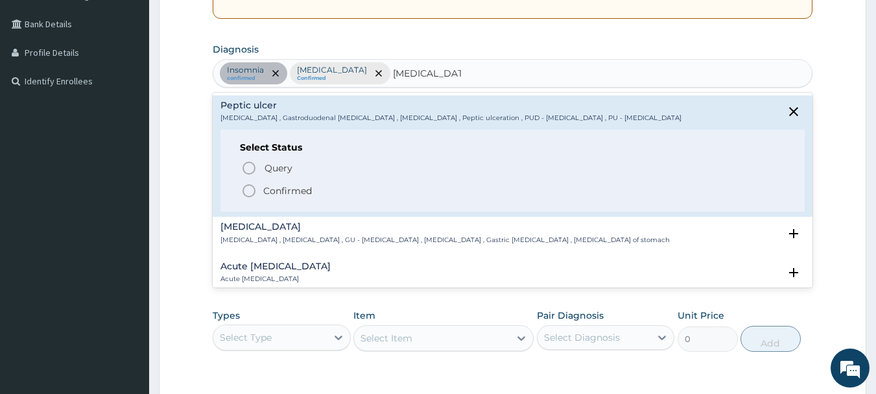
click at [311, 189] on p "Confirmed" at bounding box center [287, 190] width 49 height 13
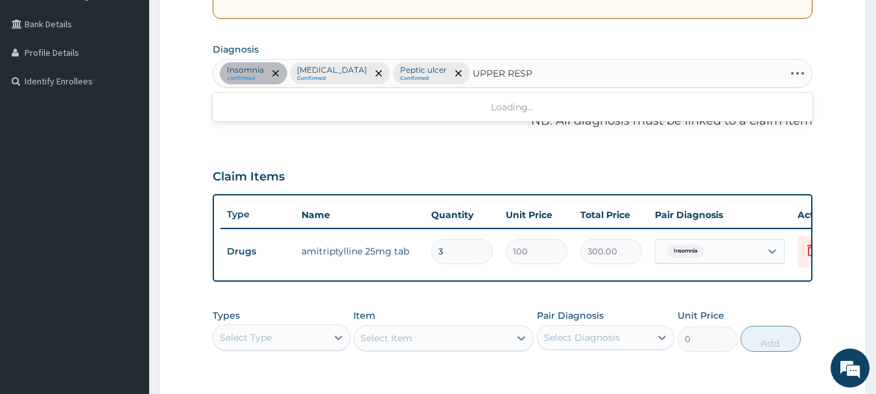
type input "UPPER RESPI"
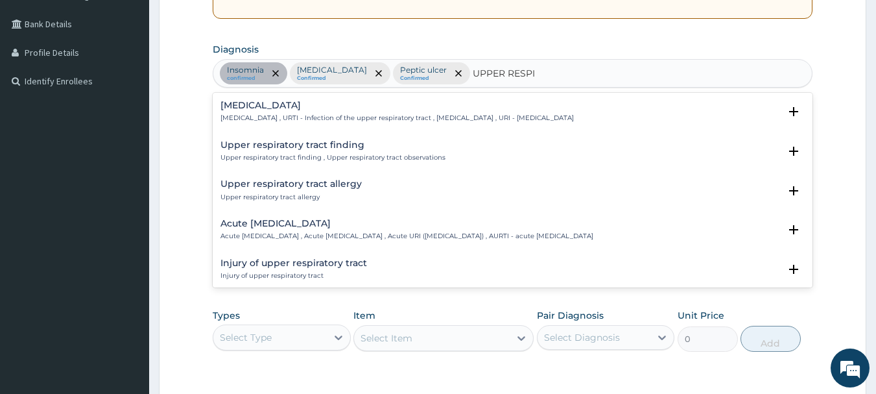
click at [308, 110] on h4 "[MEDICAL_DATA]" at bounding box center [398, 106] width 354 height 10
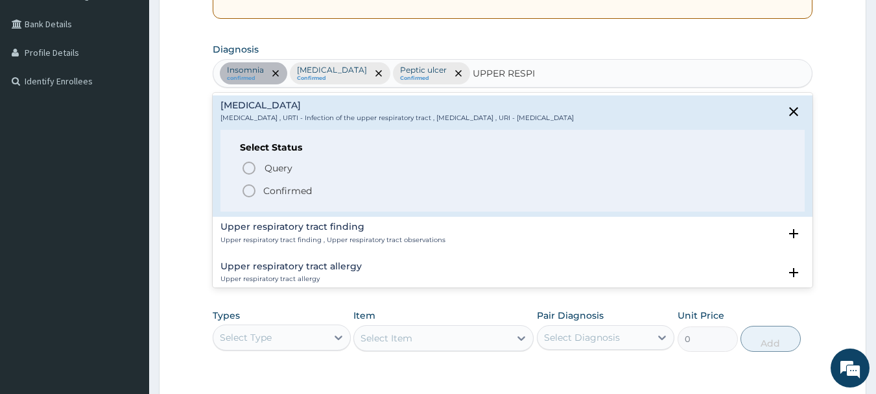
click at [271, 190] on p "Confirmed" at bounding box center [287, 190] width 49 height 13
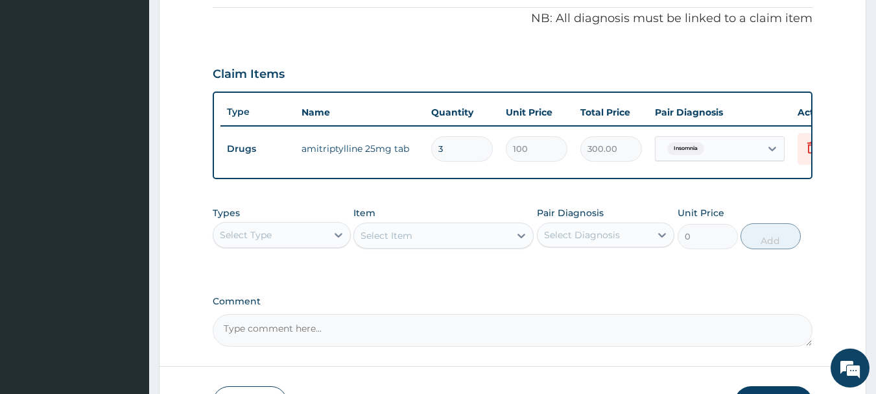
scroll to position [418, 0]
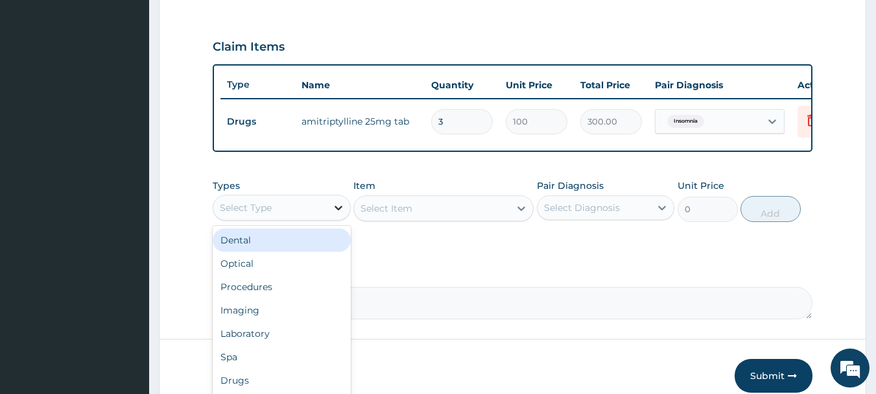
click at [327, 219] on div at bounding box center [338, 207] width 23 height 23
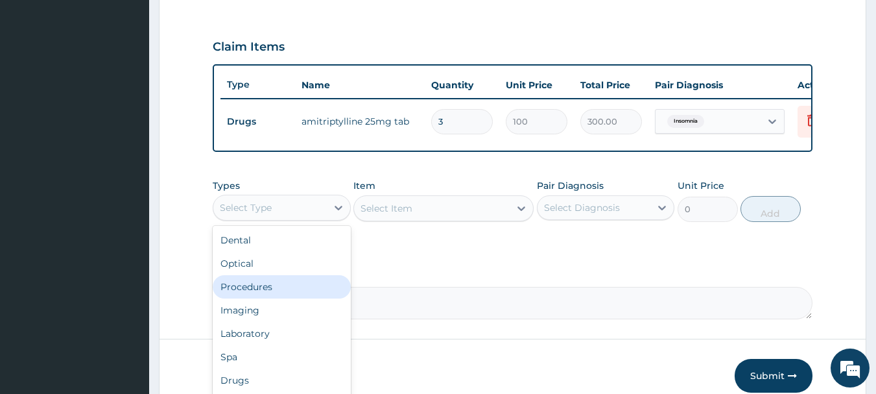
click at [278, 294] on div "Procedures" at bounding box center [282, 286] width 138 height 23
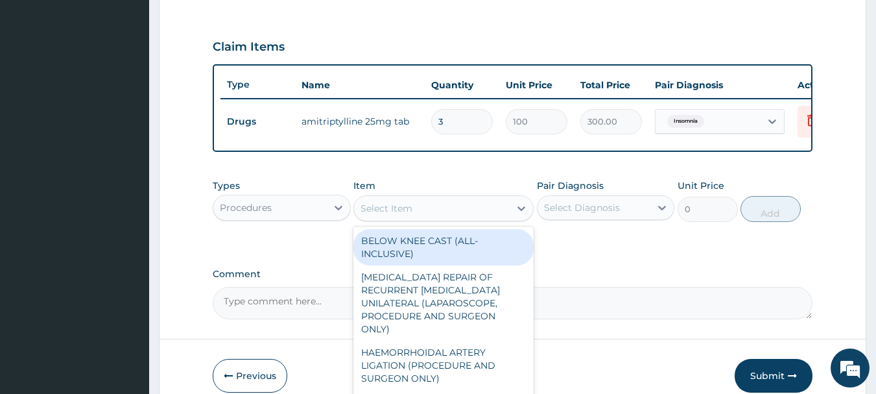
click at [516, 215] on icon at bounding box center [521, 208] width 13 height 13
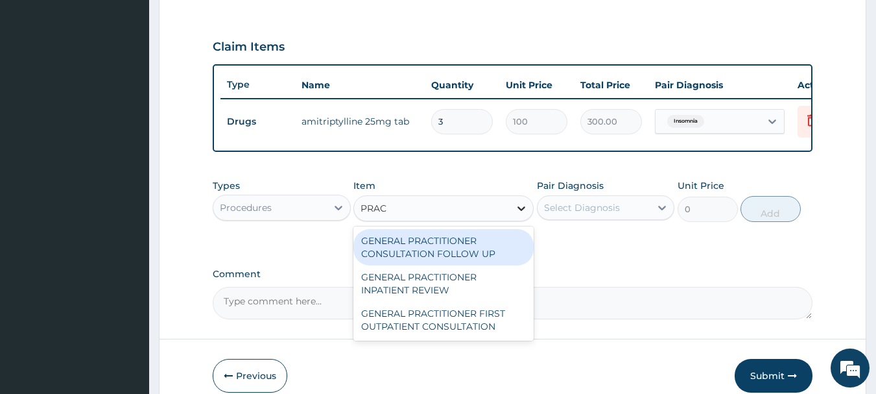
type input "PRACT"
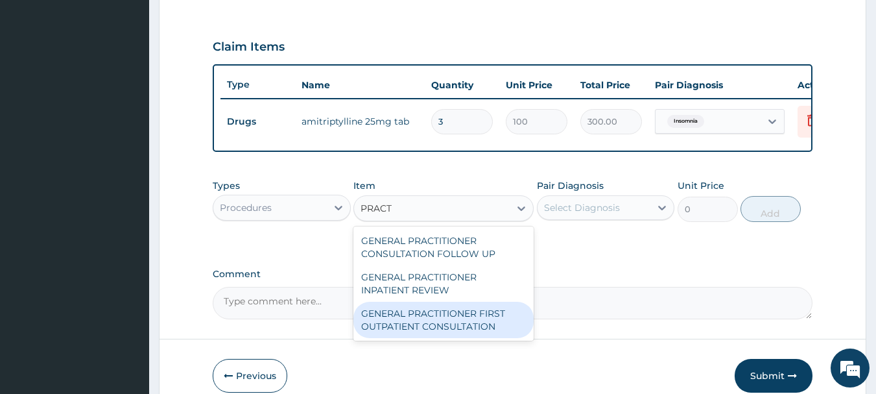
click at [471, 319] on div "GENERAL PRACTITIONER FIRST OUTPATIENT CONSULTATION" at bounding box center [444, 320] width 180 height 36
type input "3750"
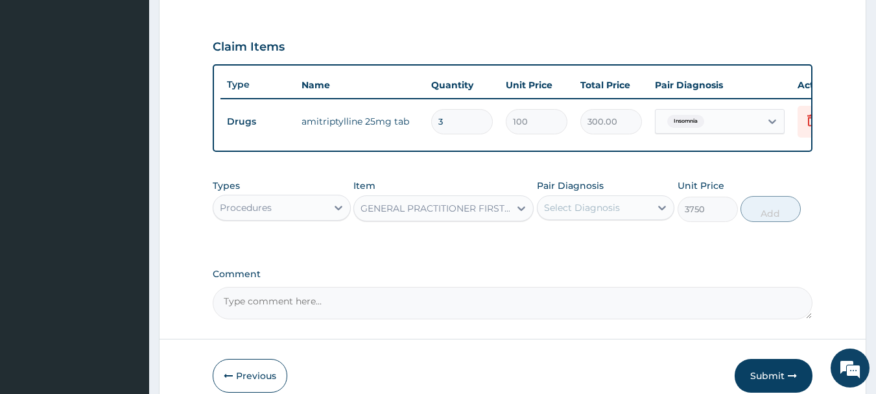
click at [643, 214] on div "Select Diagnosis" at bounding box center [595, 207] width 114 height 21
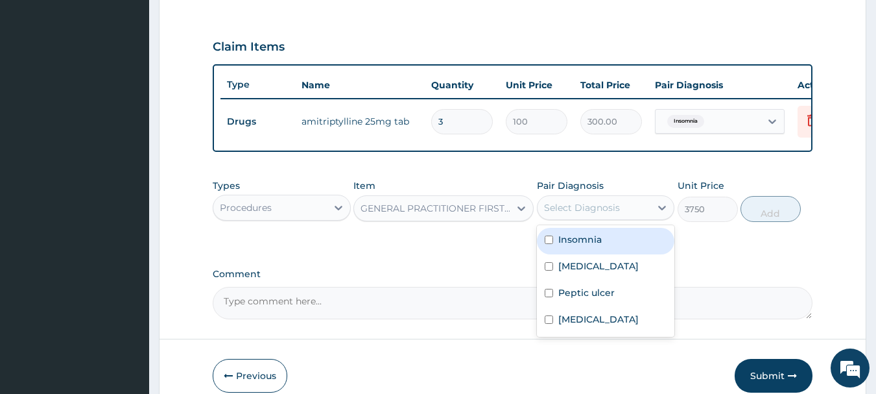
click at [613, 251] on div "Insomnia" at bounding box center [606, 241] width 138 height 27
checkbox input "true"
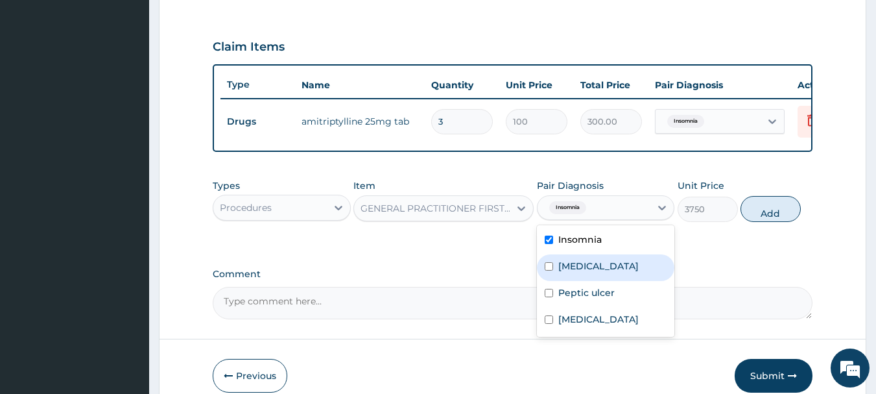
drag, startPoint x: 609, startPoint y: 278, endPoint x: 597, endPoint y: 313, distance: 36.9
click at [609, 272] on label "[MEDICAL_DATA]" at bounding box center [599, 265] width 80 height 13
checkbox input "true"
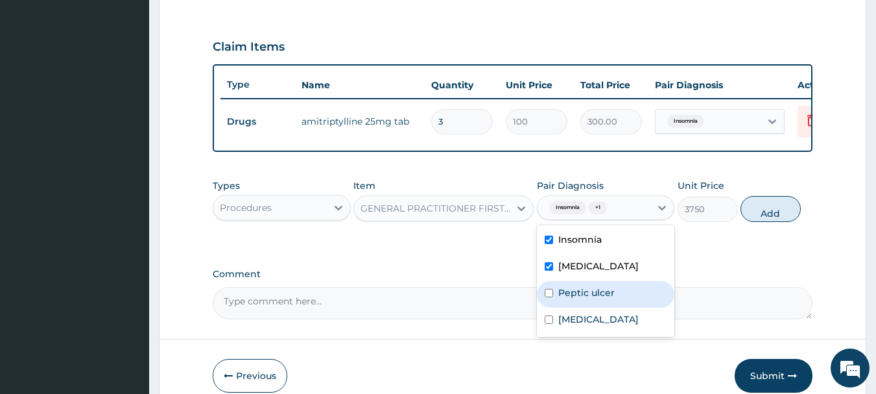
click at [597, 307] on div "Peptic ulcer" at bounding box center [606, 294] width 138 height 27
checkbox input "true"
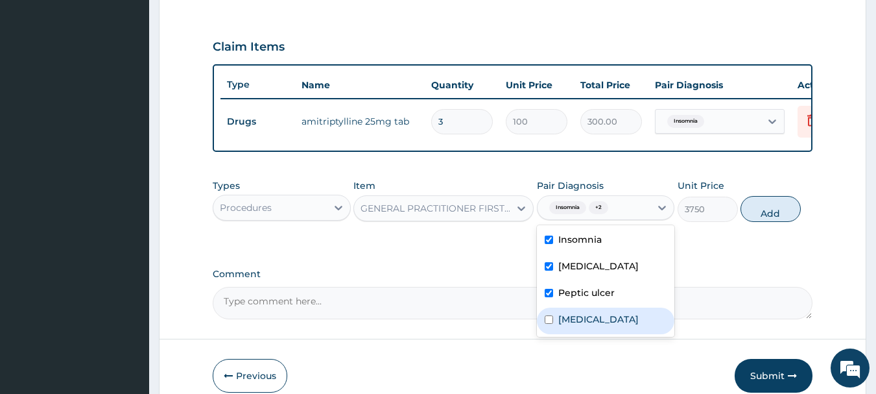
click at [593, 326] on label "[MEDICAL_DATA]" at bounding box center [599, 319] width 80 height 13
checkbox input "true"
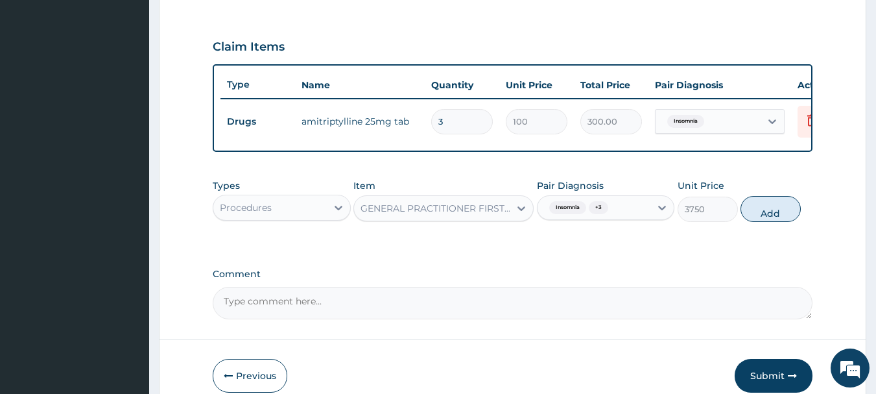
click at [766, 222] on button "Add" at bounding box center [771, 209] width 60 height 26
type input "0"
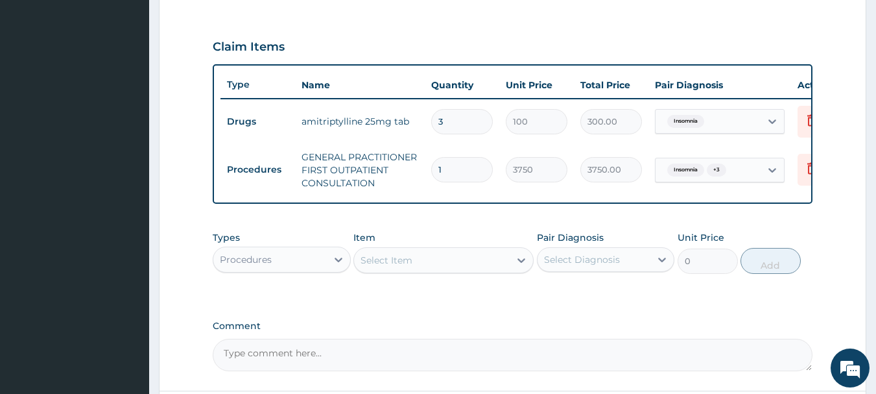
scroll to position [542, 0]
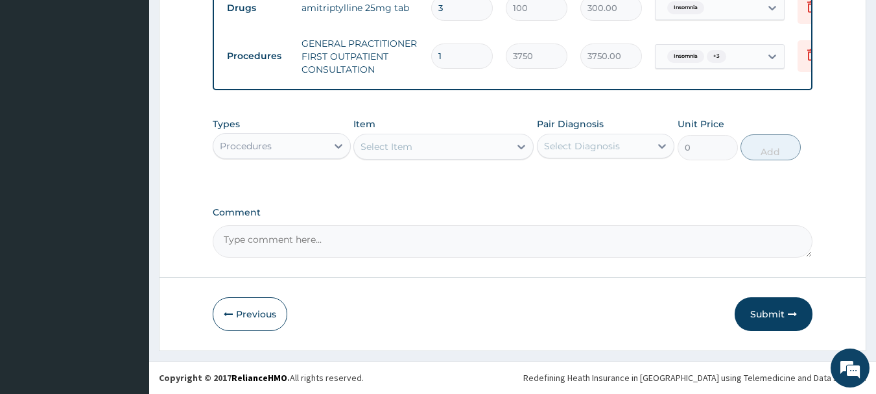
click at [267, 138] on div "Procedures" at bounding box center [270, 146] width 114 height 21
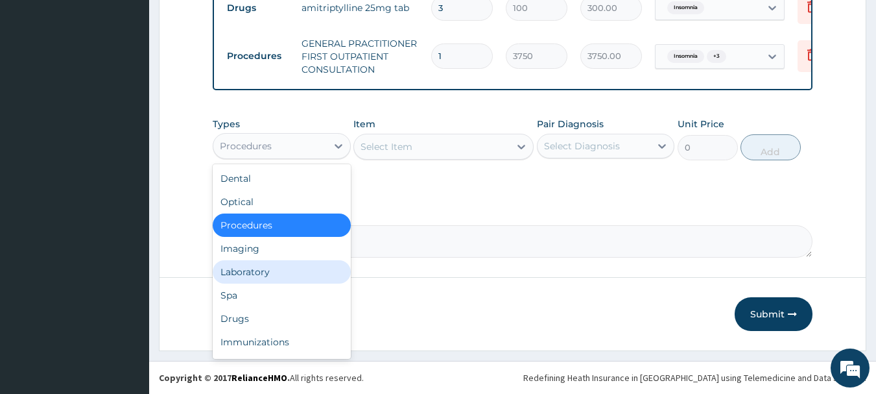
click at [270, 273] on div "Laboratory" at bounding box center [282, 271] width 138 height 23
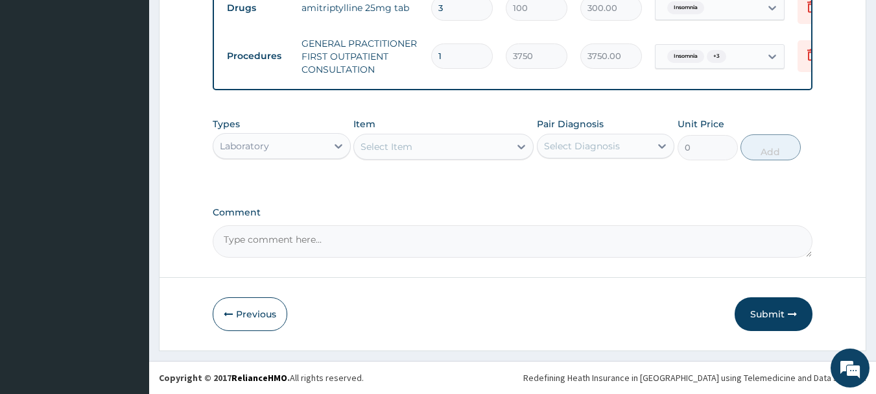
click at [515, 149] on icon at bounding box center [521, 146] width 13 height 13
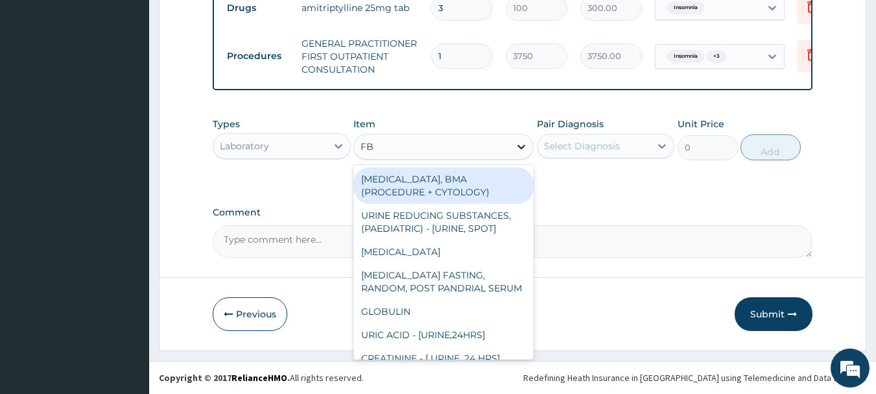
type input "FBC"
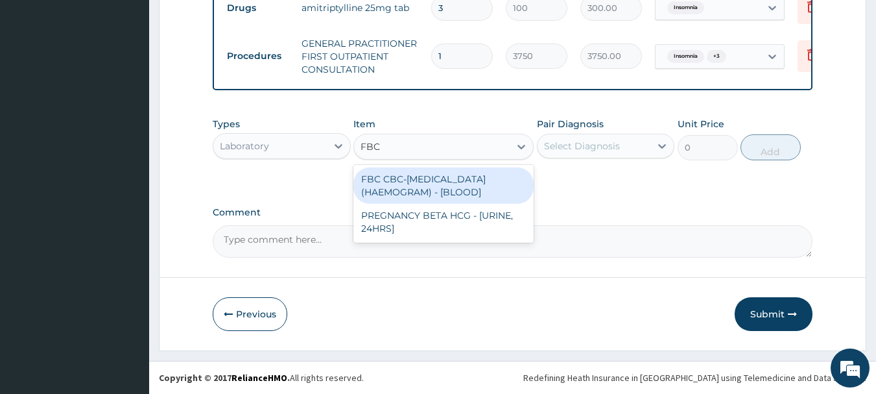
click at [439, 184] on div "FBC CBC-[MEDICAL_DATA] (HAEMOGRAM) - [BLOOD]" at bounding box center [444, 185] width 180 height 36
type input "5000"
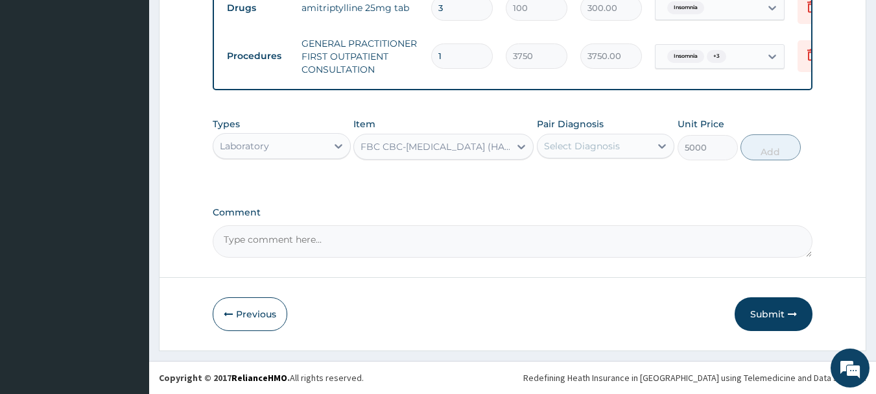
click at [592, 140] on div "Select Diagnosis" at bounding box center [582, 145] width 76 height 13
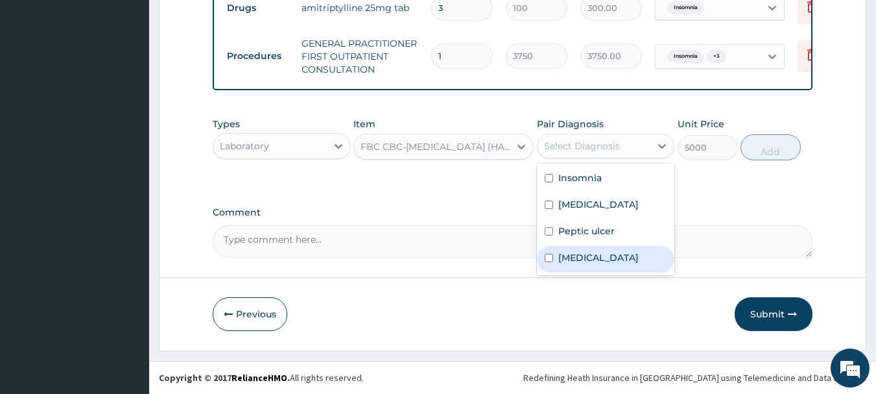
click at [603, 259] on label "[MEDICAL_DATA]" at bounding box center [599, 257] width 80 height 13
checkbox input "true"
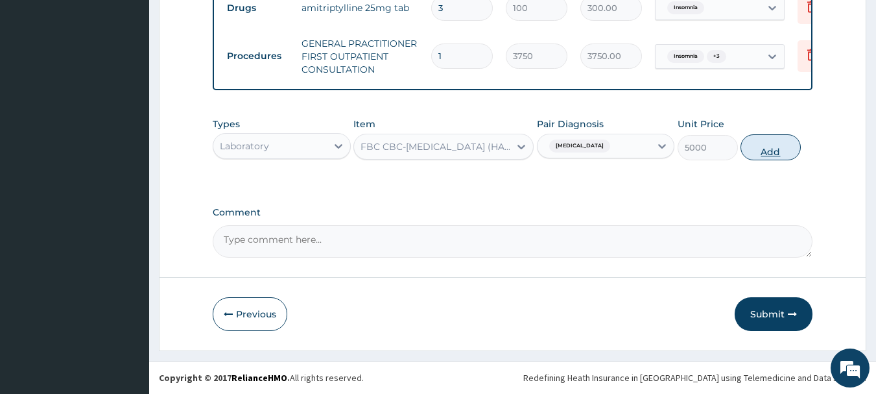
click at [763, 144] on button "Add" at bounding box center [771, 147] width 60 height 26
type input "0"
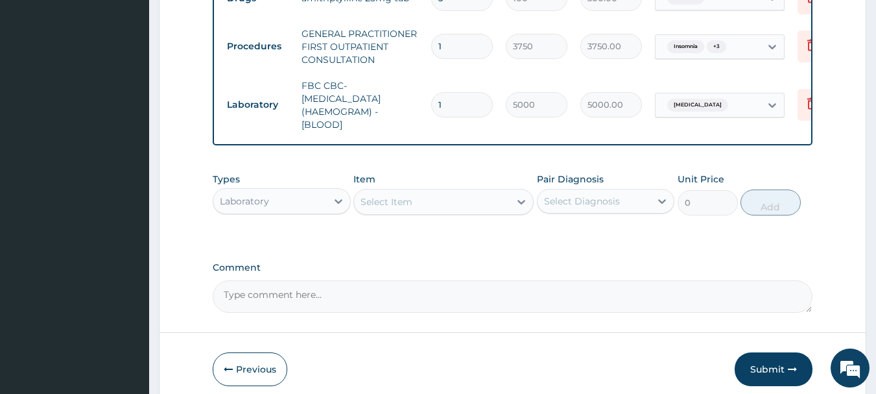
click at [428, 212] on div "Select Item" at bounding box center [432, 201] width 156 height 21
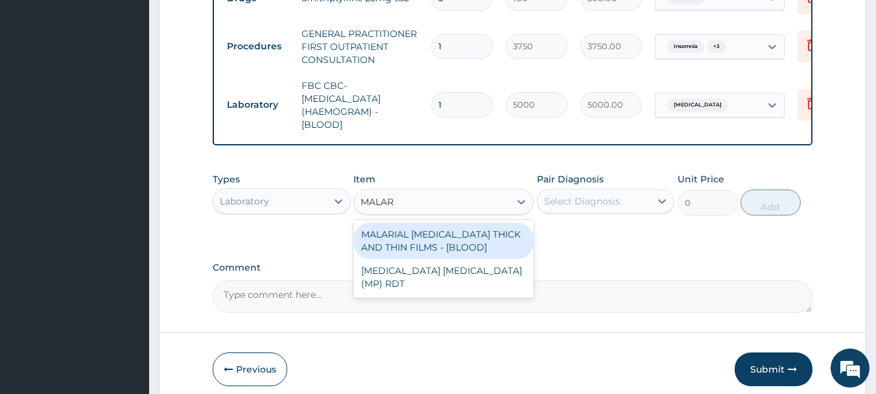
type input "MALARI"
click at [457, 254] on div "MALARIAL [MEDICAL_DATA] THICK AND THIN FILMS - [BLOOD]" at bounding box center [444, 241] width 180 height 36
type input "2187.5"
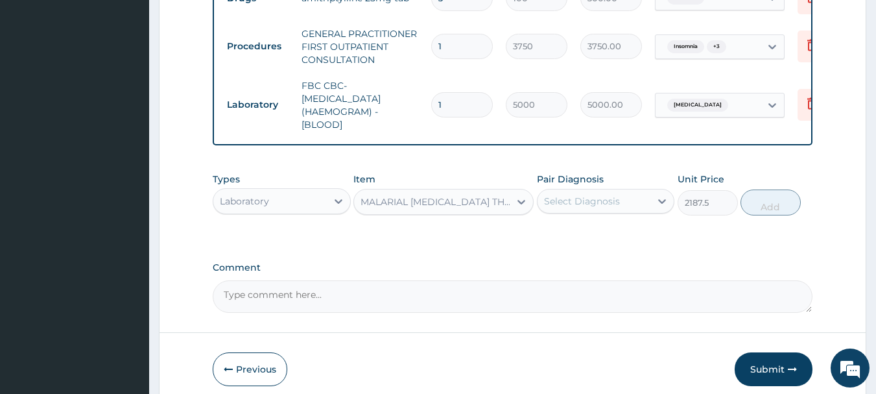
click at [616, 208] on div "Select Diagnosis" at bounding box center [582, 201] width 76 height 13
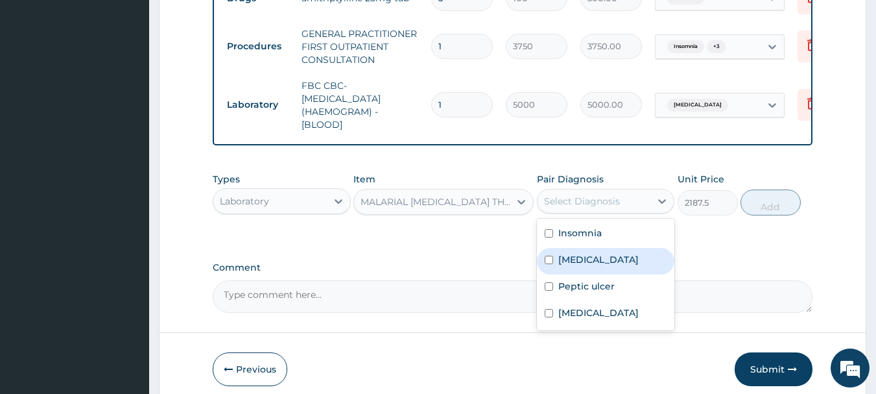
click at [616, 266] on label "[MEDICAL_DATA]" at bounding box center [599, 259] width 80 height 13
checkbox input "true"
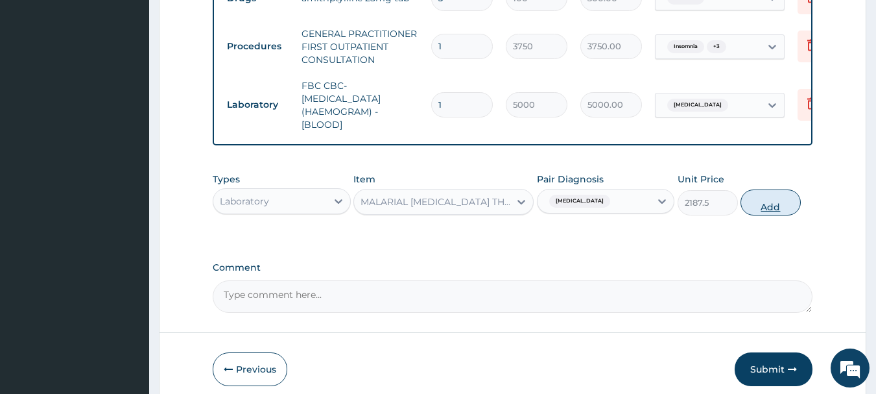
click at [777, 210] on button "Add" at bounding box center [771, 202] width 60 height 26
type input "0"
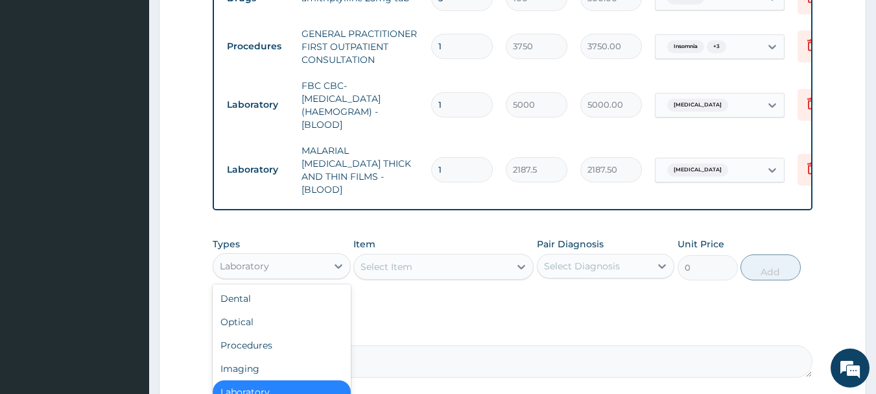
click at [319, 261] on div "Laboratory" at bounding box center [270, 266] width 114 height 21
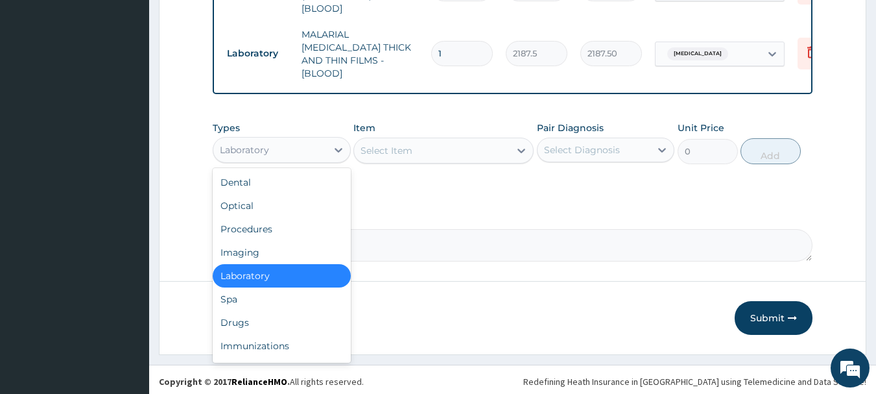
scroll to position [658, 0]
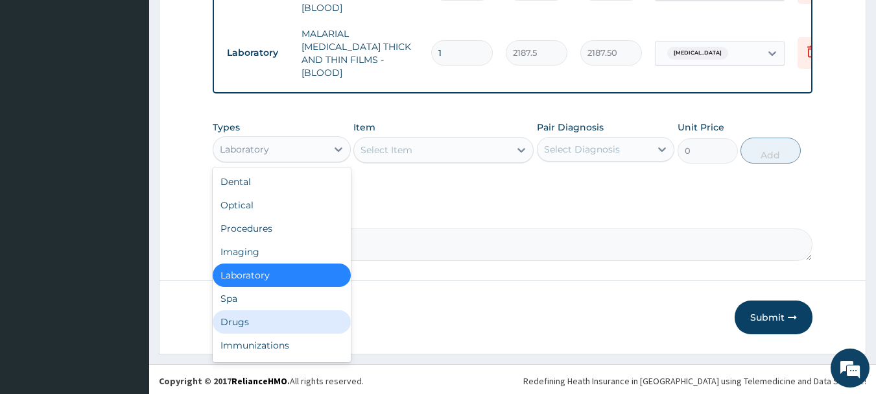
click at [259, 315] on div "Drugs" at bounding box center [282, 321] width 138 height 23
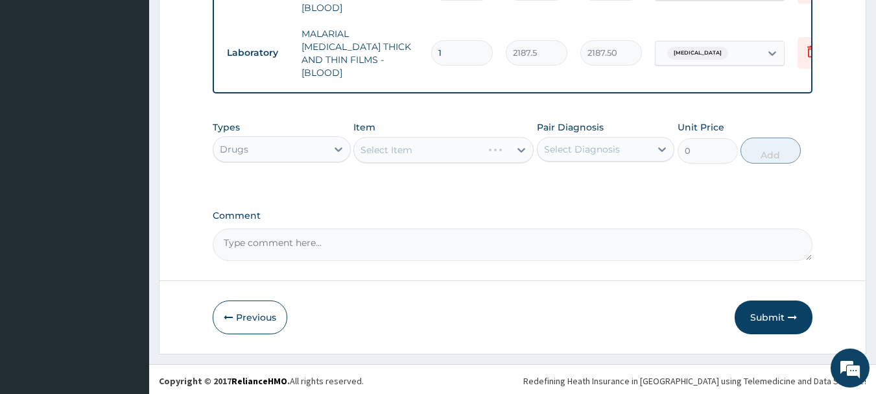
click at [516, 145] on div "Select Item" at bounding box center [444, 150] width 180 height 26
click at [520, 151] on icon at bounding box center [521, 149] width 13 height 13
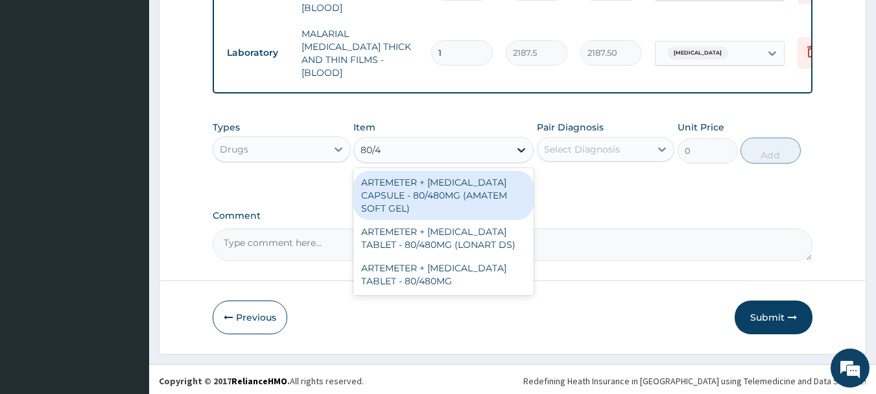
type input "80/48"
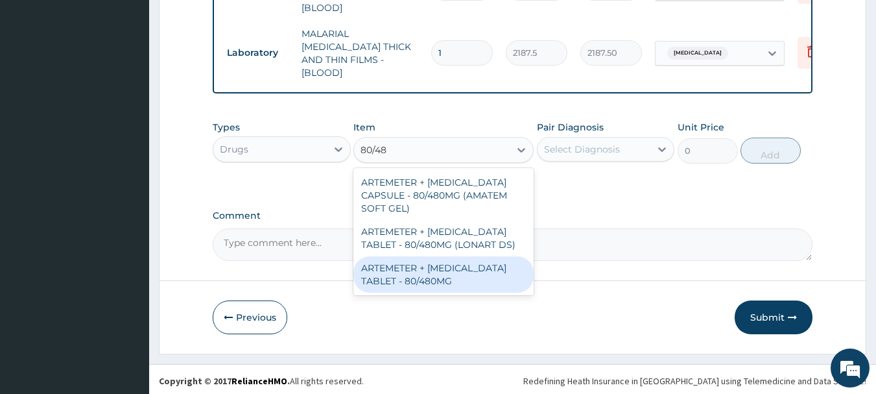
click at [435, 275] on div "ARTEMETER + [MEDICAL_DATA] TABLET - 80/480MG" at bounding box center [444, 274] width 180 height 36
type input "364"
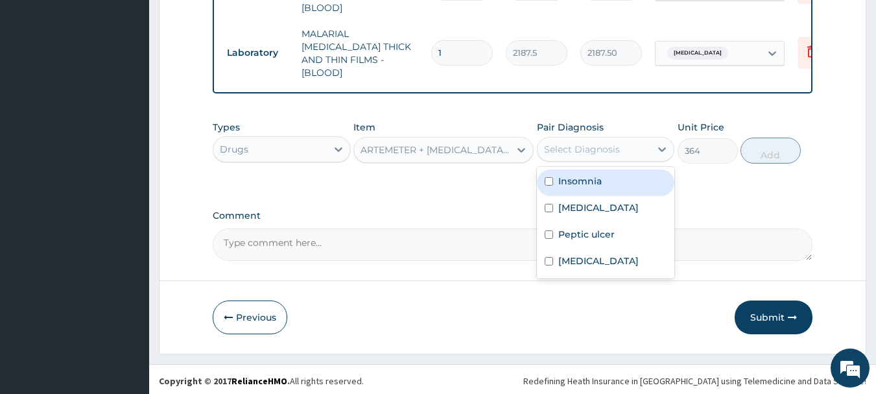
click at [620, 139] on div "Select Diagnosis" at bounding box center [595, 149] width 114 height 21
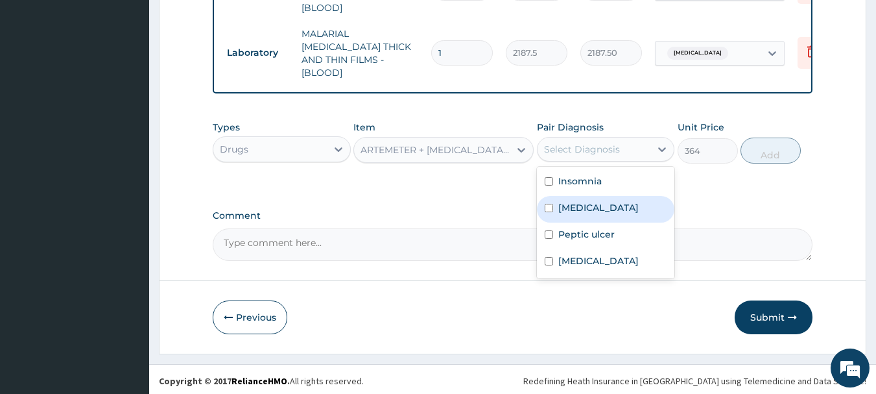
click at [592, 201] on label "[MEDICAL_DATA]" at bounding box center [599, 207] width 80 height 13
checkbox input "true"
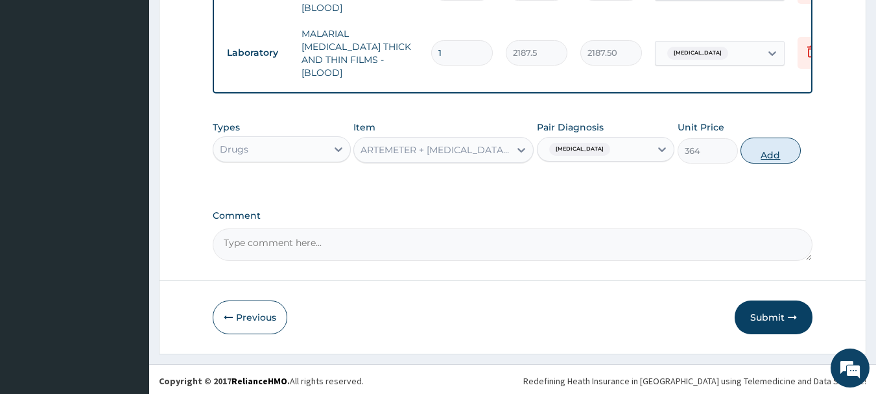
click at [773, 149] on button "Add" at bounding box center [771, 151] width 60 height 26
type input "0"
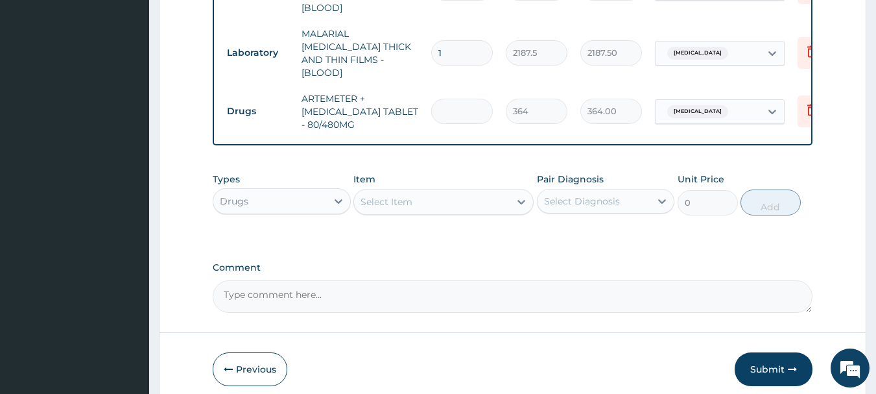
type input "0.00"
type input "6"
type input "2184.00"
type input "6"
click at [488, 199] on div "Select Item" at bounding box center [432, 201] width 156 height 21
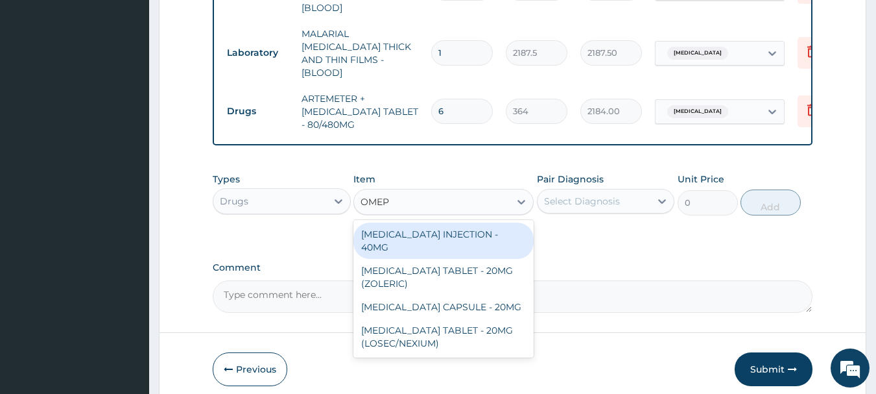
type input "OMEPR"
click at [494, 233] on div "[MEDICAL_DATA] INJECTION - 40MG" at bounding box center [444, 241] width 180 height 36
type input "1400"
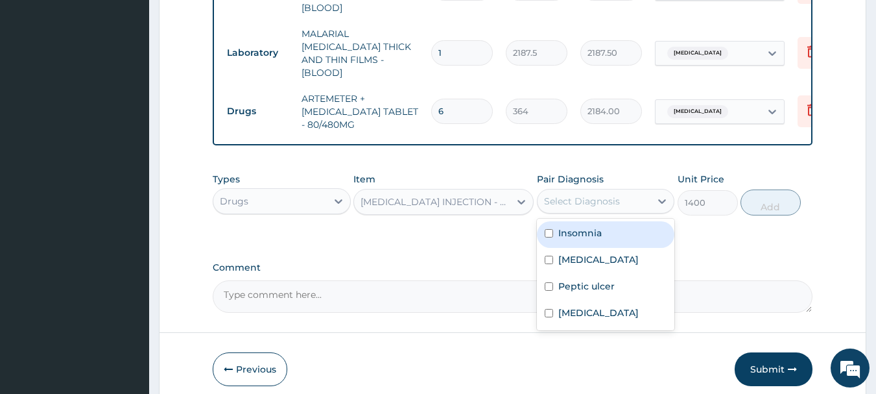
click at [614, 199] on div "Select Diagnosis" at bounding box center [582, 201] width 76 height 13
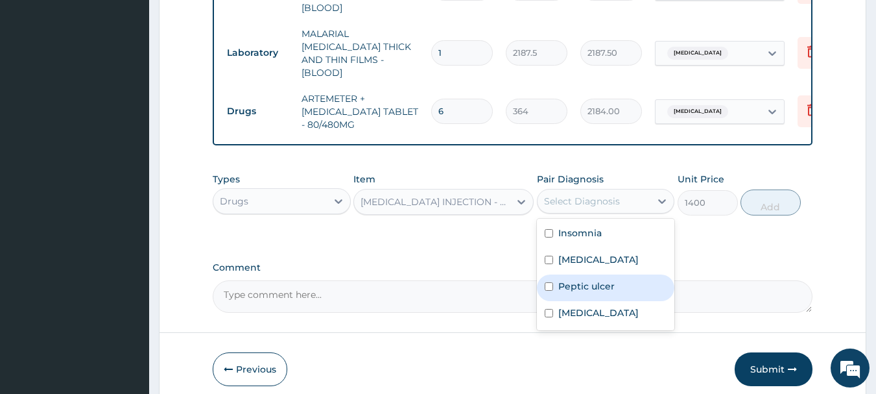
click at [592, 290] on div "Peptic ulcer" at bounding box center [606, 287] width 138 height 27
checkbox input "true"
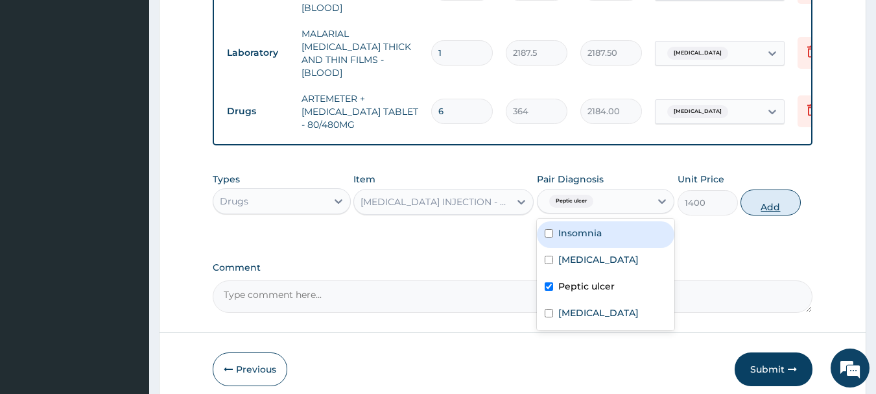
click at [762, 203] on button "Add" at bounding box center [771, 202] width 60 height 26
type input "0"
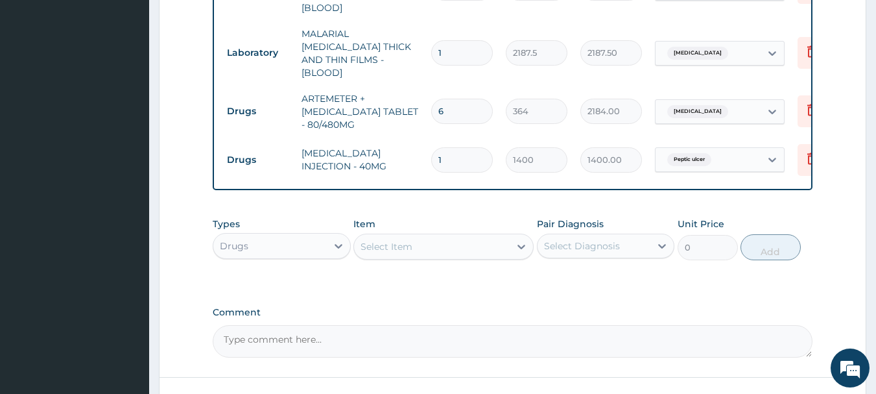
click at [501, 243] on div "Select Item" at bounding box center [432, 246] width 156 height 21
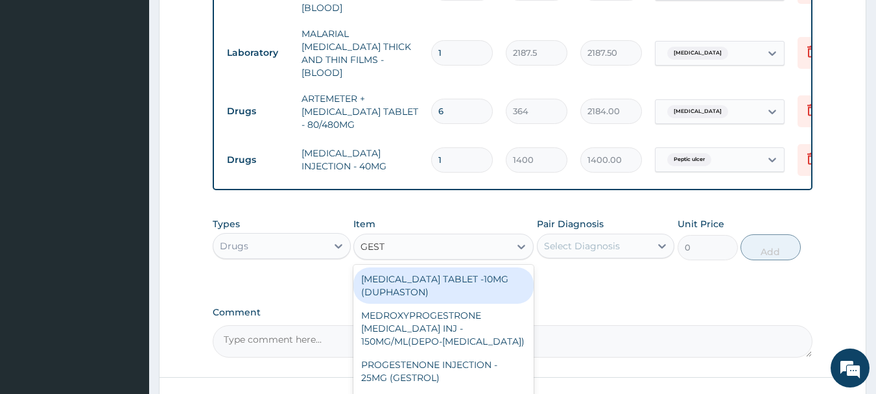
type input "GESTI"
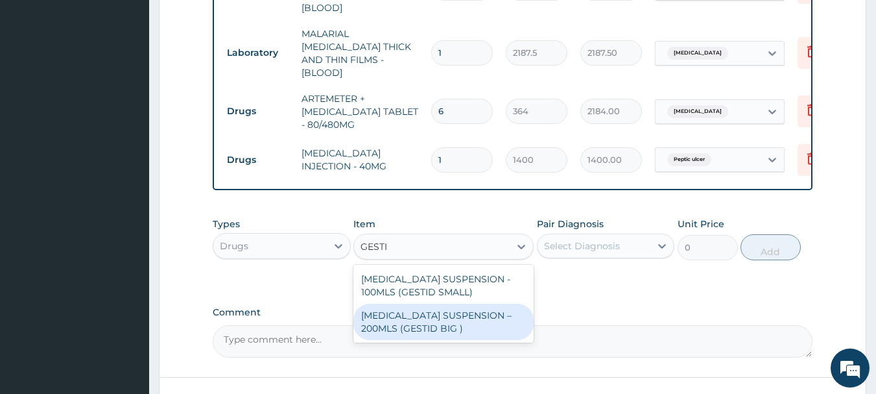
click at [455, 309] on div "[MEDICAL_DATA] SUSPENSION – 200MLS (GESTID BIG )" at bounding box center [444, 322] width 180 height 36
type input "1680"
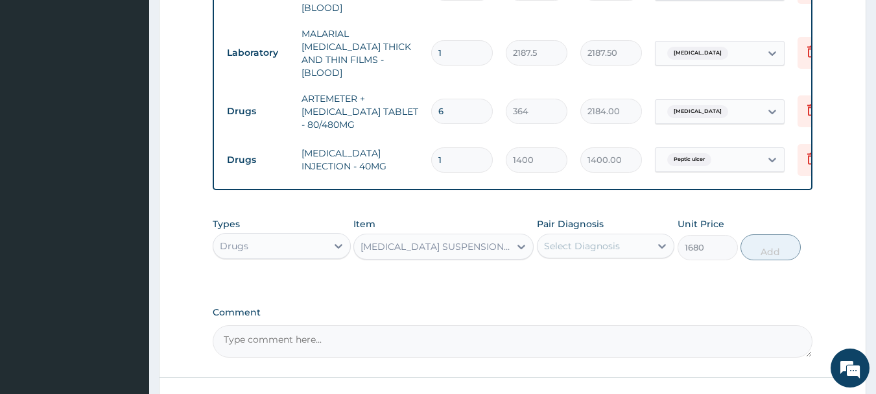
click at [578, 240] on div "Select Diagnosis" at bounding box center [582, 245] width 76 height 13
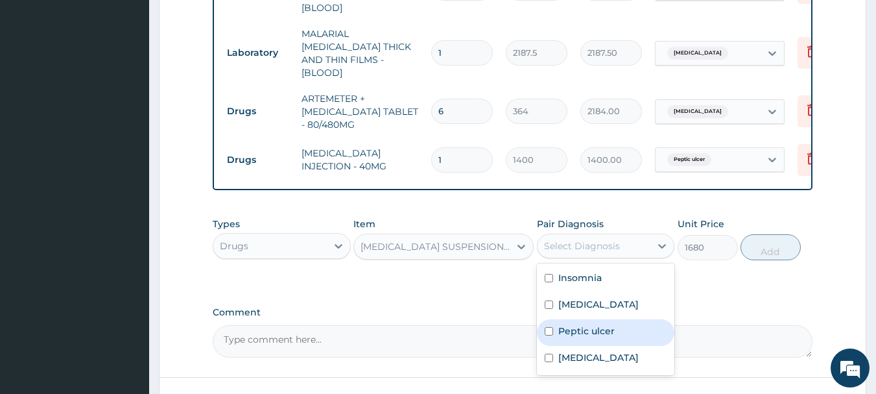
click at [601, 327] on label "Peptic ulcer" at bounding box center [587, 330] width 56 height 13
checkbox input "true"
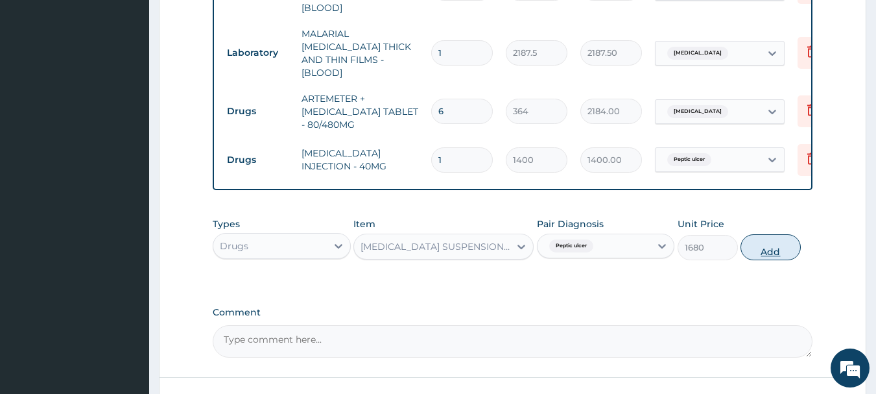
click at [779, 247] on button "Add" at bounding box center [771, 247] width 60 height 26
type input "0"
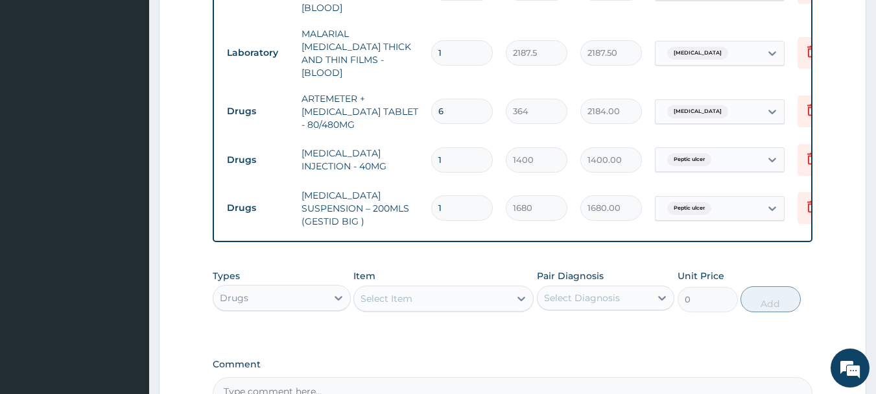
scroll to position [723, 0]
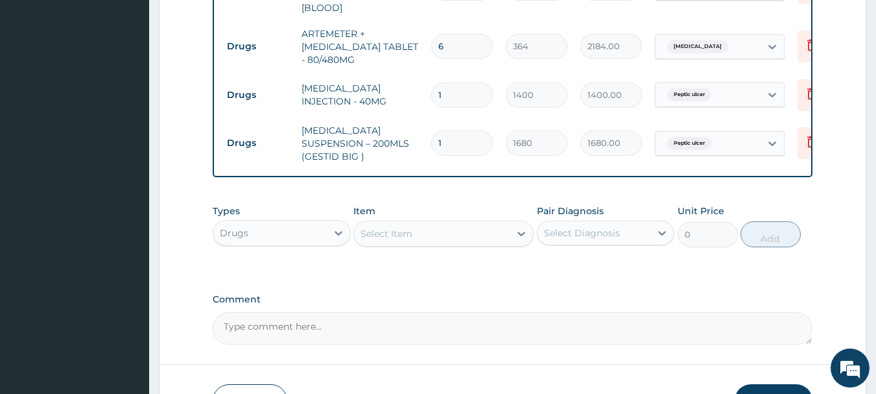
click at [489, 223] on div "Select Item" at bounding box center [432, 233] width 156 height 21
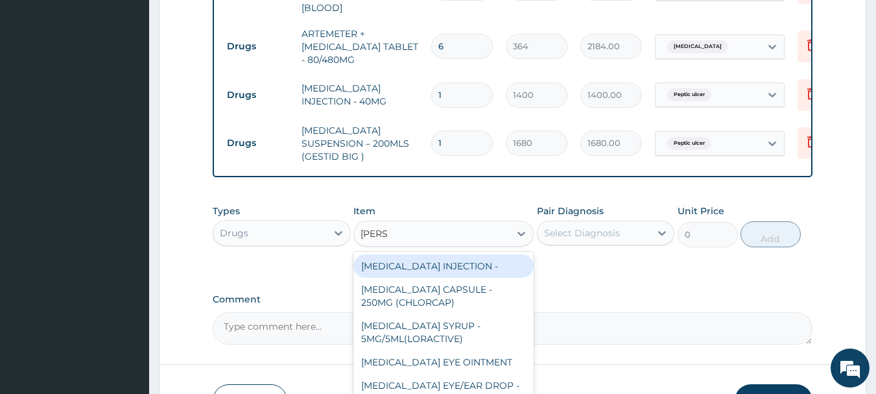
type input "LORAT"
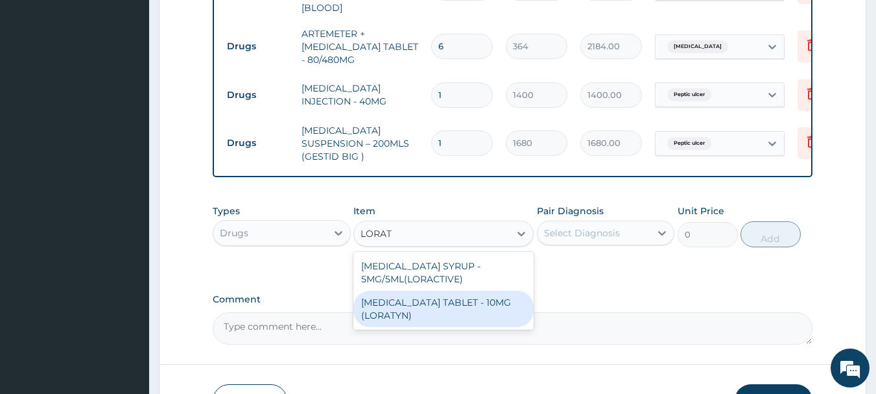
click at [392, 307] on div "[MEDICAL_DATA] TABLET - 10MG (LORATYN)" at bounding box center [444, 309] width 180 height 36
type input "98"
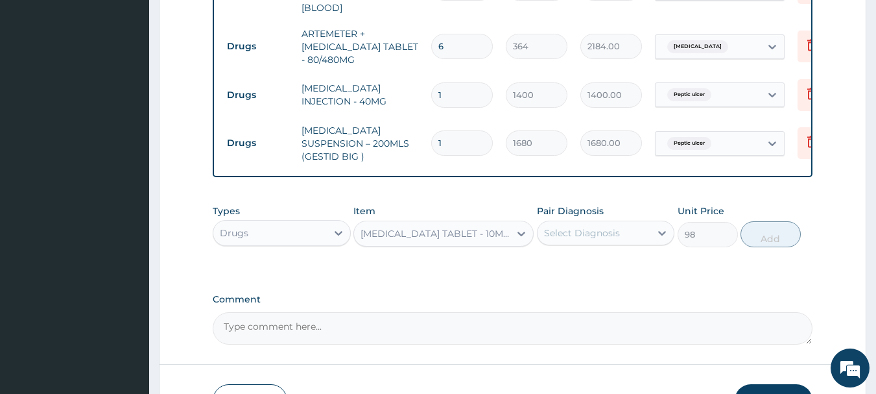
click at [587, 229] on div "Select Diagnosis" at bounding box center [595, 233] width 114 height 21
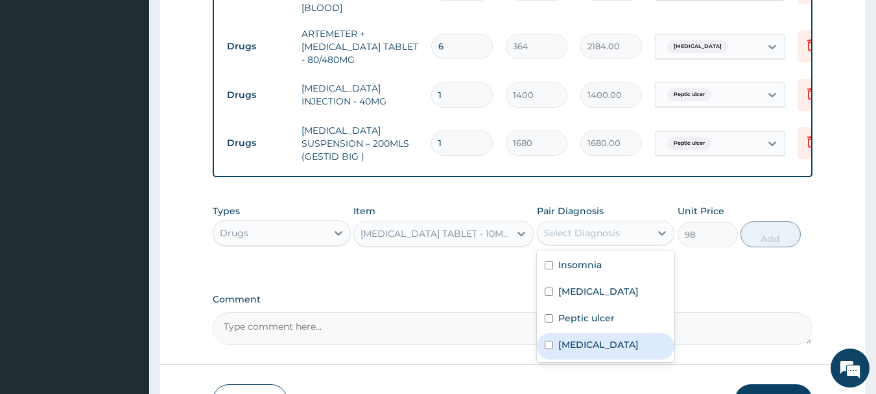
click at [581, 339] on label "[MEDICAL_DATA]" at bounding box center [599, 344] width 80 height 13
checkbox input "true"
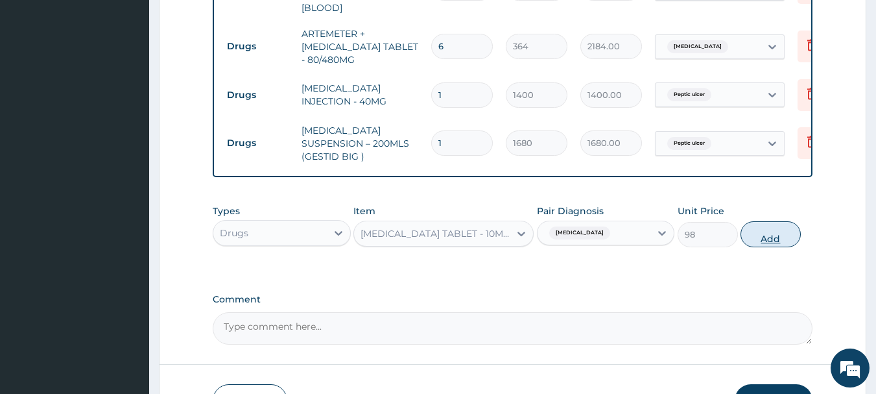
click at [776, 225] on button "Add" at bounding box center [771, 234] width 60 height 26
type input "0"
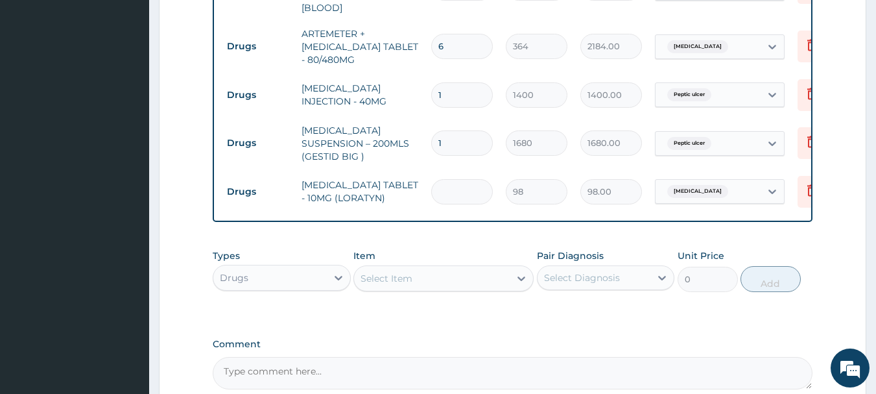
type input "0.00"
type input "5"
type input "490.00"
type input "5"
click at [570, 307] on div "Types Drugs Item Select Item Pair Diagnosis Select Diagnosis Unit Price 0 Add" at bounding box center [513, 280] width 601 height 75
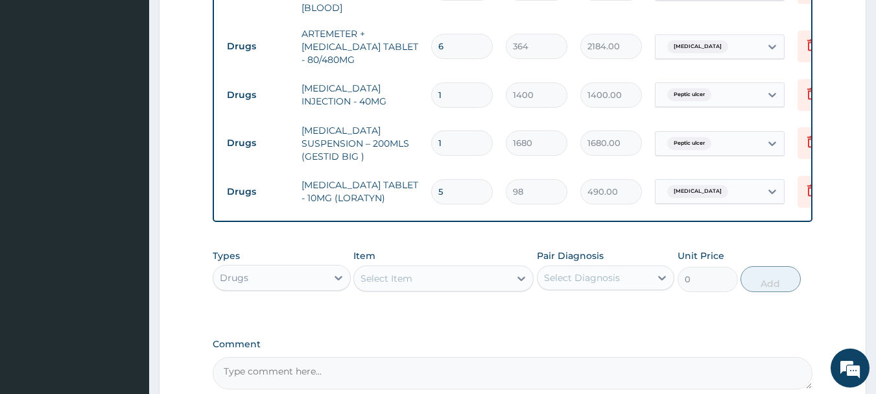
scroll to position [845, 0]
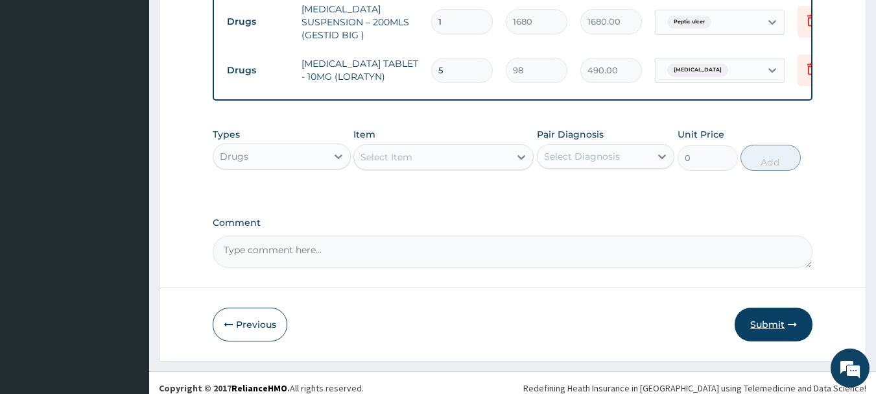
click at [756, 307] on button "Submit" at bounding box center [774, 324] width 78 height 34
